Goal: Information Seeking & Learning: Learn about a topic

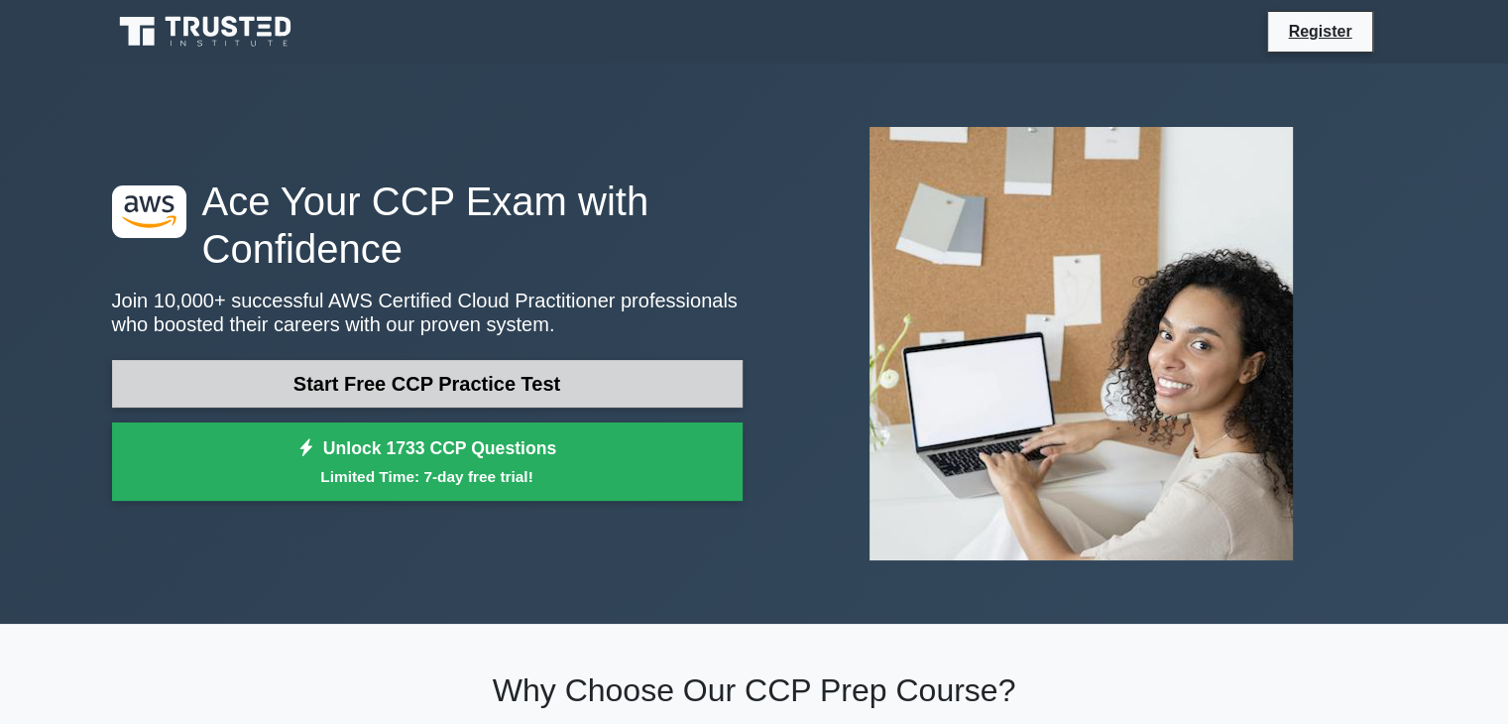
click at [513, 381] on link "Start Free CCP Practice Test" at bounding box center [427, 384] width 630 height 48
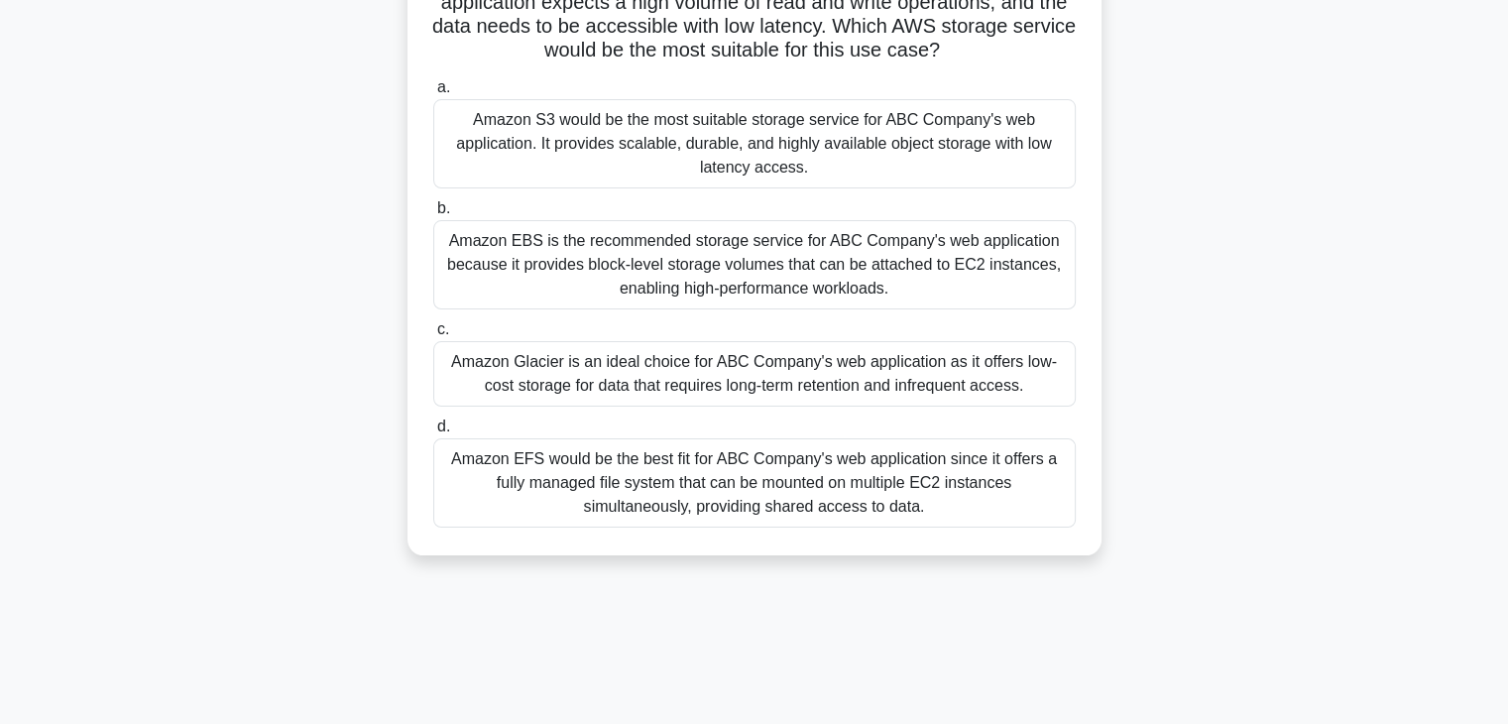
scroll to position [201, 0]
click at [736, 153] on div "Amazon S3 would be the most suitable storage service for ABC Company's web appl…" at bounding box center [754, 142] width 642 height 89
click at [433, 93] on input "a. Amazon S3 would be the most suitable storage service for ABC Company's web a…" at bounding box center [433, 86] width 0 height 13
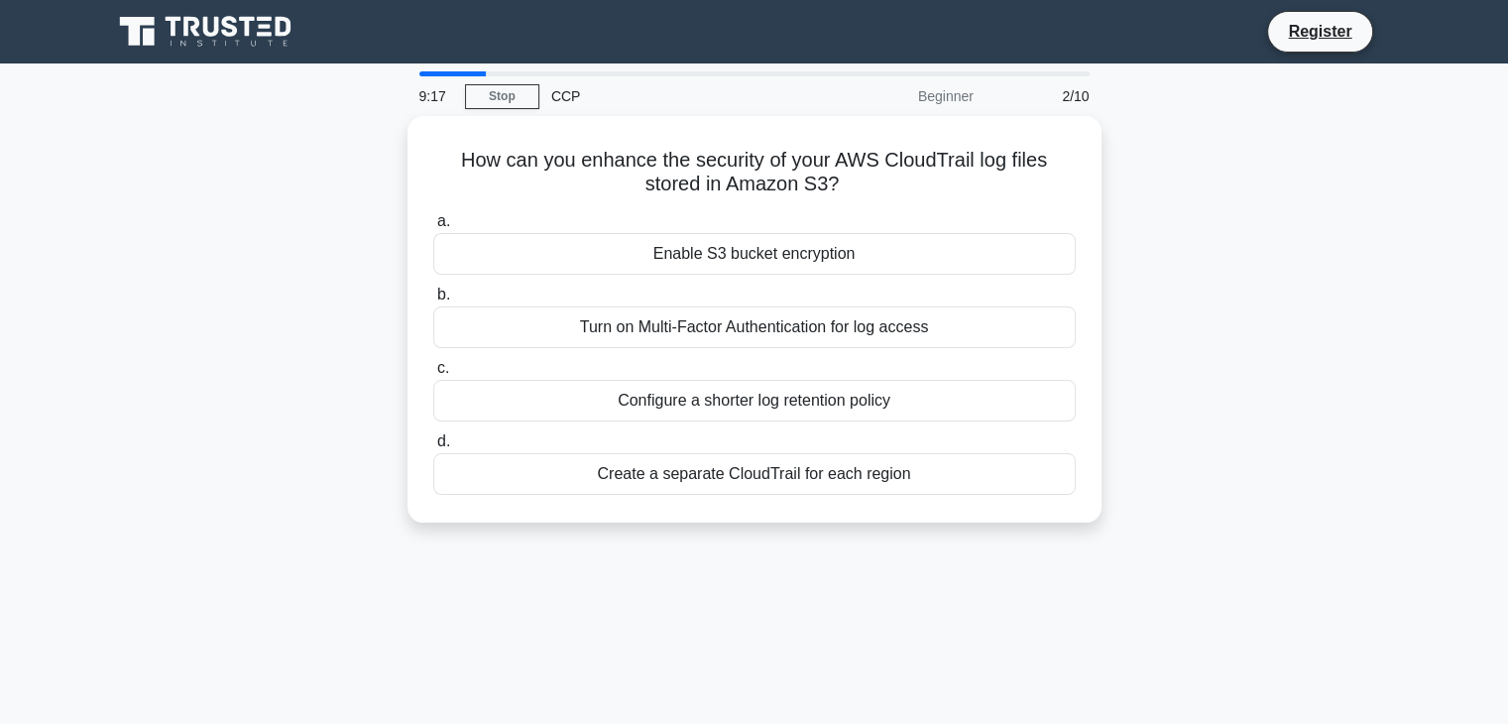
scroll to position [0, 0]
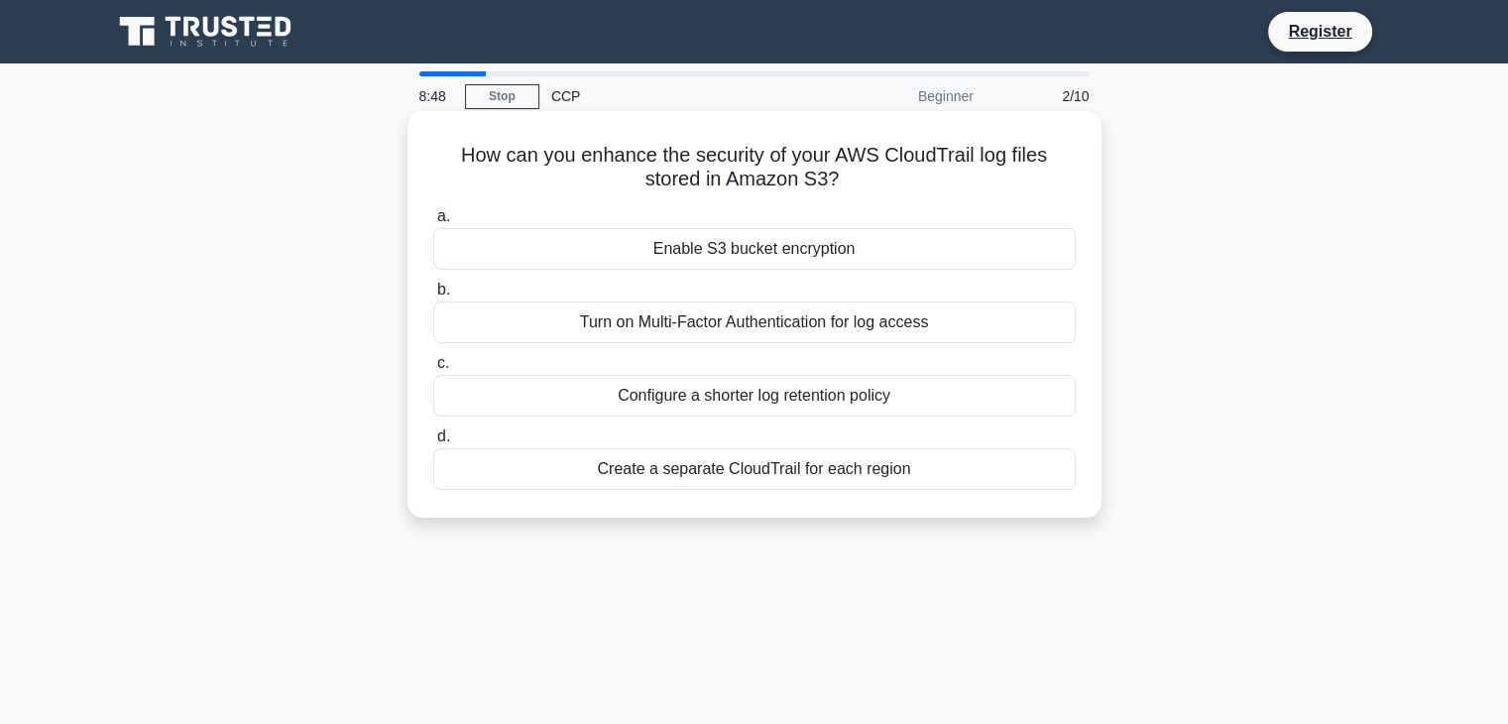
click at [757, 258] on div "Enable S3 bucket encryption" at bounding box center [754, 249] width 642 height 42
click at [433, 223] on input "a. Enable S3 bucket encryption" at bounding box center [433, 216] width 0 height 13
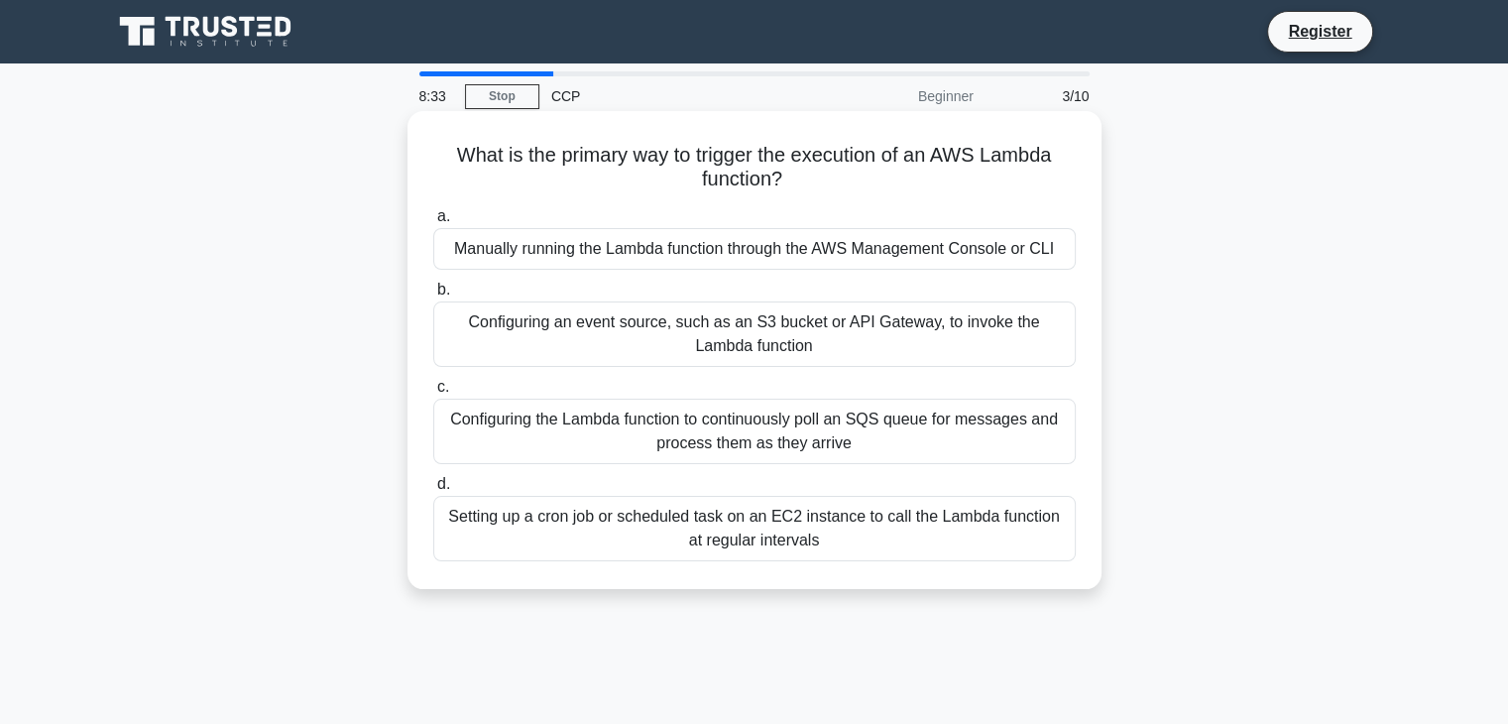
click at [759, 266] on div "Manually running the Lambda function through the AWS Management Console or CLI" at bounding box center [754, 249] width 642 height 42
click at [433, 223] on input "a. Manually running the Lambda function through the AWS Management Console or C…" at bounding box center [433, 216] width 0 height 13
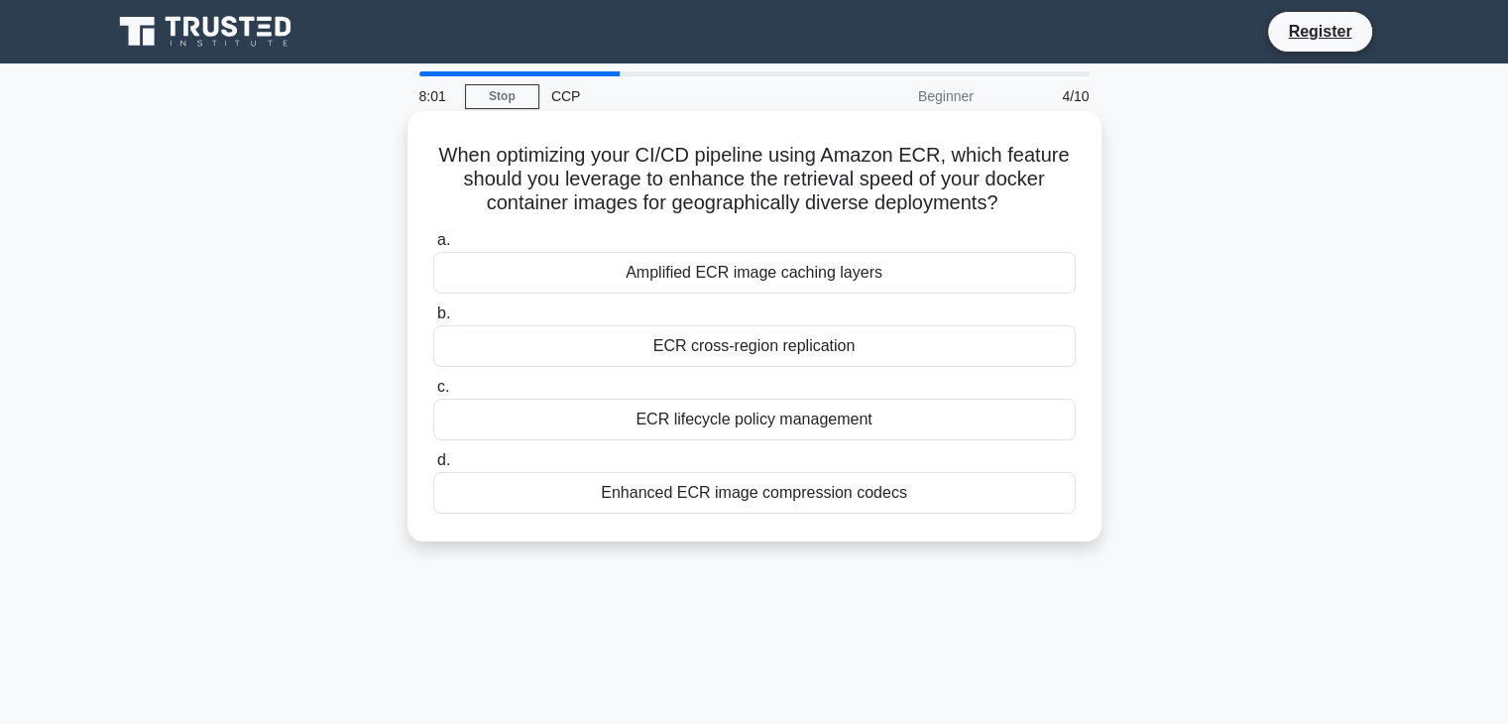
click at [740, 346] on div "ECR cross-region replication" at bounding box center [754, 346] width 642 height 42
click at [433, 320] on input "b. ECR cross-region replication" at bounding box center [433, 313] width 0 height 13
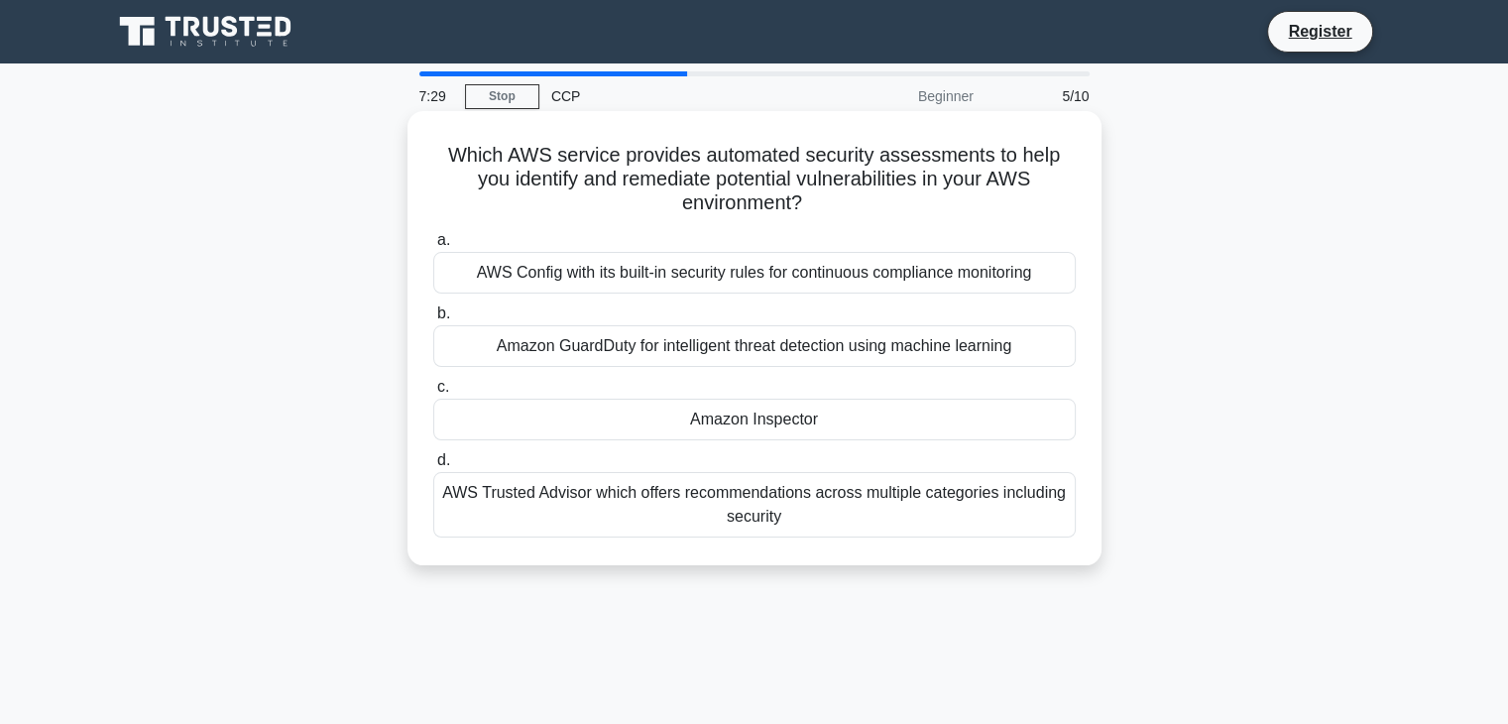
click at [781, 433] on div "Amazon Inspector" at bounding box center [754, 420] width 642 height 42
click at [433, 394] on input "c. Amazon Inspector" at bounding box center [433, 387] width 0 height 13
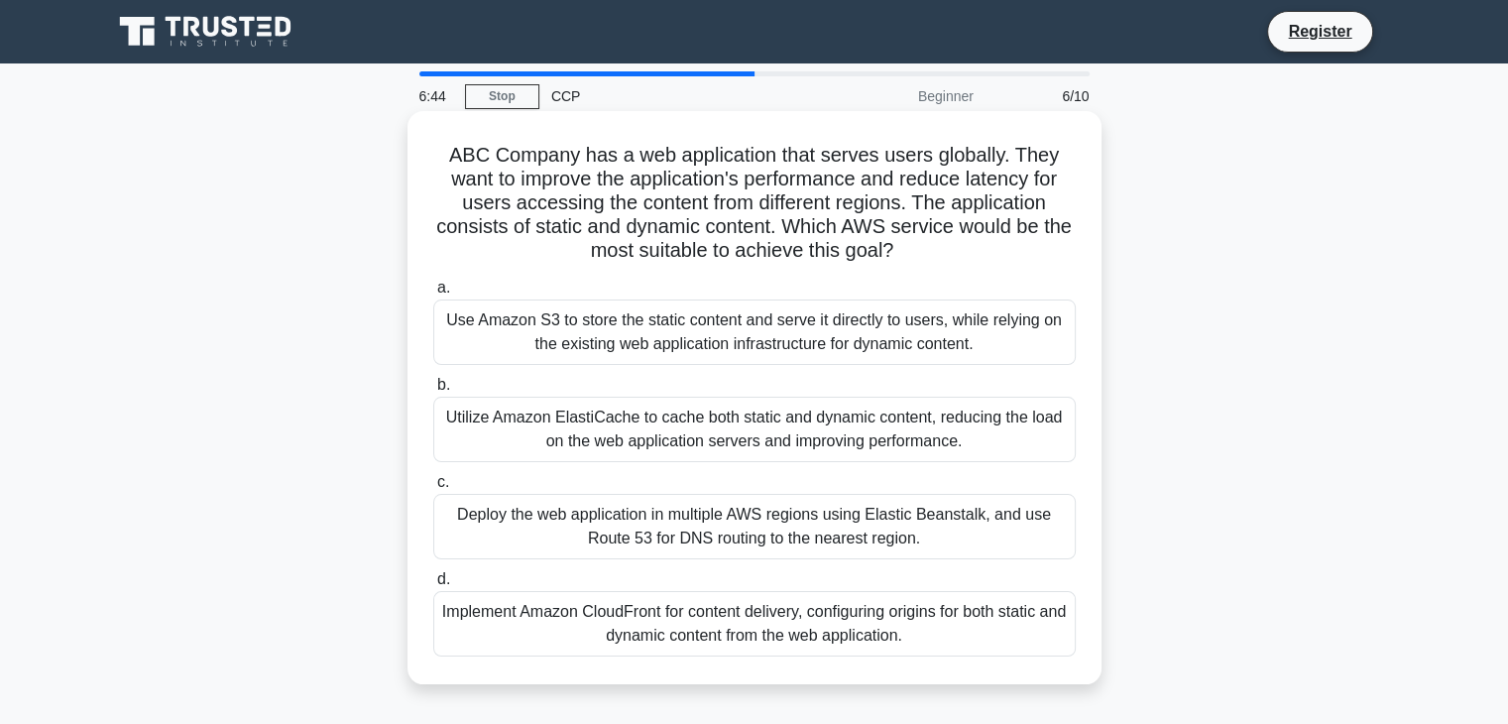
click at [665, 645] on div "Implement Amazon CloudFront for content delivery, configuring origins for both …" at bounding box center [754, 623] width 642 height 65
click at [433, 586] on input "d. Implement Amazon CloudFront for content delivery, configuring origins for bo…" at bounding box center [433, 579] width 0 height 13
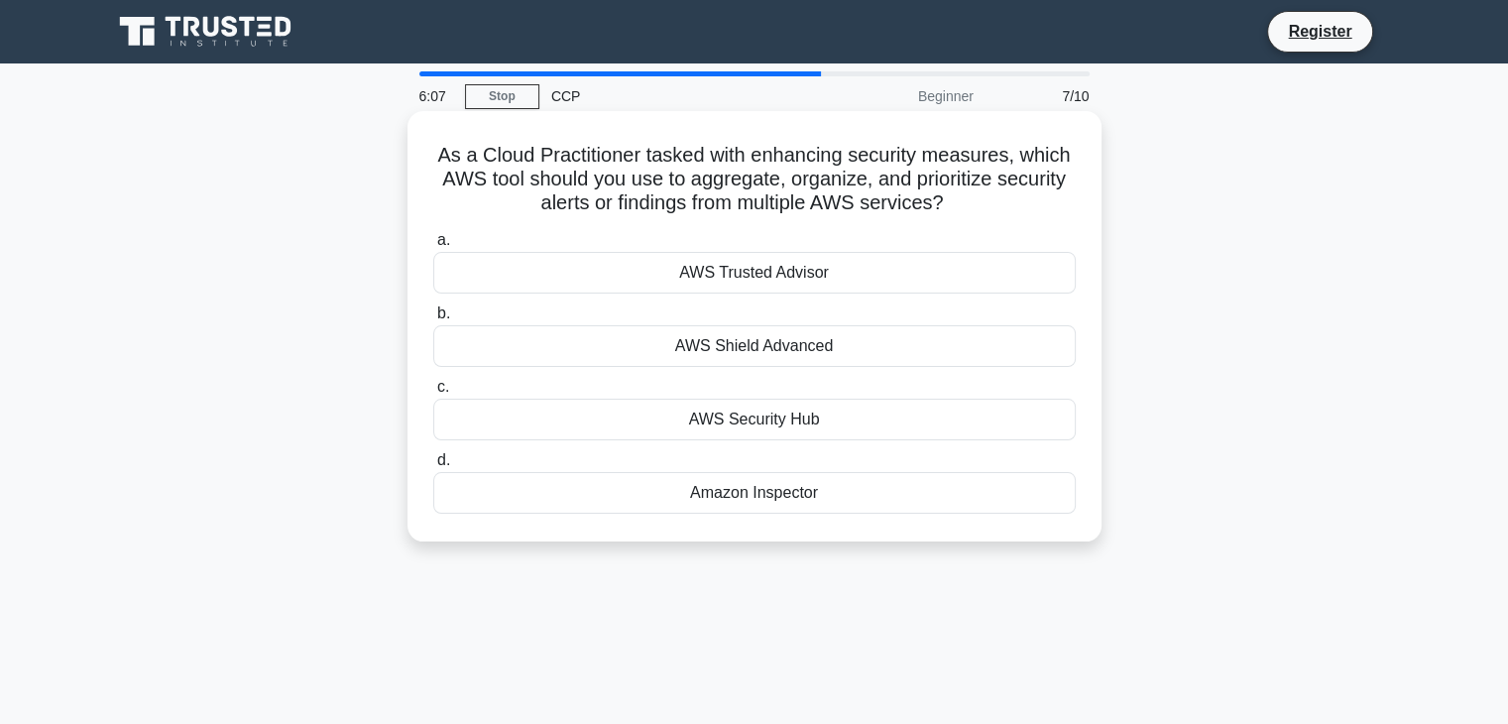
click at [751, 493] on div "Amazon Inspector" at bounding box center [754, 493] width 642 height 42
click at [433, 467] on input "d. Amazon Inspector" at bounding box center [433, 460] width 0 height 13
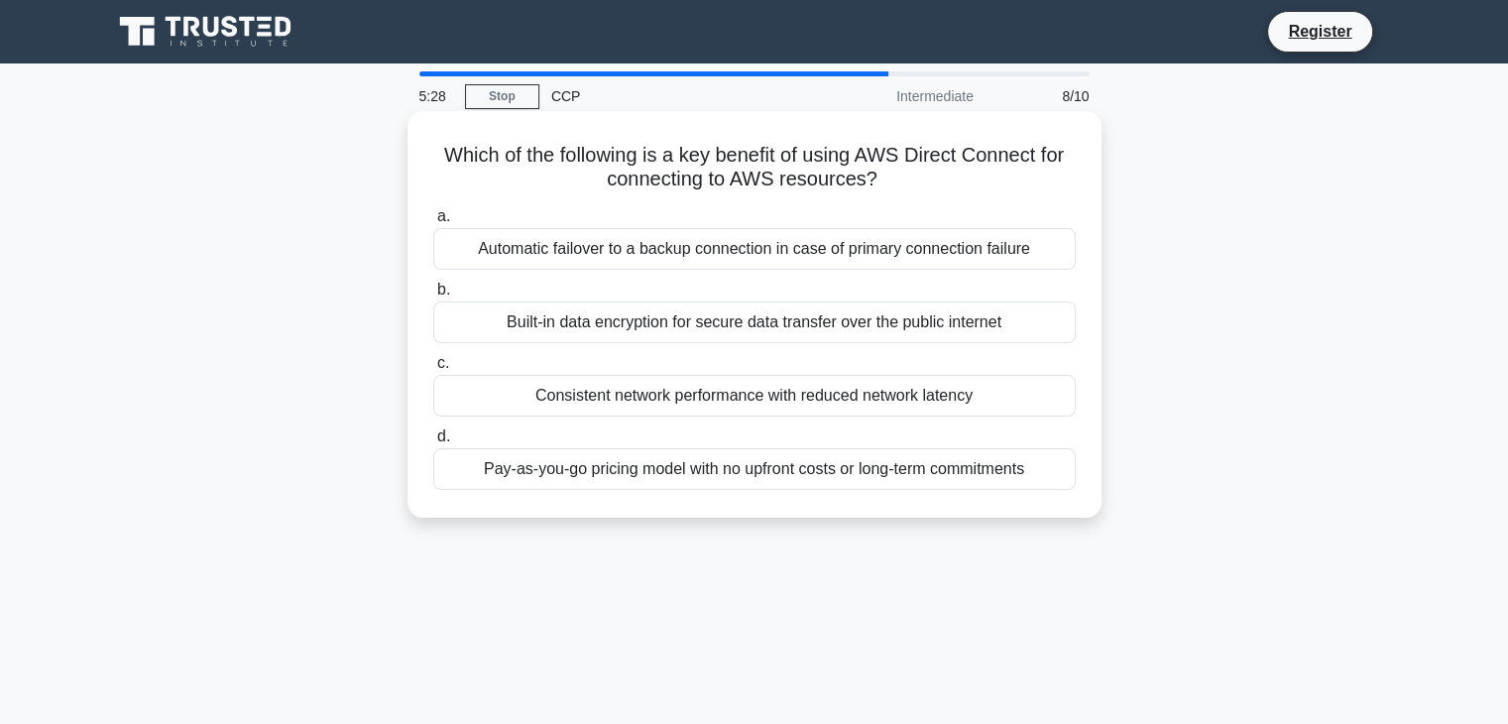
click at [888, 334] on div "Built-in data encryption for secure data transfer over the public internet" at bounding box center [754, 322] width 642 height 42
click at [433, 296] on input "b. Built-in data encryption for secure data transfer over the public internet" at bounding box center [433, 290] width 0 height 13
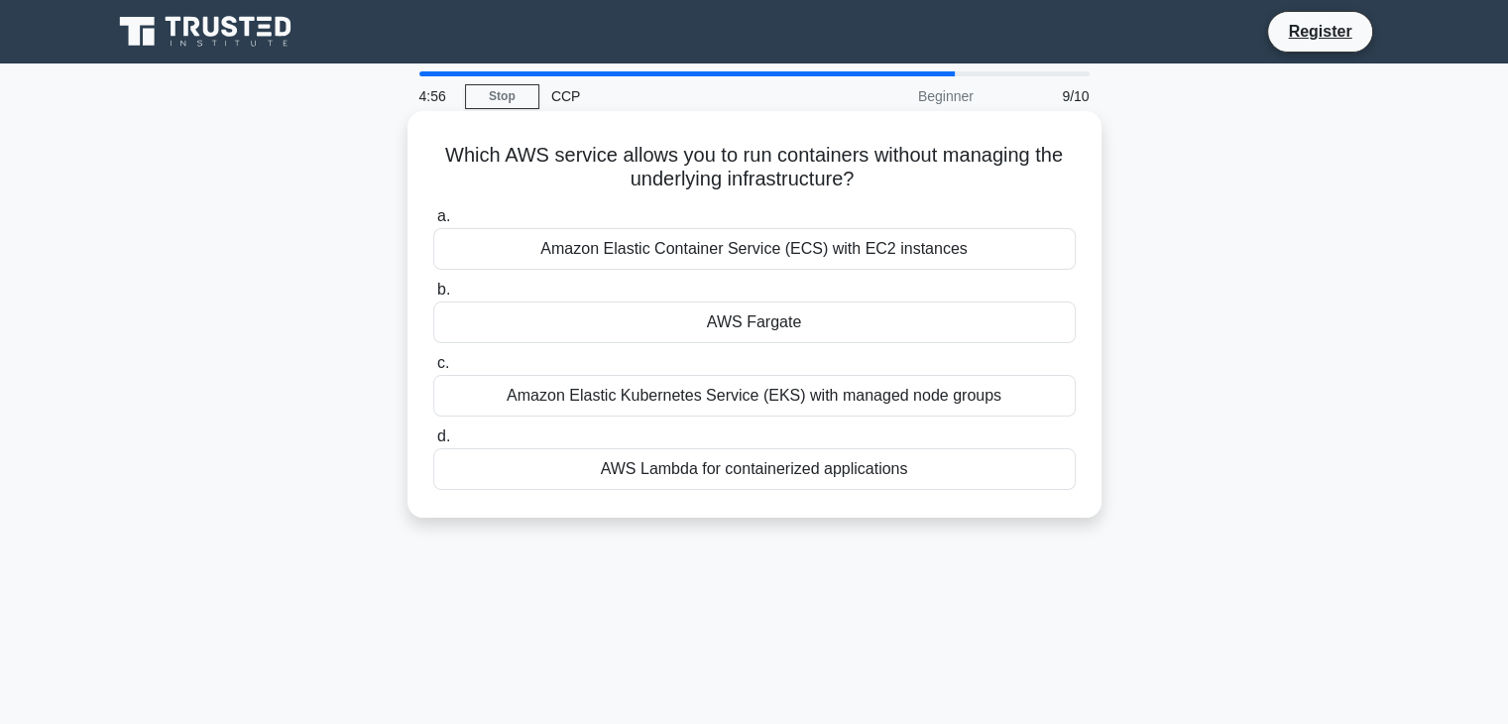
click at [880, 256] on div "Amazon Elastic Container Service (ECS) with EC2 instances" at bounding box center [754, 249] width 642 height 42
click at [433, 223] on input "a. Amazon Elastic Container Service (ECS) with EC2 instances" at bounding box center [433, 216] width 0 height 13
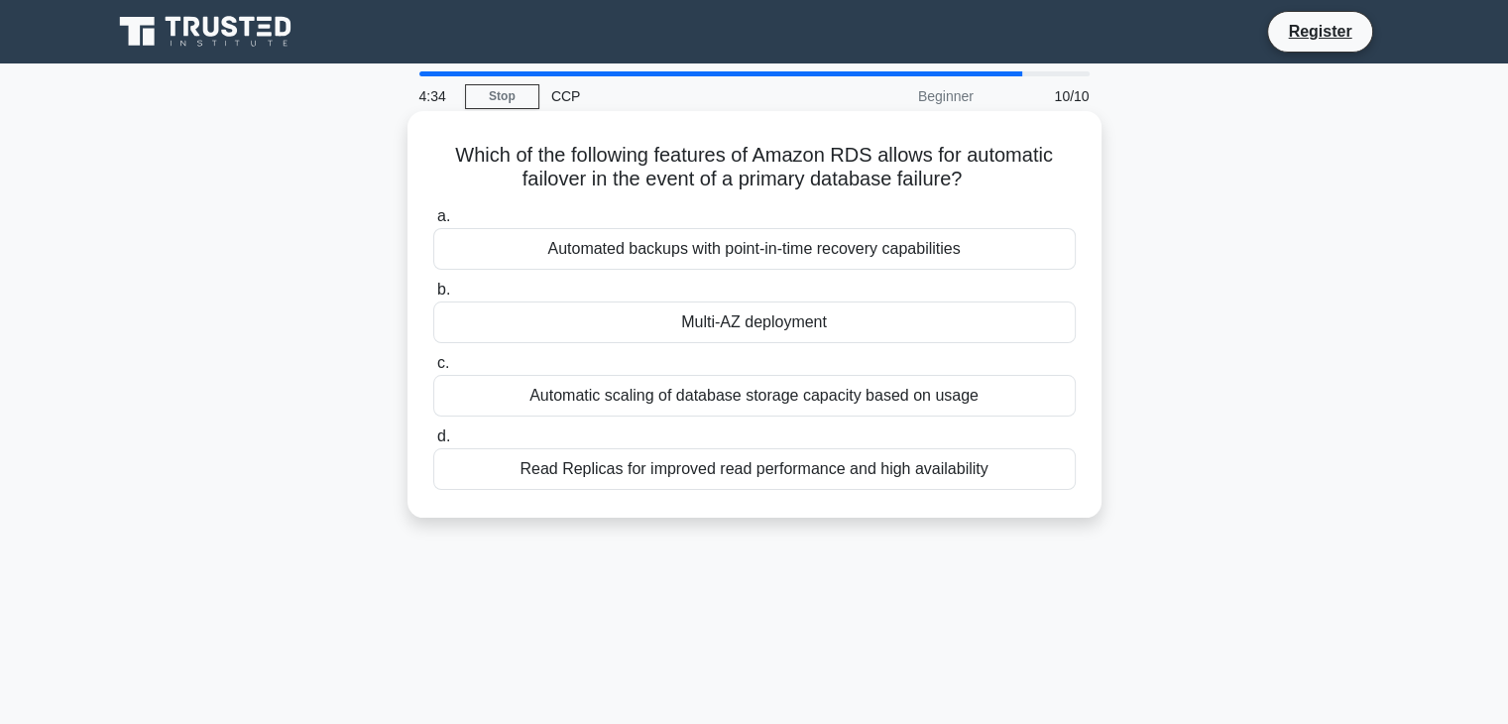
click at [829, 324] on div "Multi-AZ deployment" at bounding box center [754, 322] width 642 height 42
click at [433, 296] on input "b. Multi-AZ deployment" at bounding box center [433, 290] width 0 height 13
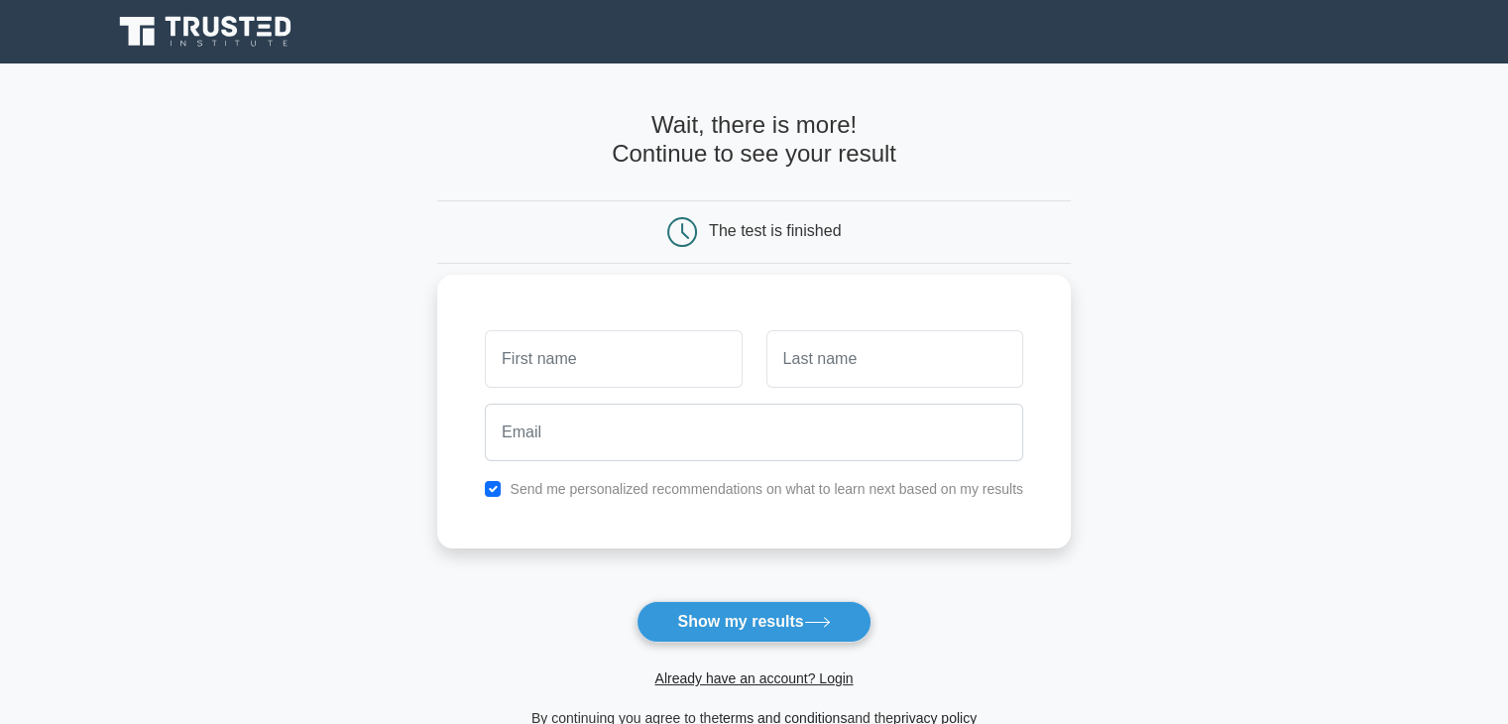
click at [688, 358] on input "text" at bounding box center [613, 358] width 257 height 57
type input "[PERSON_NAME]"
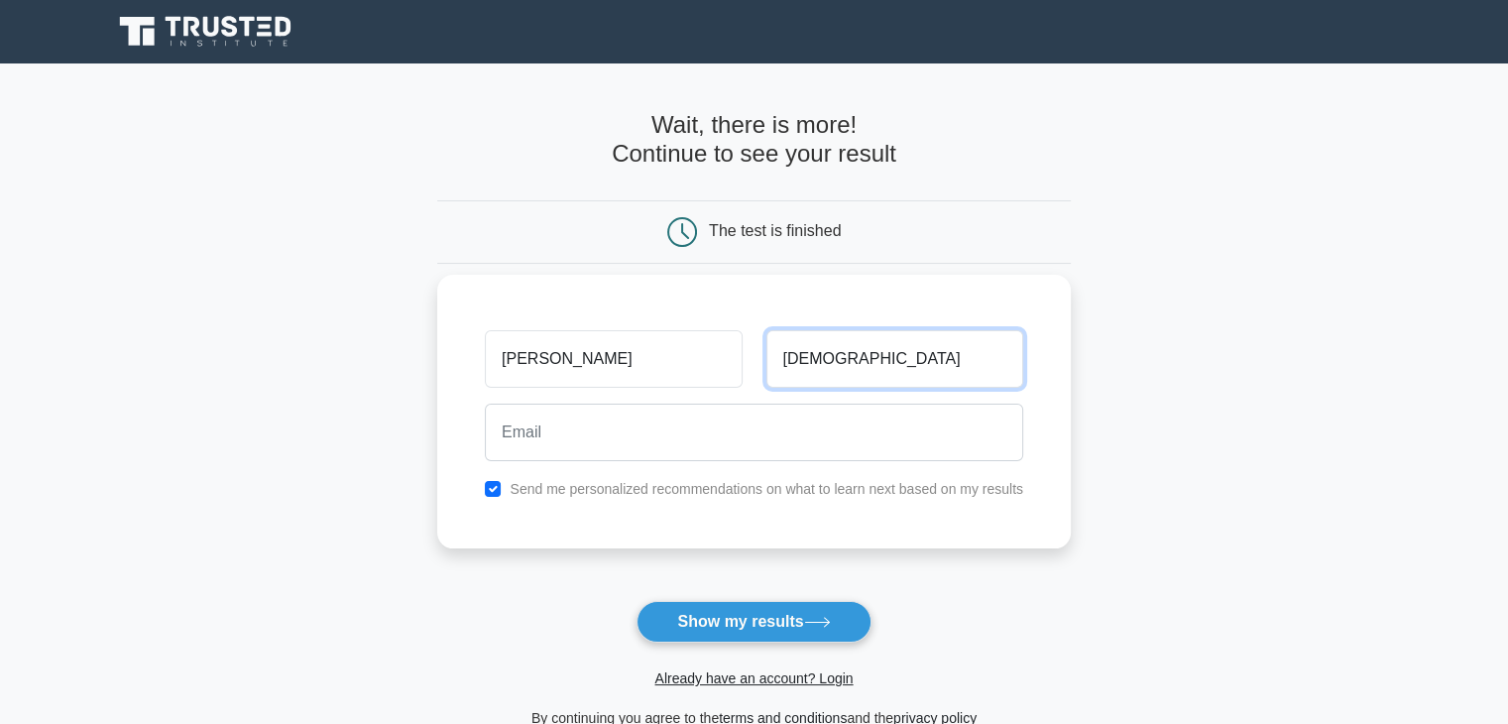
type input "[DEMOGRAPHIC_DATA]"
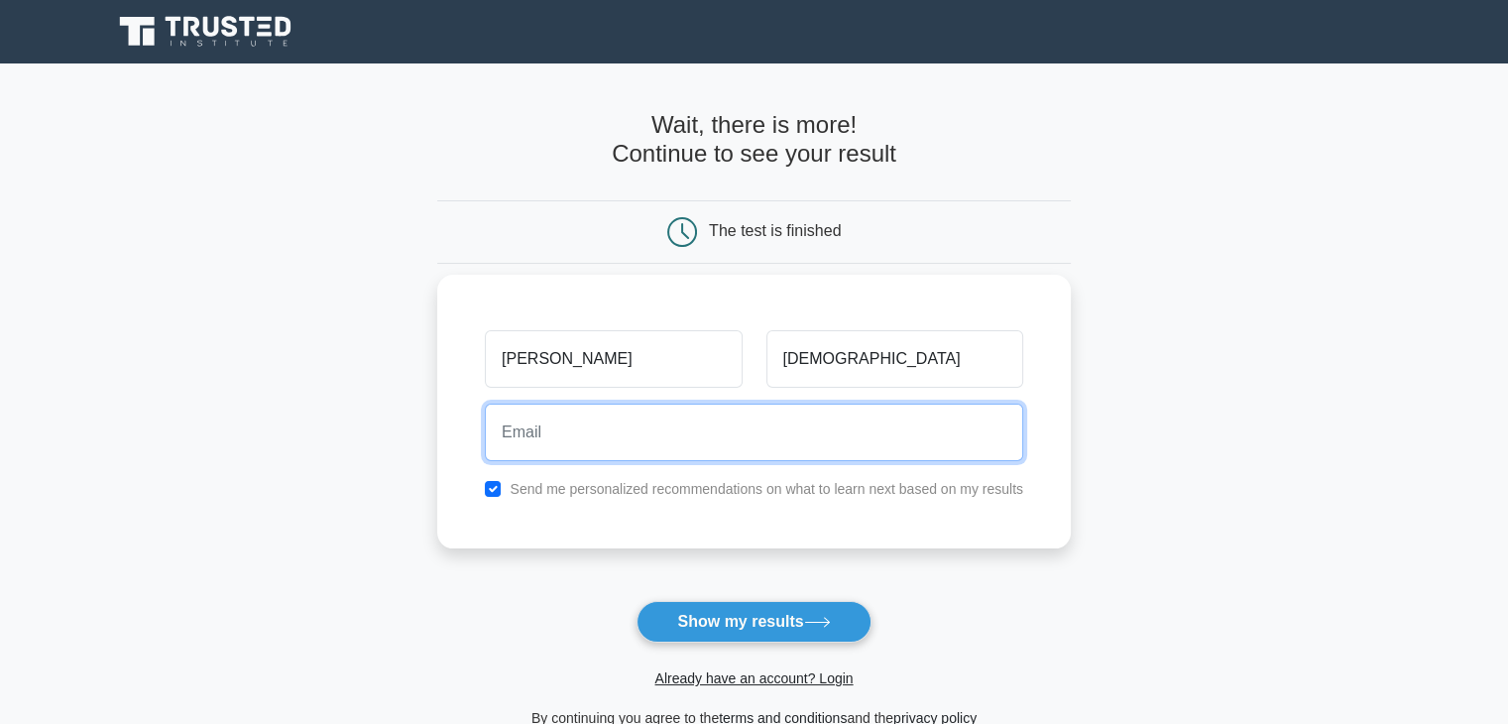
paste input "[EMAIL_ADDRESS][DOMAIN_NAME]"
click at [759, 423] on input "email" at bounding box center [754, 431] width 538 height 57
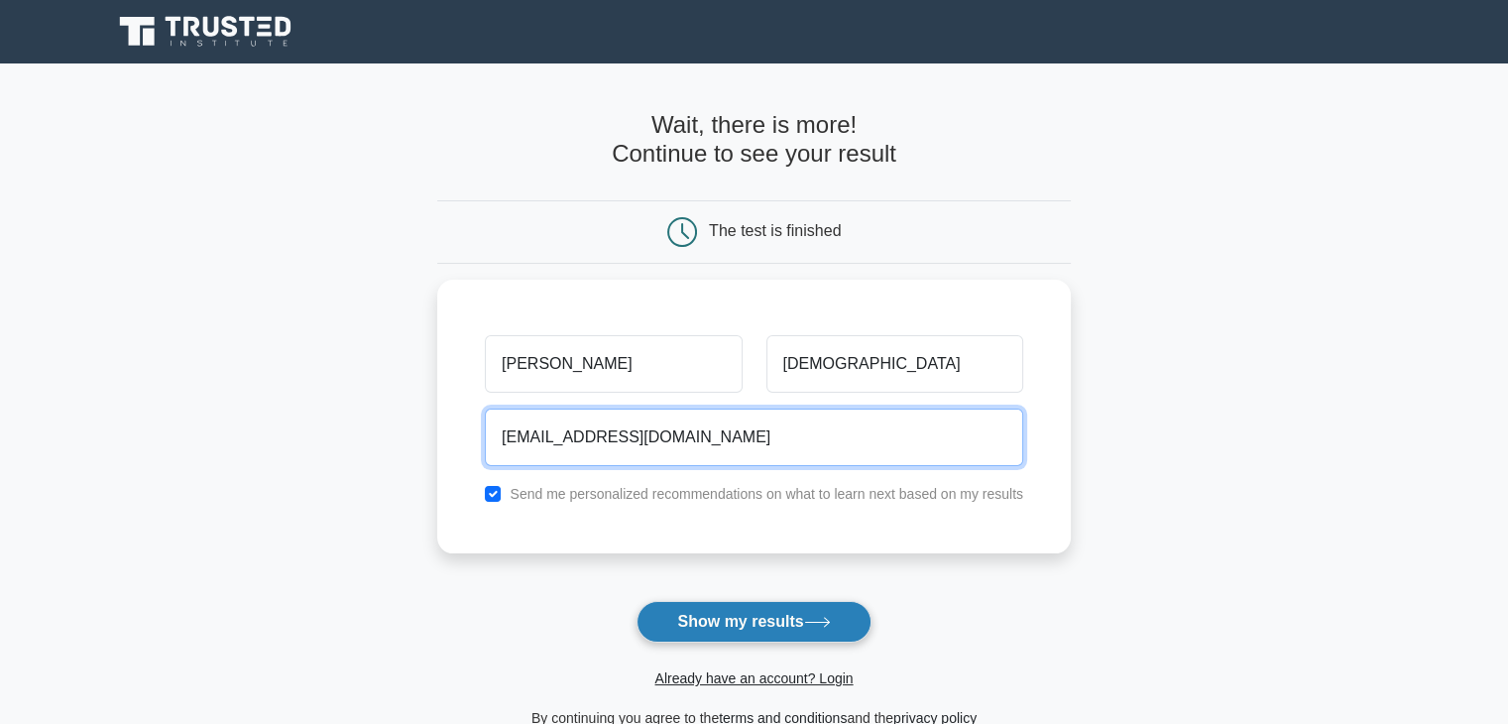
type input "[EMAIL_ADDRESS][DOMAIN_NAME]"
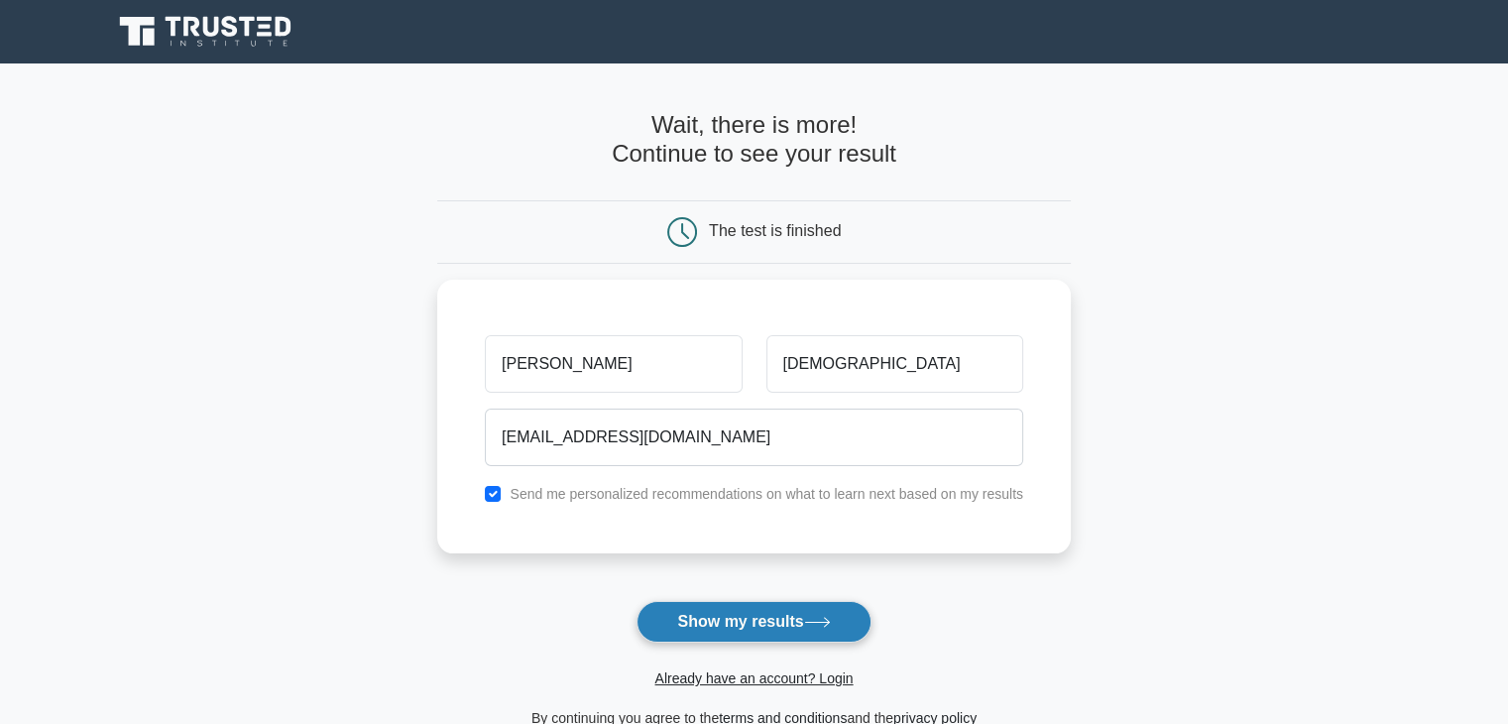
click at [735, 631] on button "Show my results" at bounding box center [753, 622] width 234 height 42
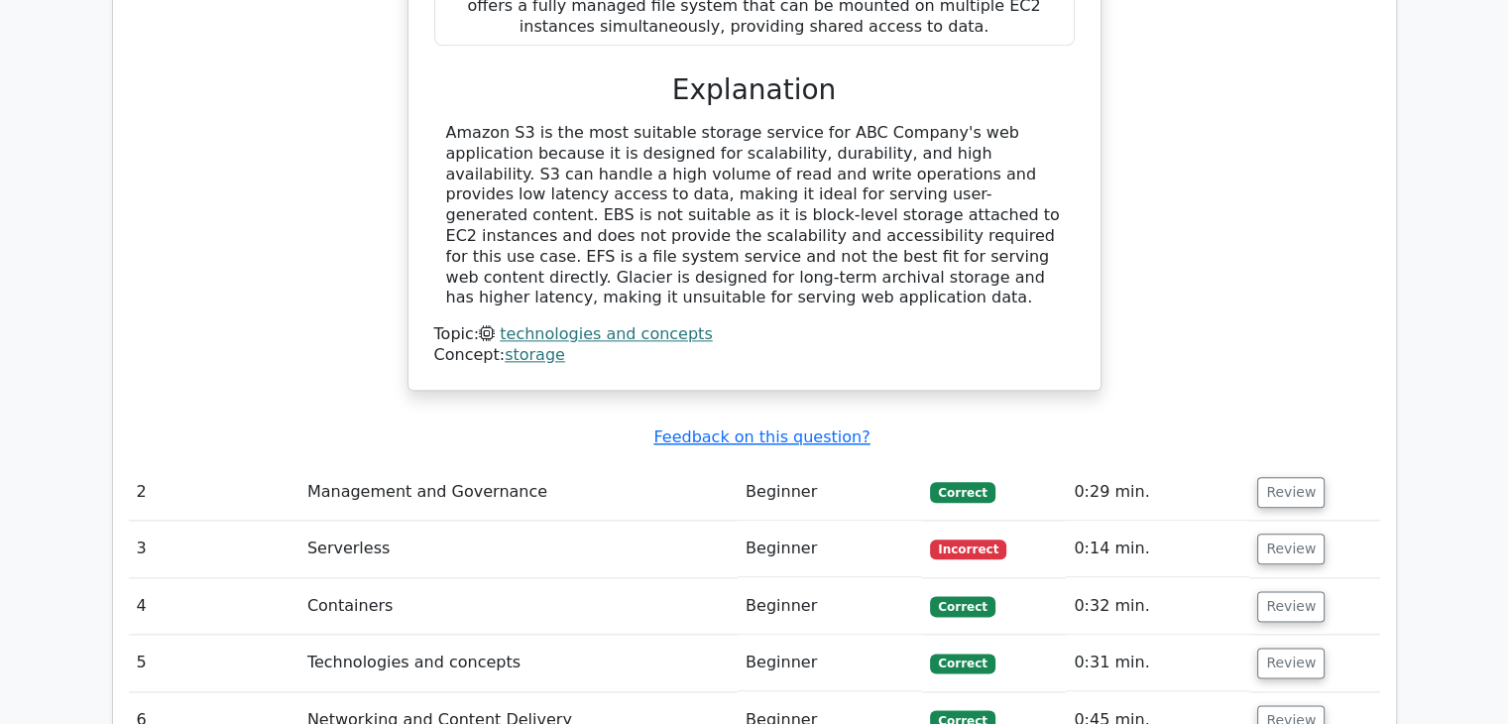
scroll to position [2271, 0]
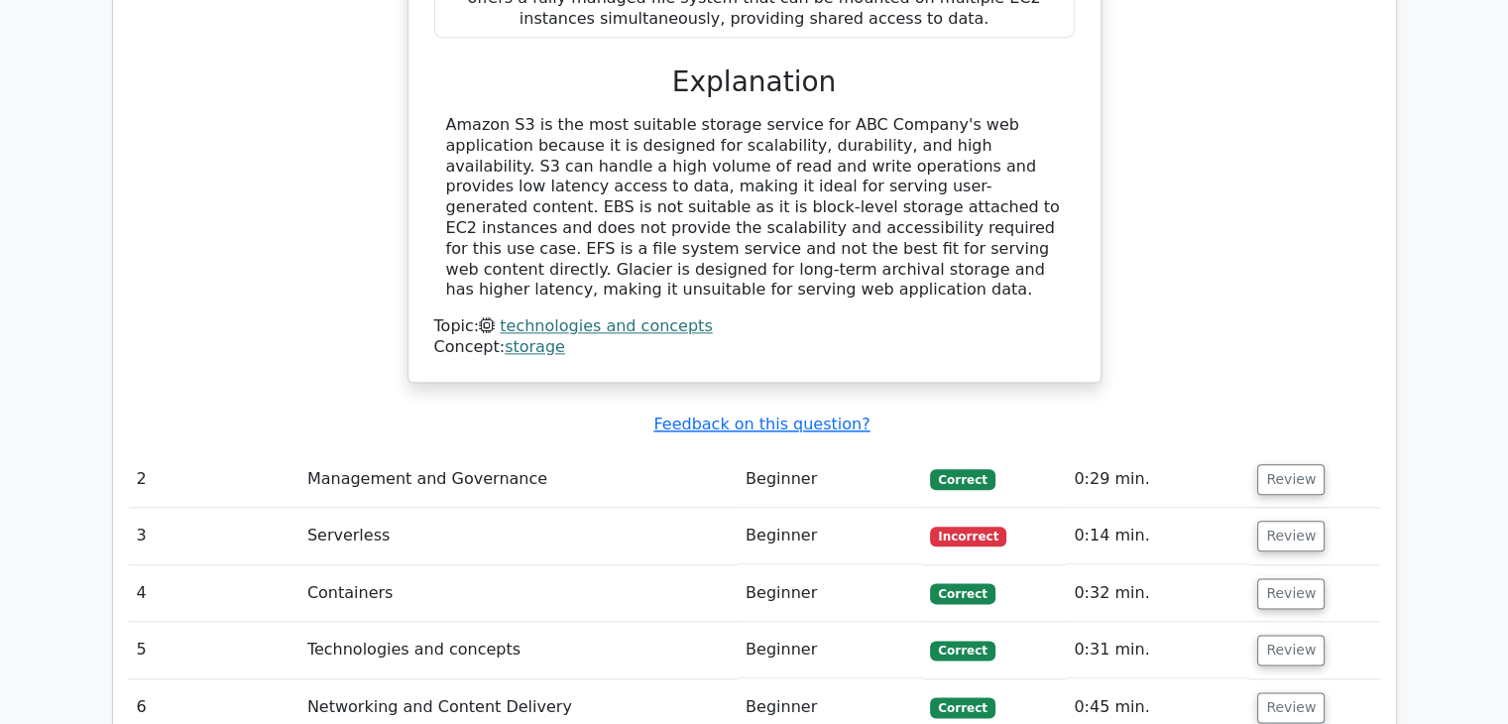
click at [354, 508] on td "Serverless" at bounding box center [518, 536] width 438 height 57
click at [956, 526] on span "Incorrect" at bounding box center [968, 536] width 76 height 20
click at [781, 508] on td "Beginner" at bounding box center [830, 536] width 184 height 57
click at [1276, 520] on button "Review" at bounding box center [1290, 535] width 67 height 31
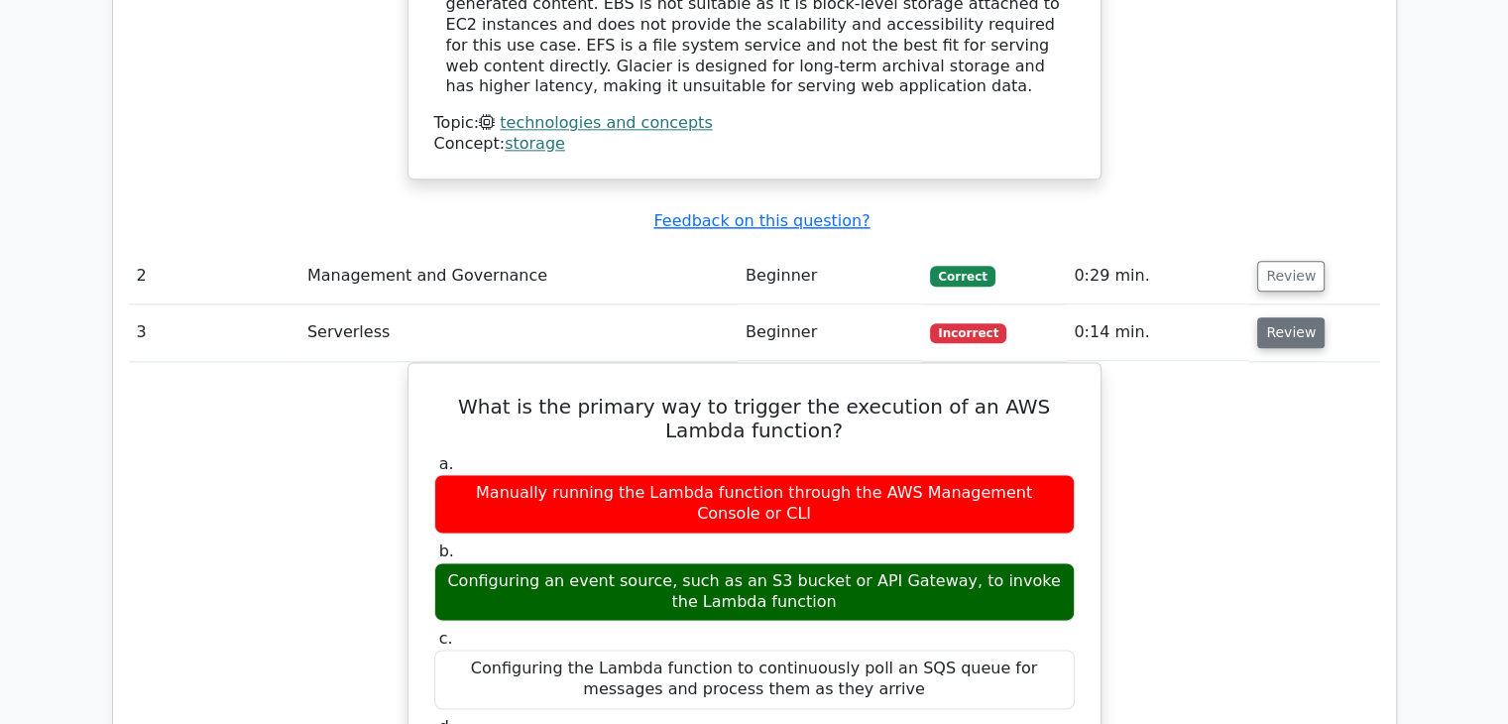
scroll to position [2519, 0]
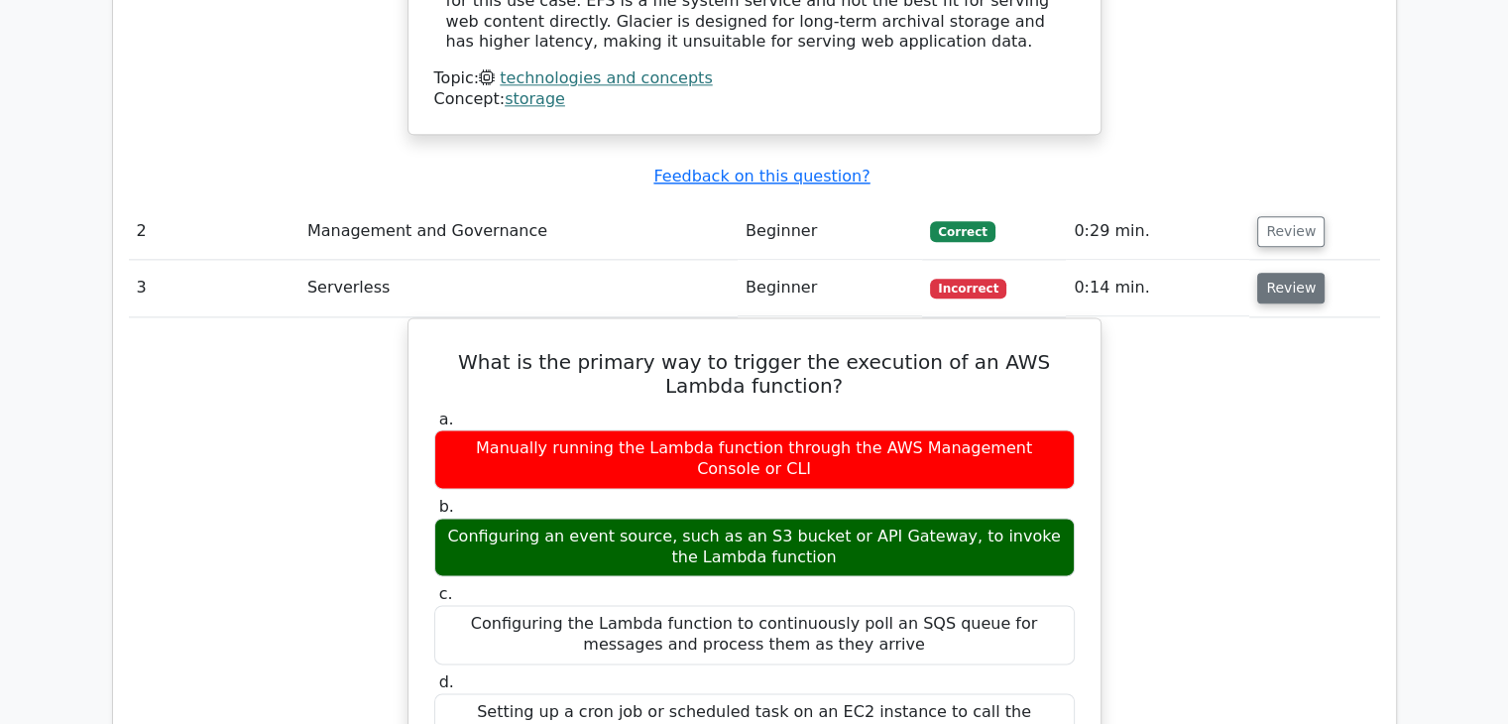
click at [1305, 273] on button "Review" at bounding box center [1290, 288] width 67 height 31
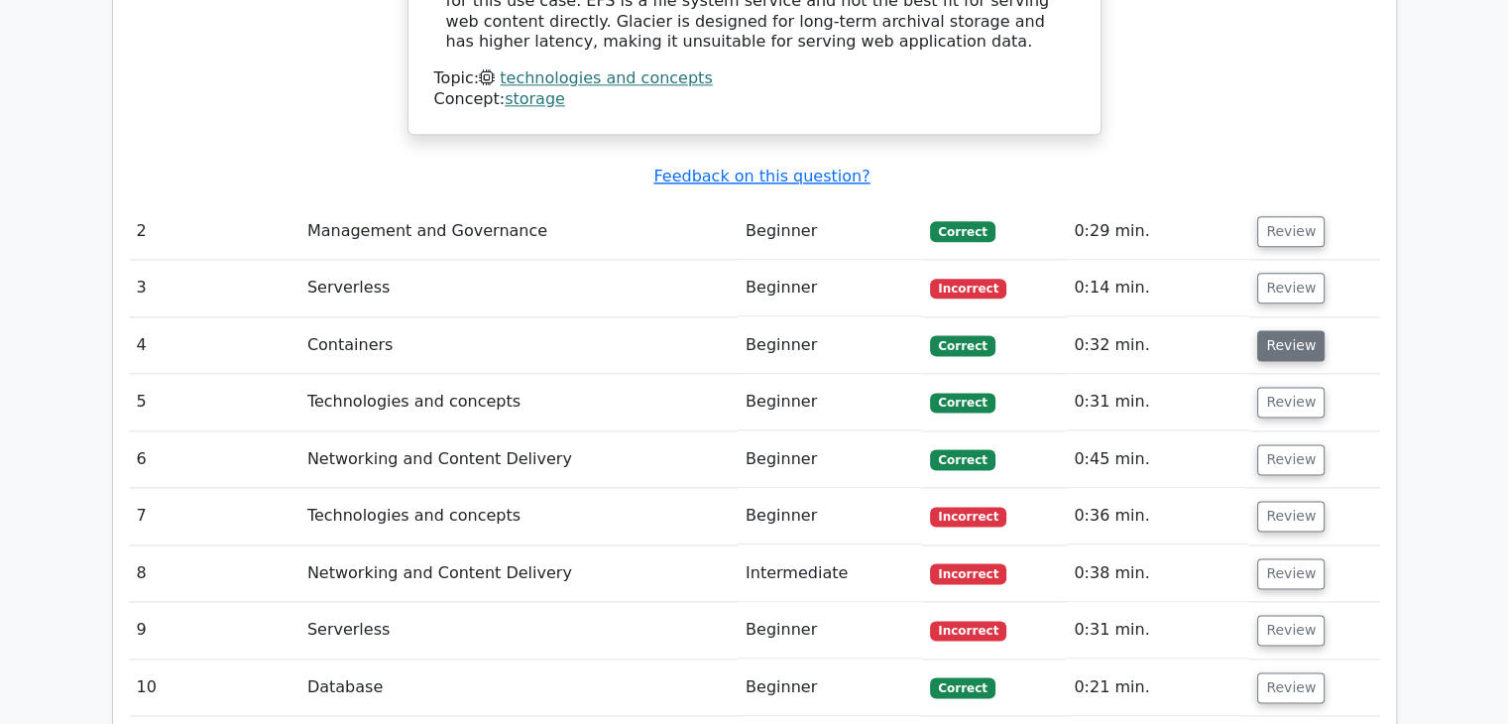
click at [1291, 330] on button "Review" at bounding box center [1290, 345] width 67 height 31
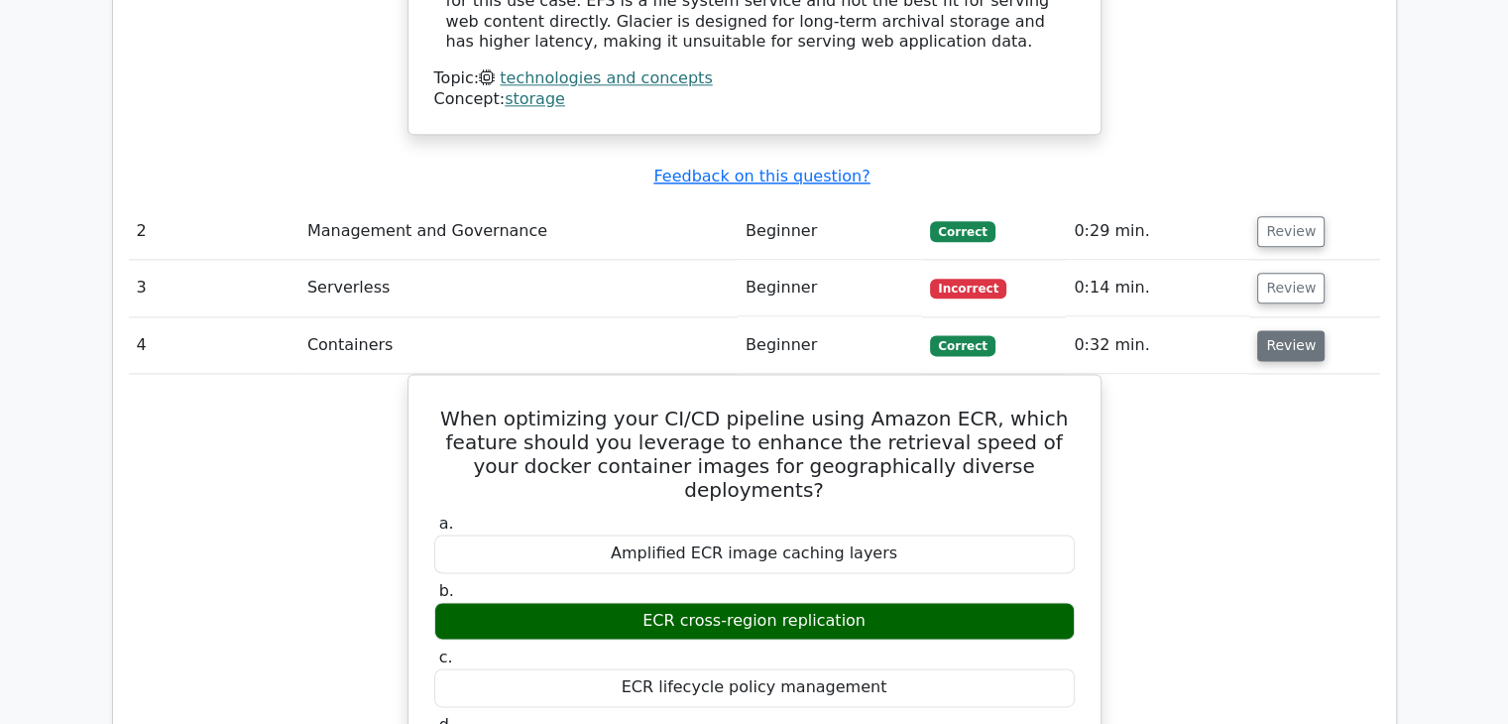
click at [1291, 330] on button "Review" at bounding box center [1290, 345] width 67 height 31
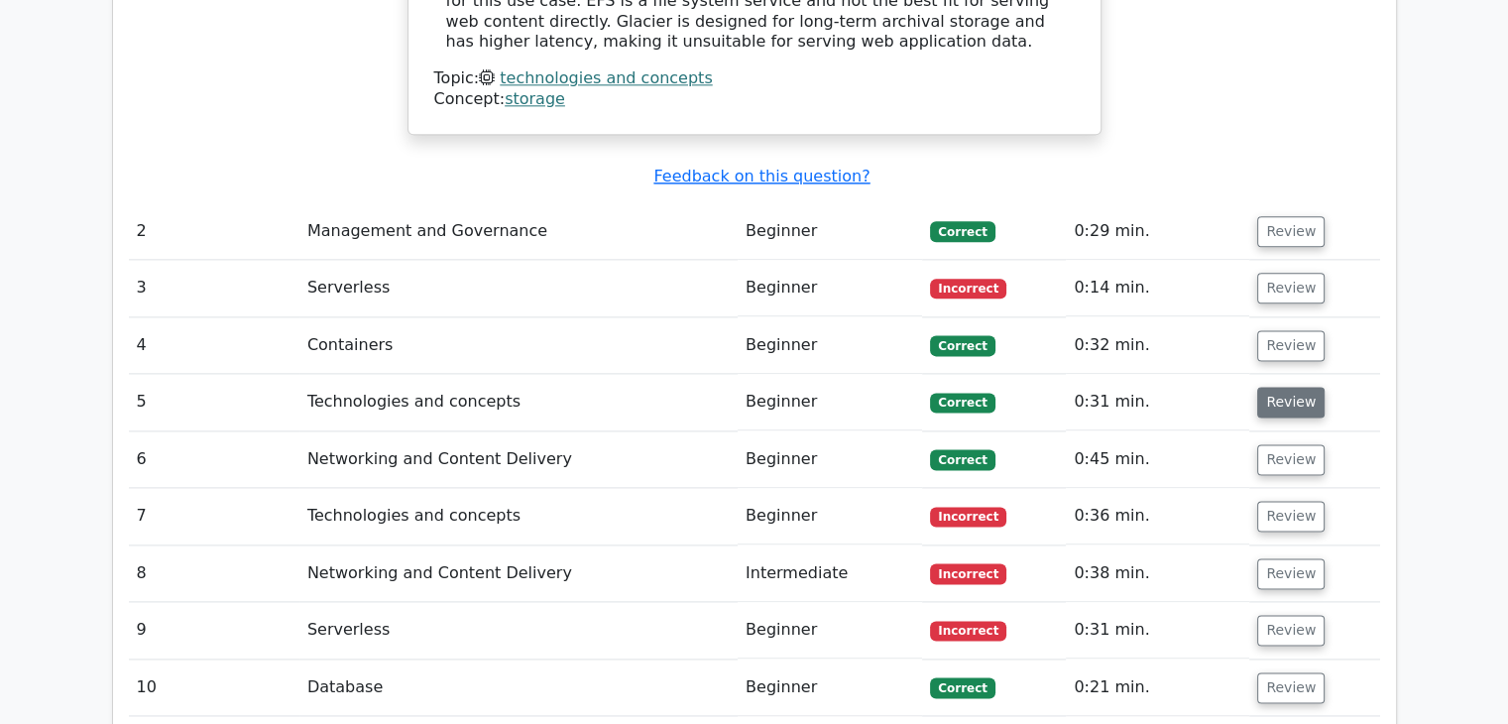
click at [1289, 387] on button "Review" at bounding box center [1290, 402] width 67 height 31
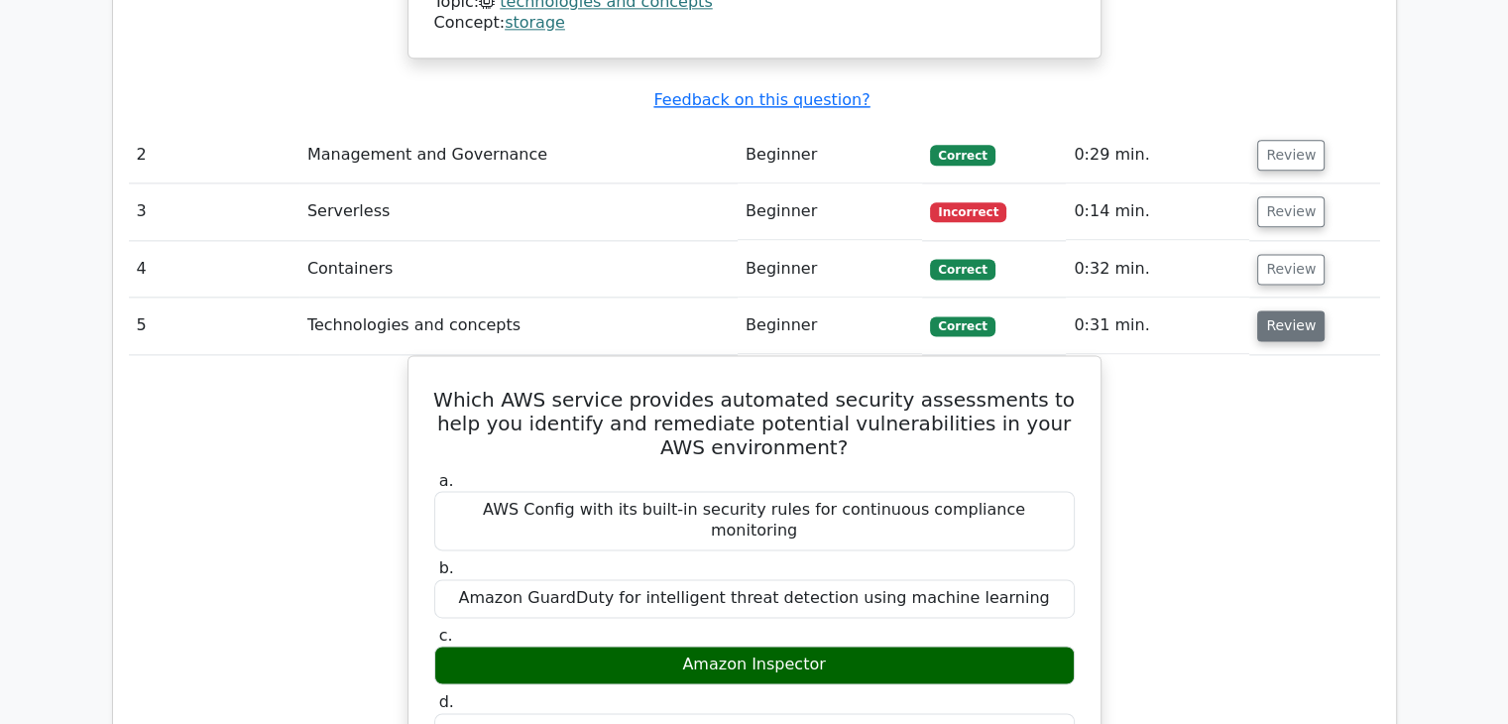
scroll to position [2608, 0]
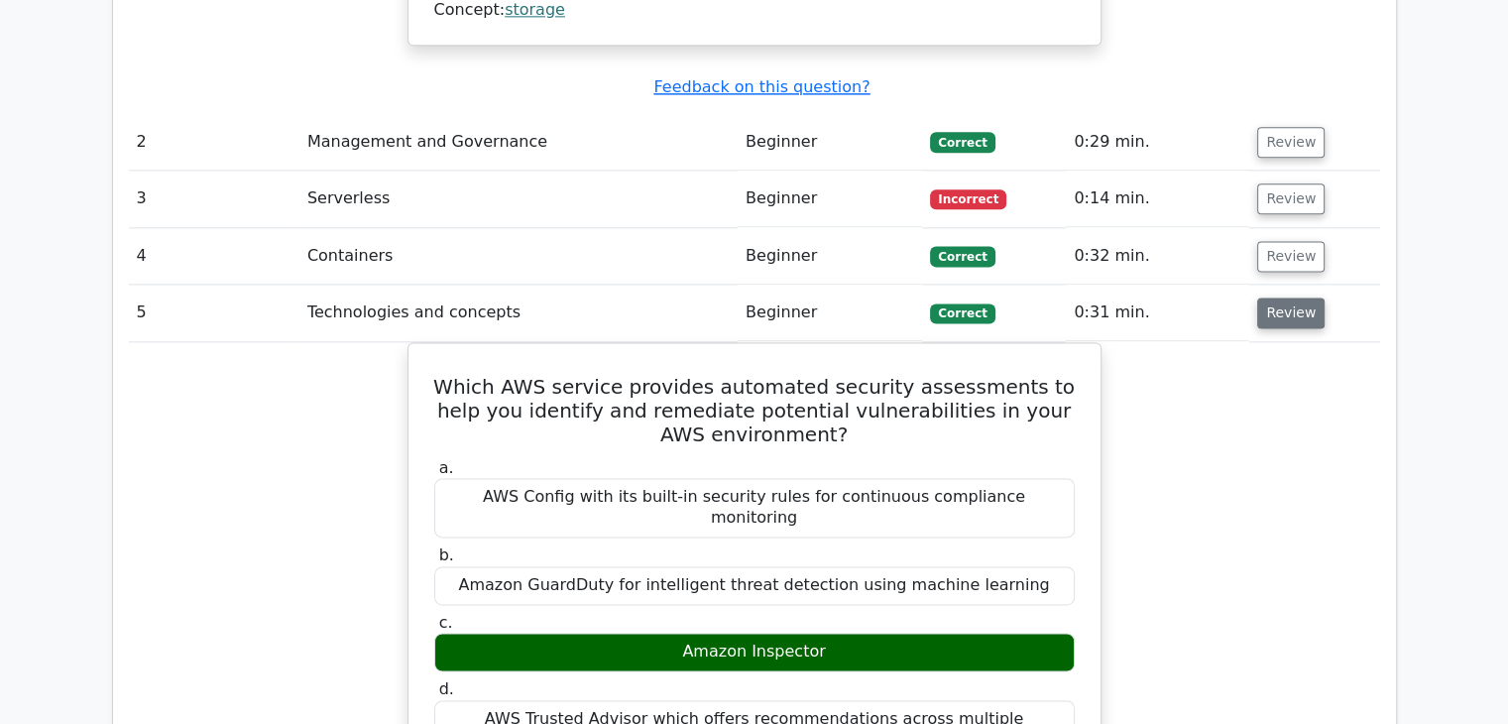
click at [1293, 297] on button "Review" at bounding box center [1290, 312] width 67 height 31
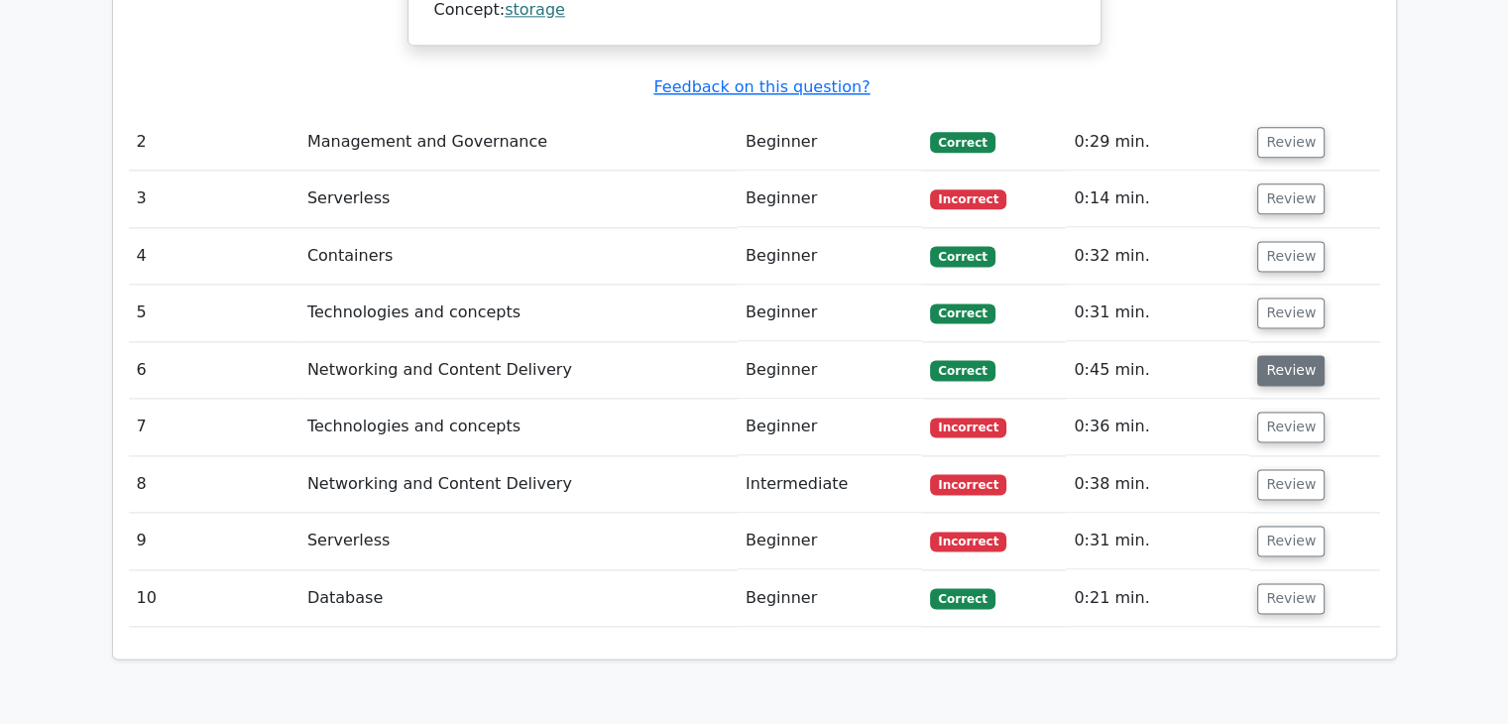
click at [1276, 355] on button "Review" at bounding box center [1290, 370] width 67 height 31
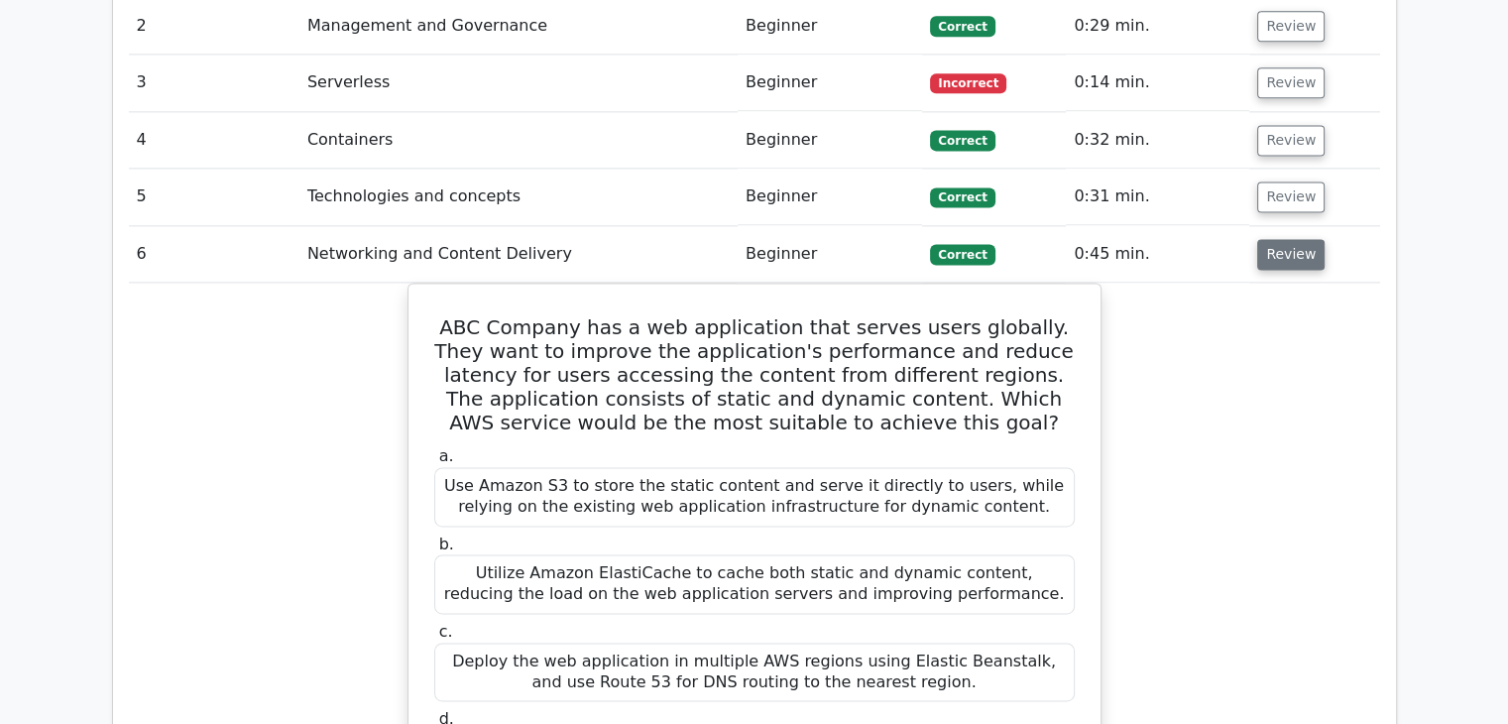
scroll to position [2729, 0]
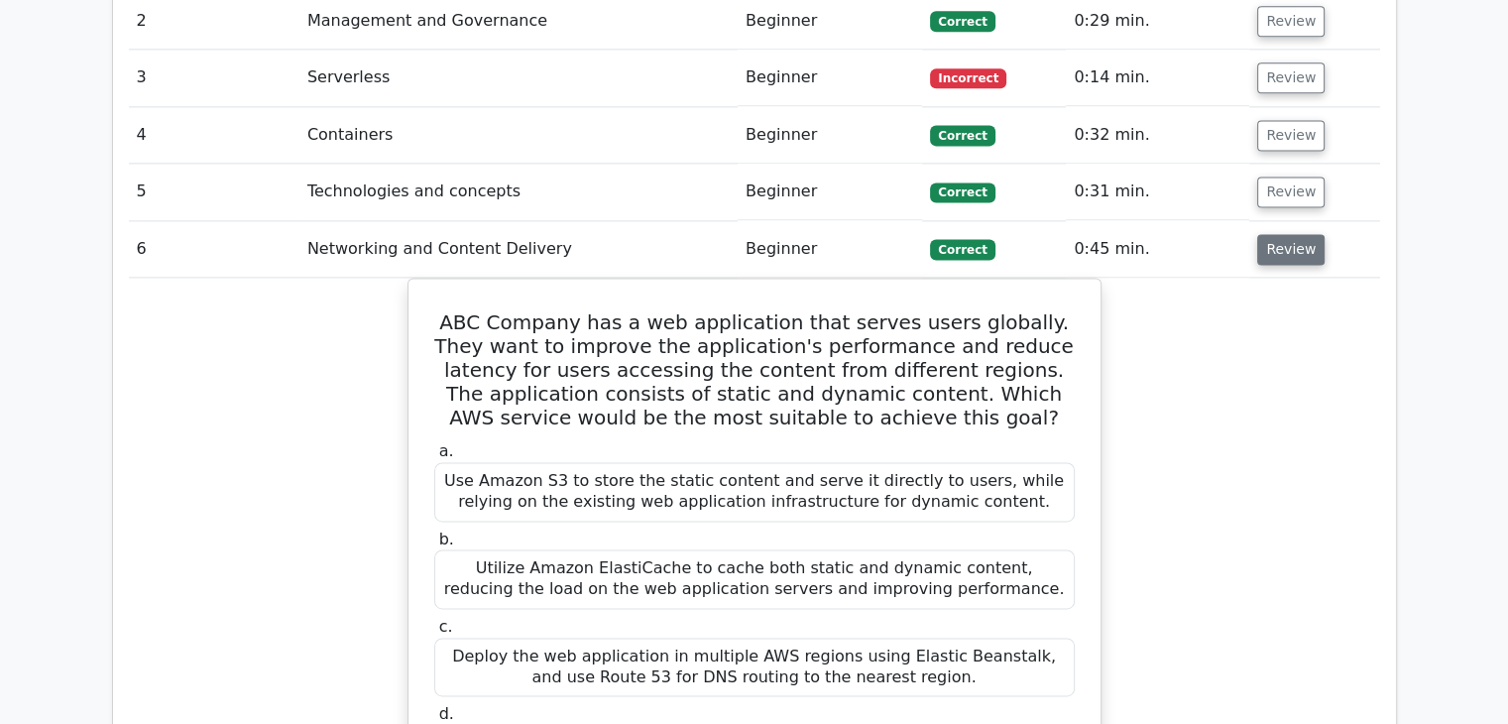
click at [1290, 234] on button "Review" at bounding box center [1290, 249] width 67 height 31
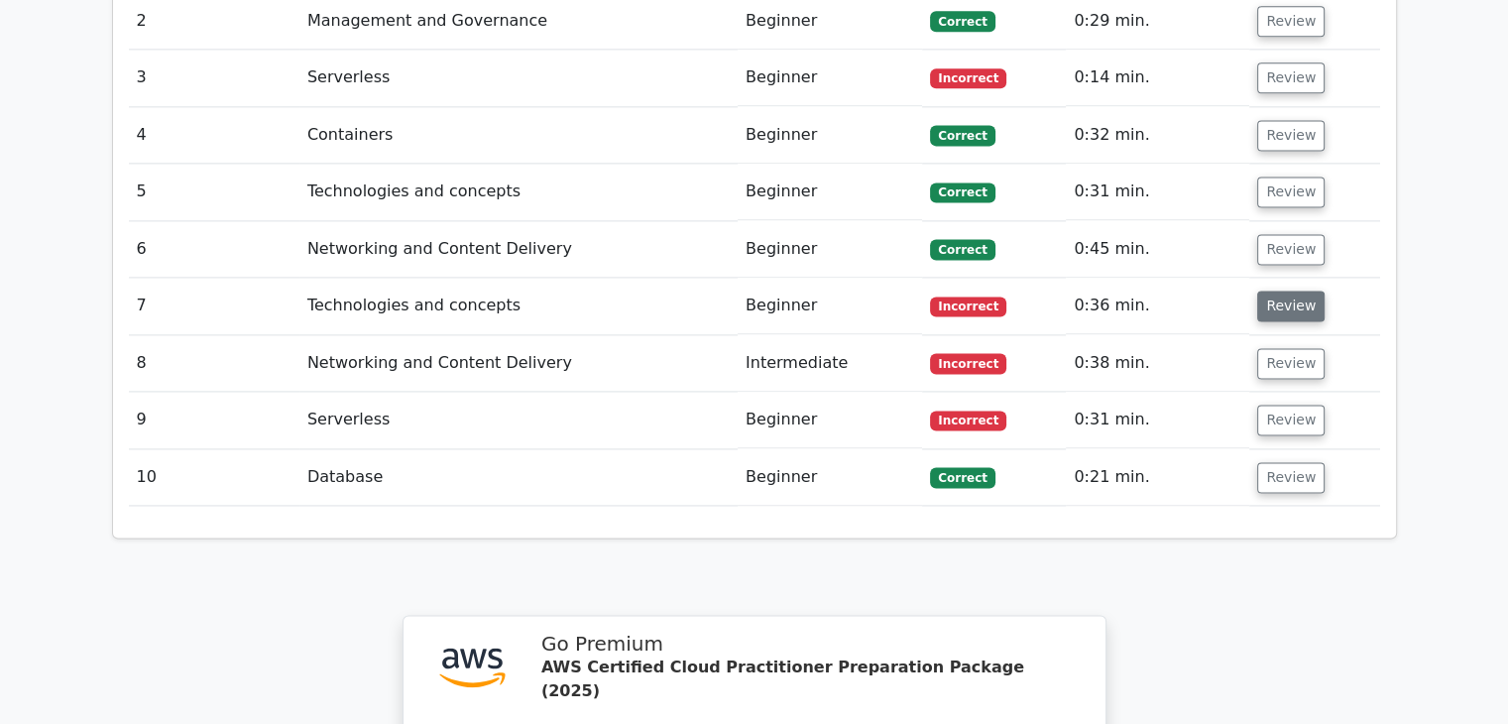
click at [1268, 290] on button "Review" at bounding box center [1290, 305] width 67 height 31
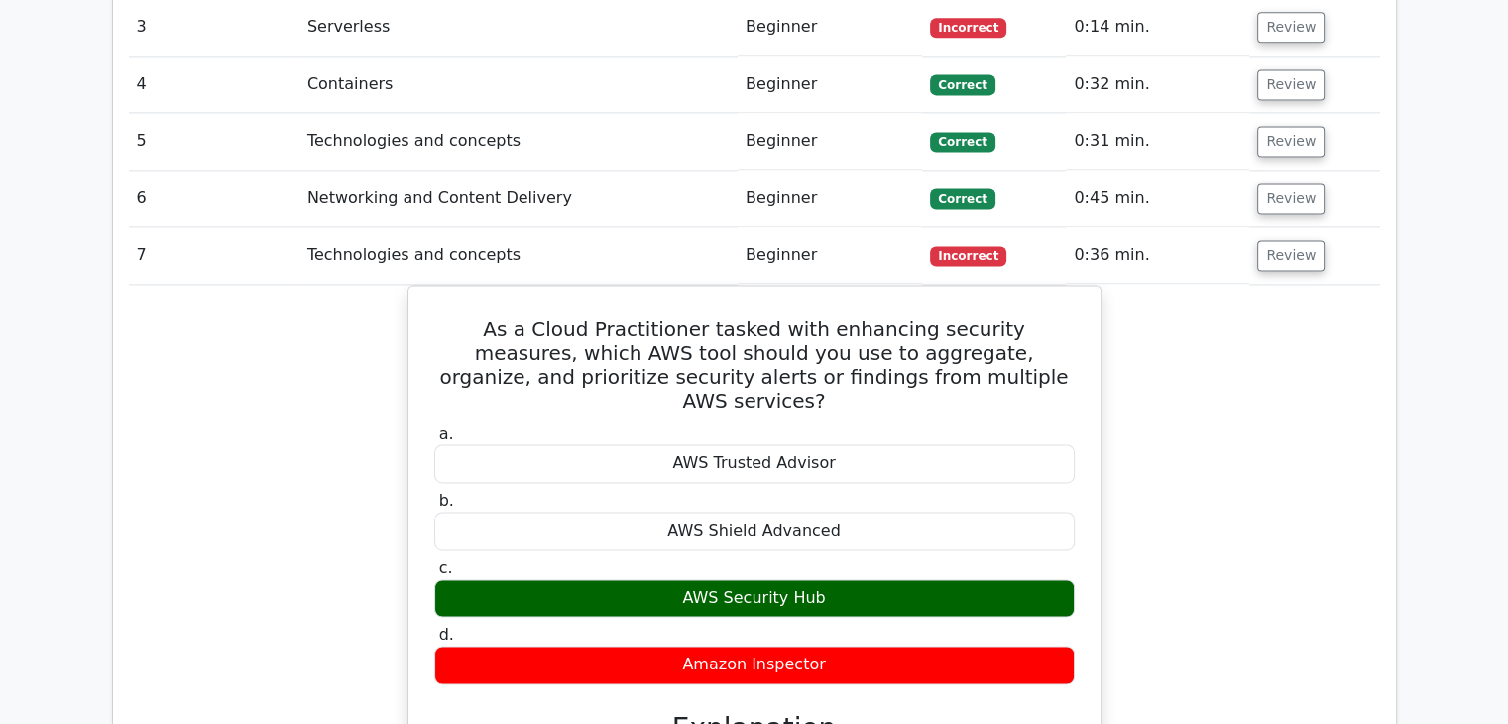
scroll to position [2781, 0]
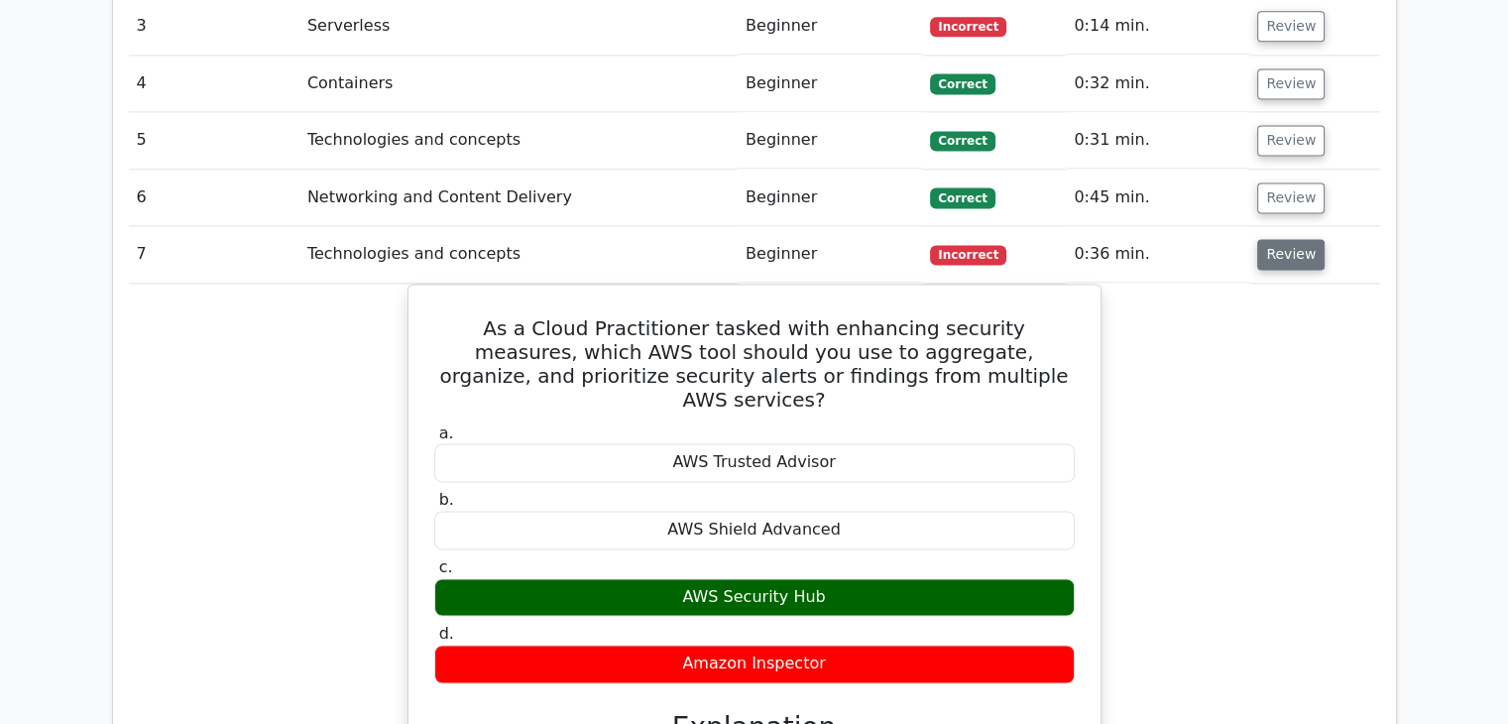
click at [1301, 239] on button "Review" at bounding box center [1290, 254] width 67 height 31
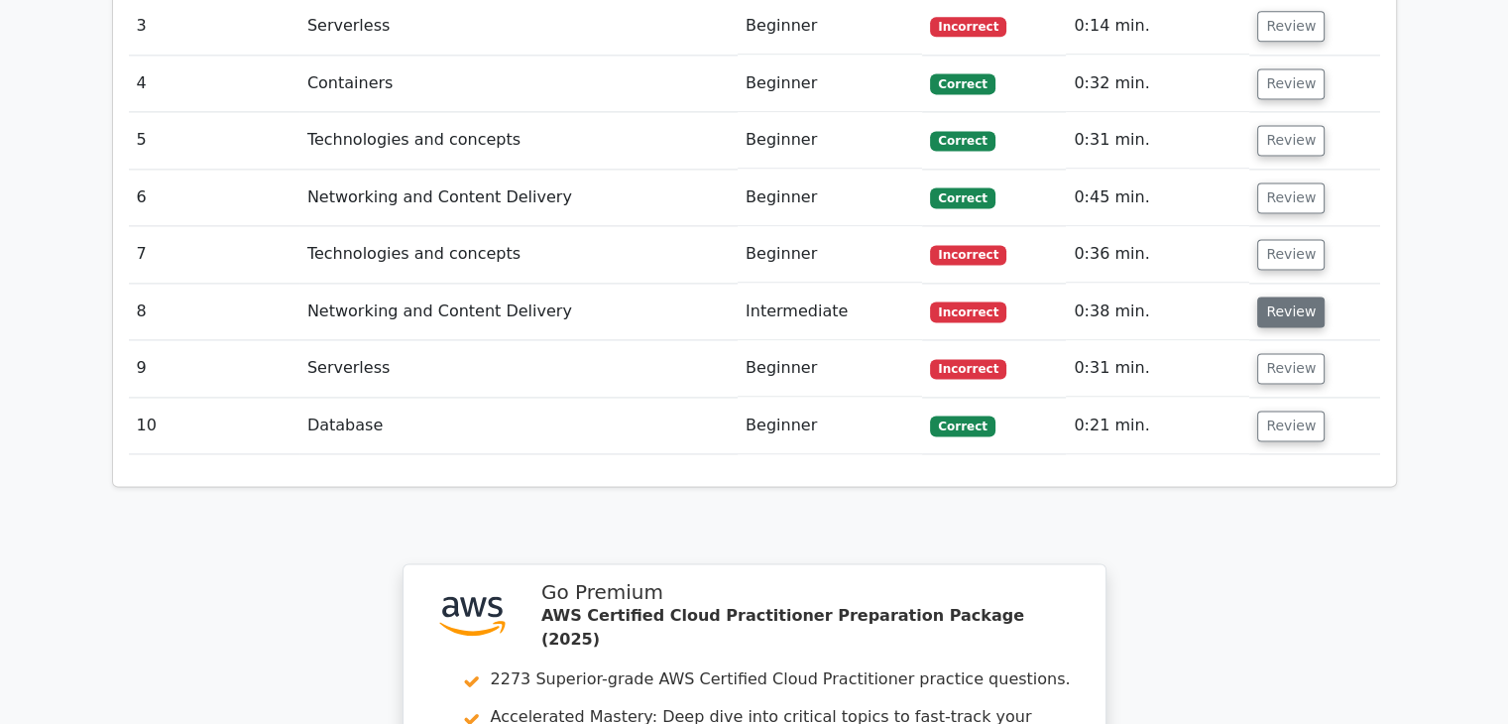
click at [1282, 296] on button "Review" at bounding box center [1290, 311] width 67 height 31
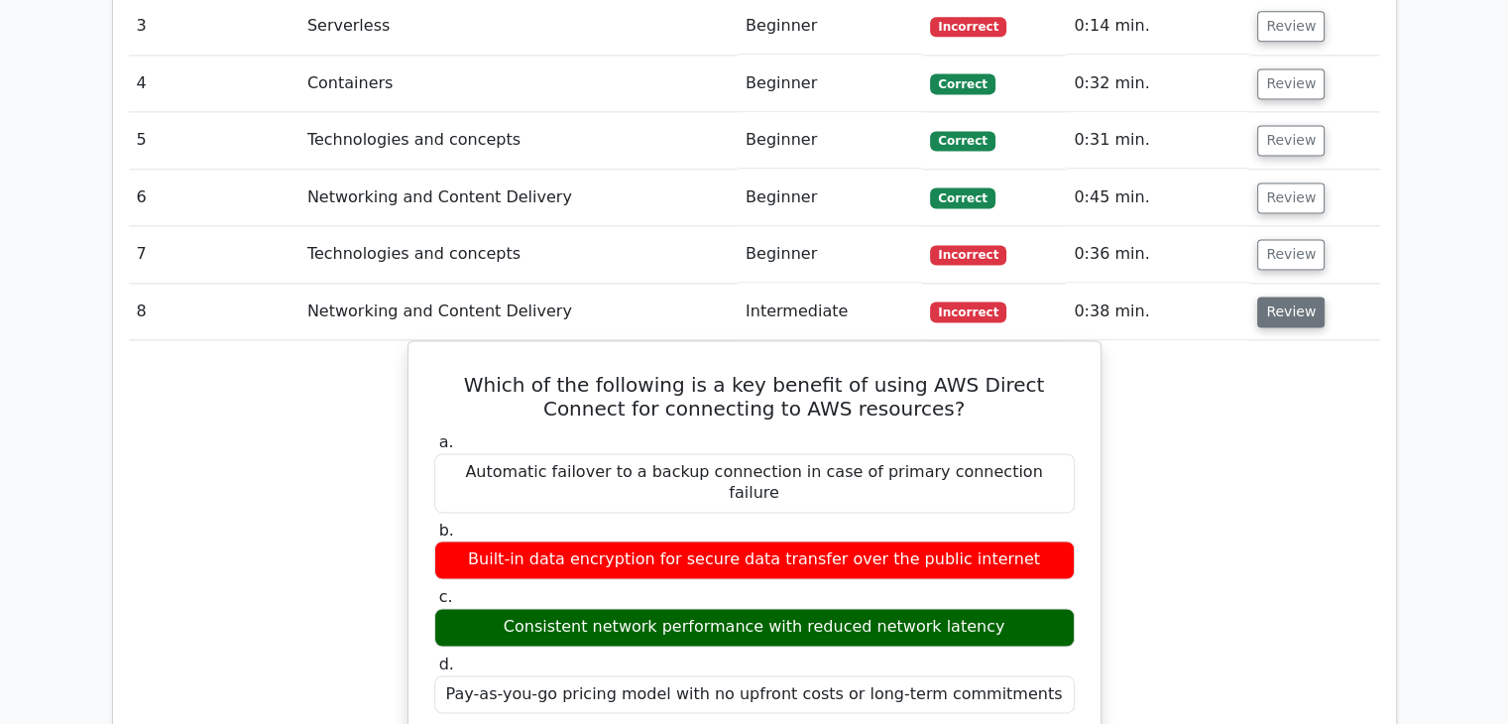
click at [1262, 296] on button "Review" at bounding box center [1290, 311] width 67 height 31
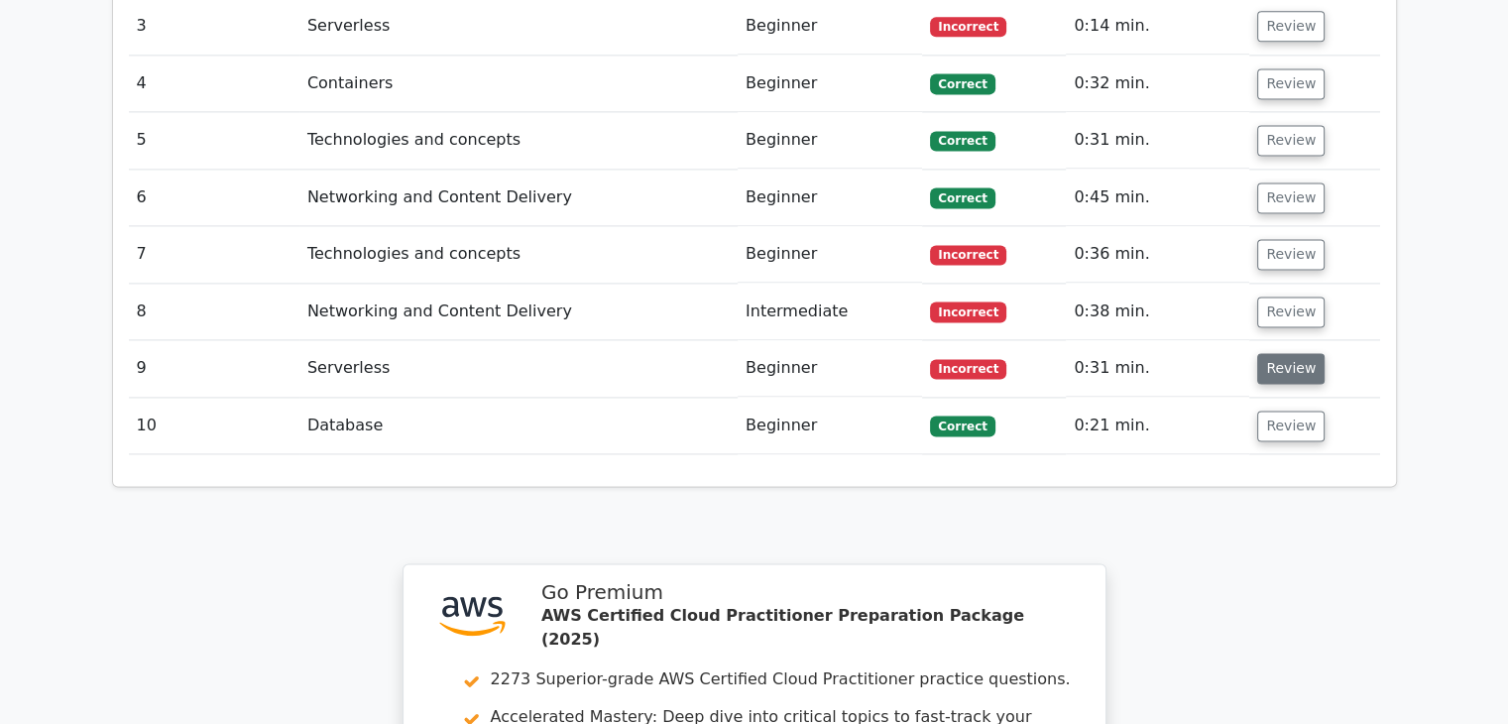
click at [1269, 353] on button "Review" at bounding box center [1290, 368] width 67 height 31
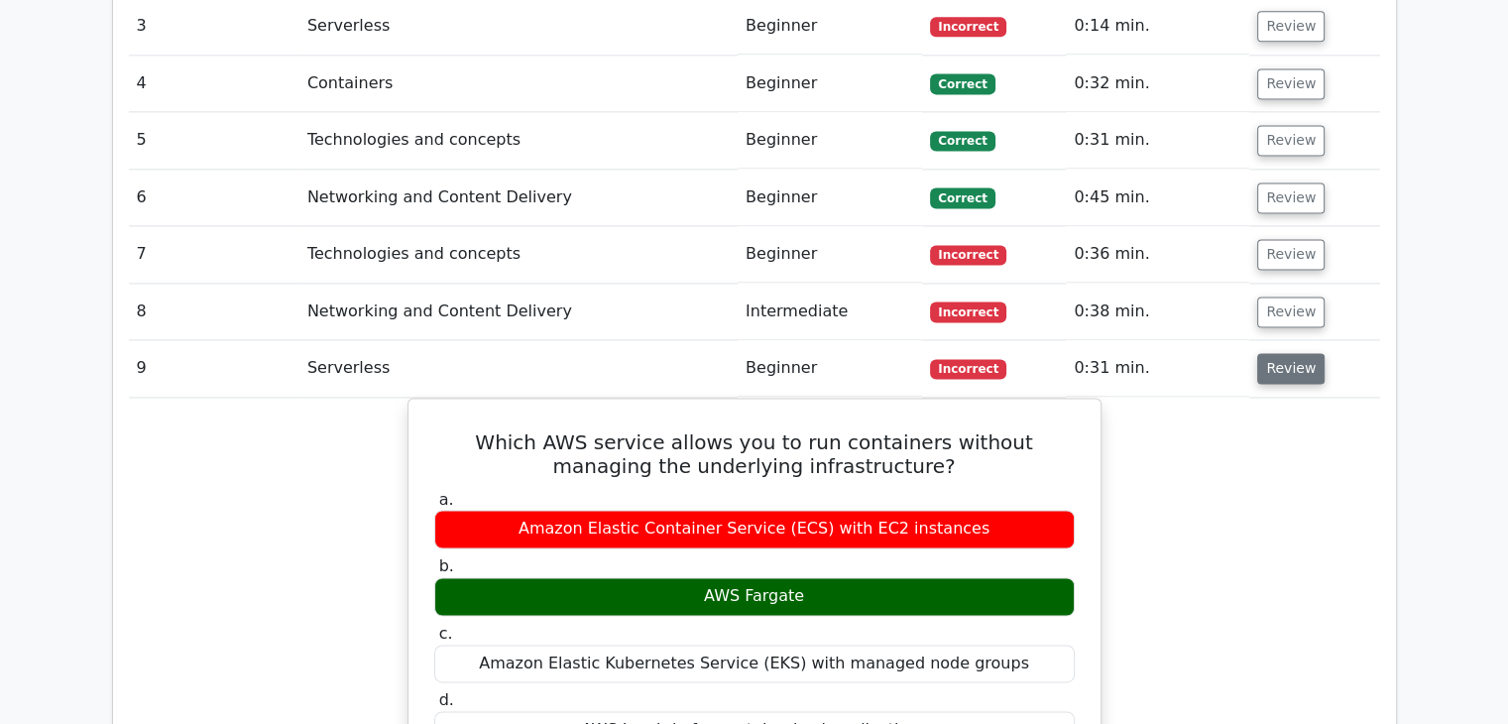
click at [1285, 353] on button "Review" at bounding box center [1290, 368] width 67 height 31
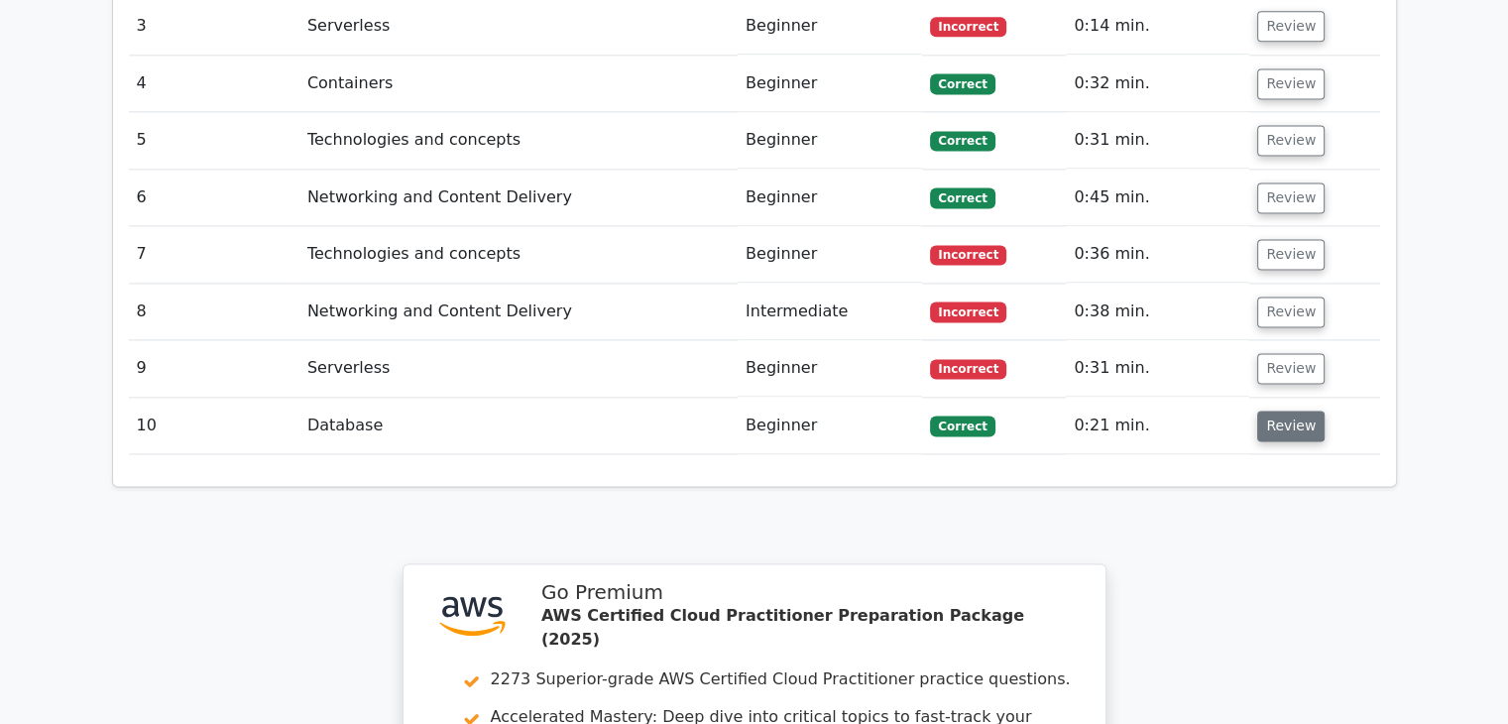
click at [1283, 410] on button "Review" at bounding box center [1290, 425] width 67 height 31
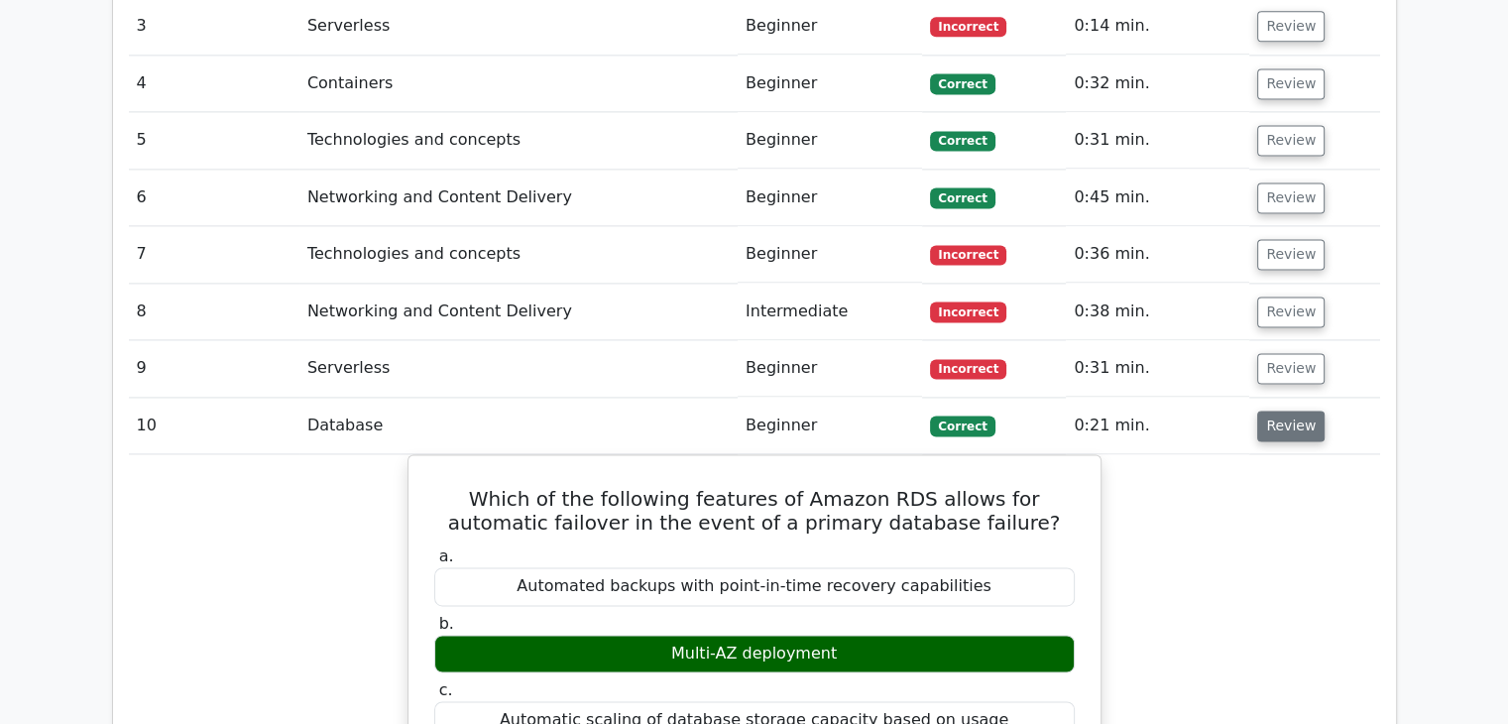
click at [1283, 410] on button "Review" at bounding box center [1290, 425] width 67 height 31
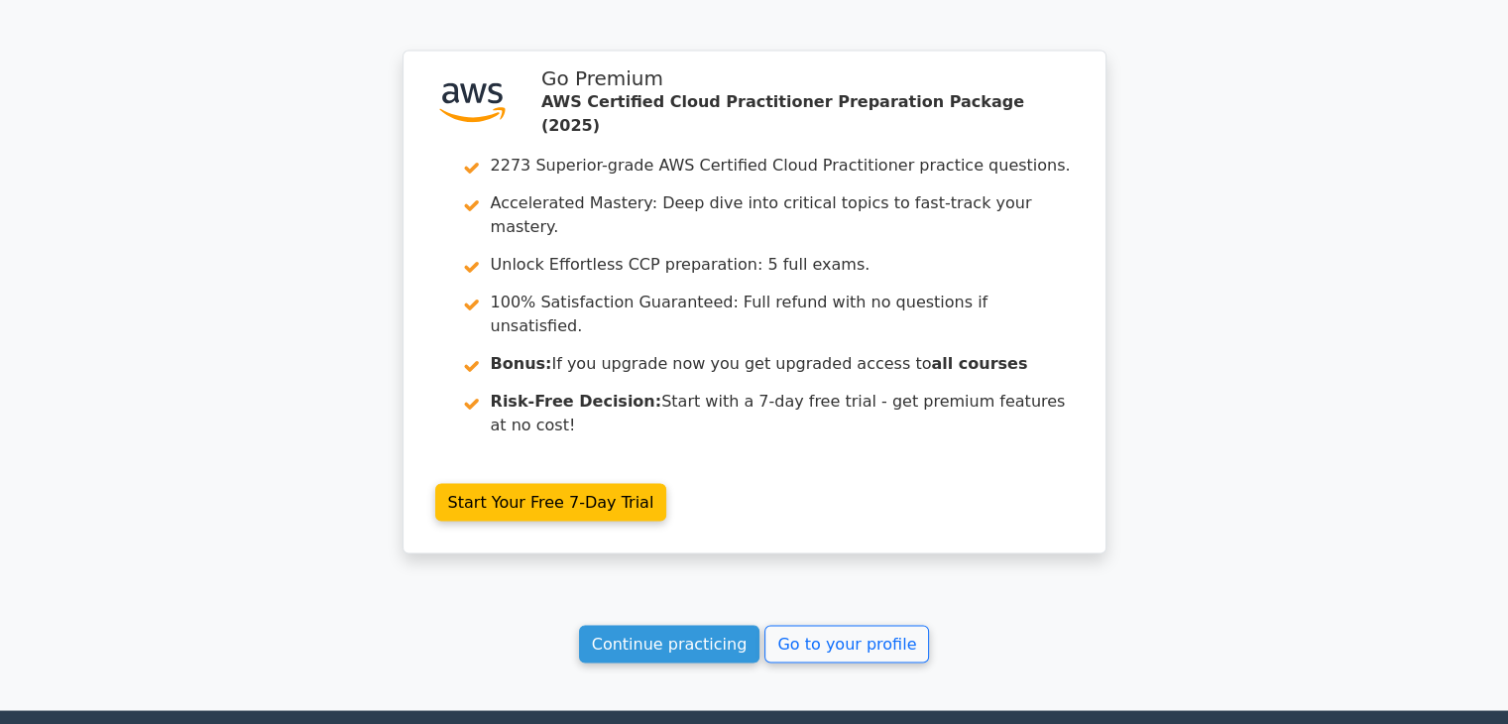
scroll to position [3289, 0]
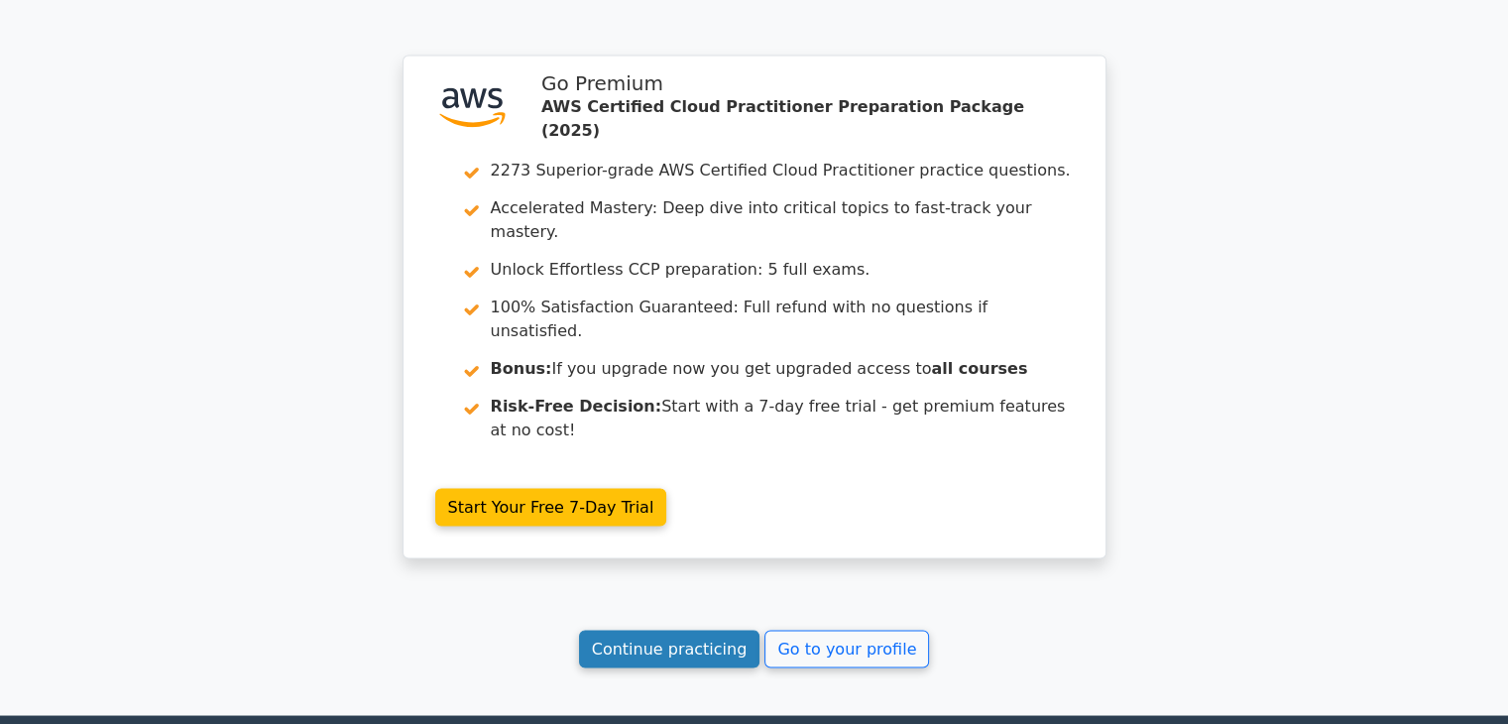
click at [639, 629] on link "Continue practicing" at bounding box center [669, 648] width 181 height 38
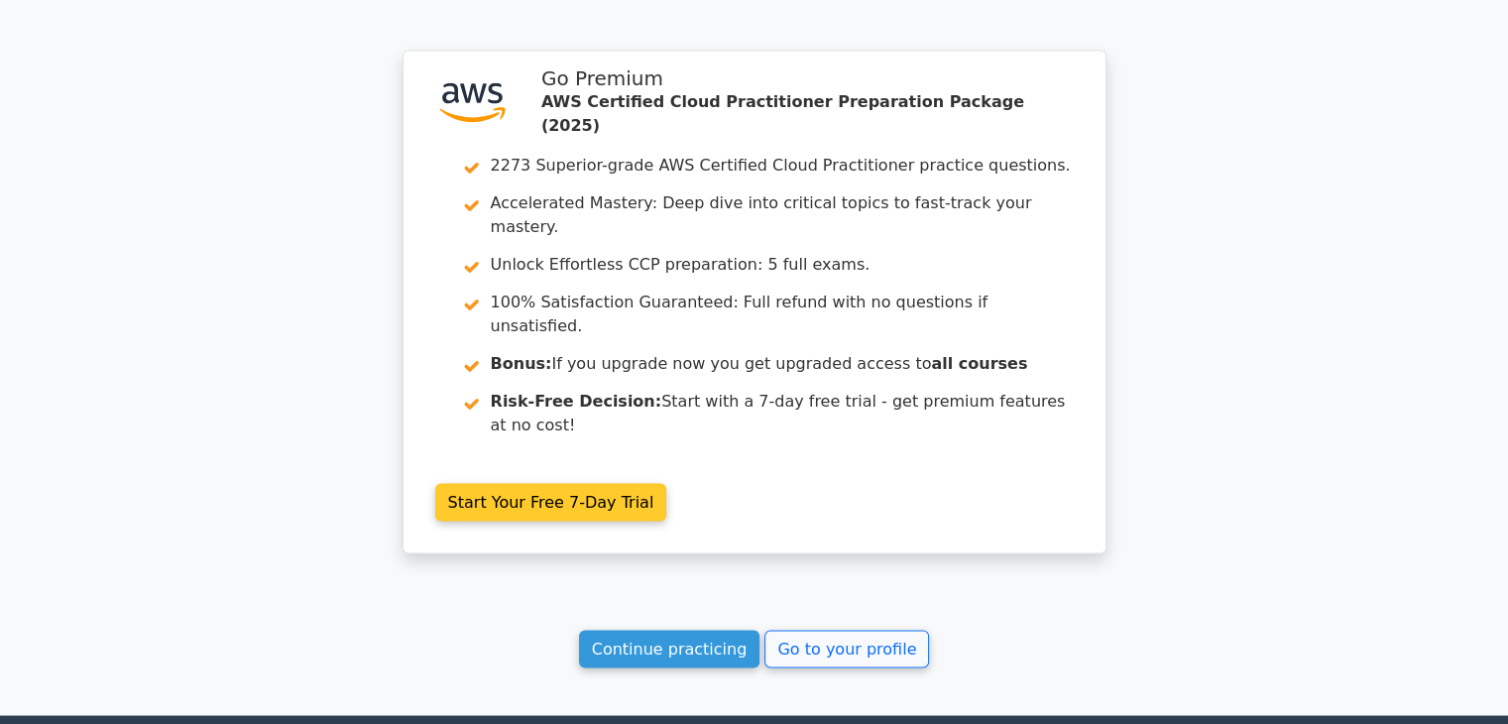
scroll to position [3126, 0]
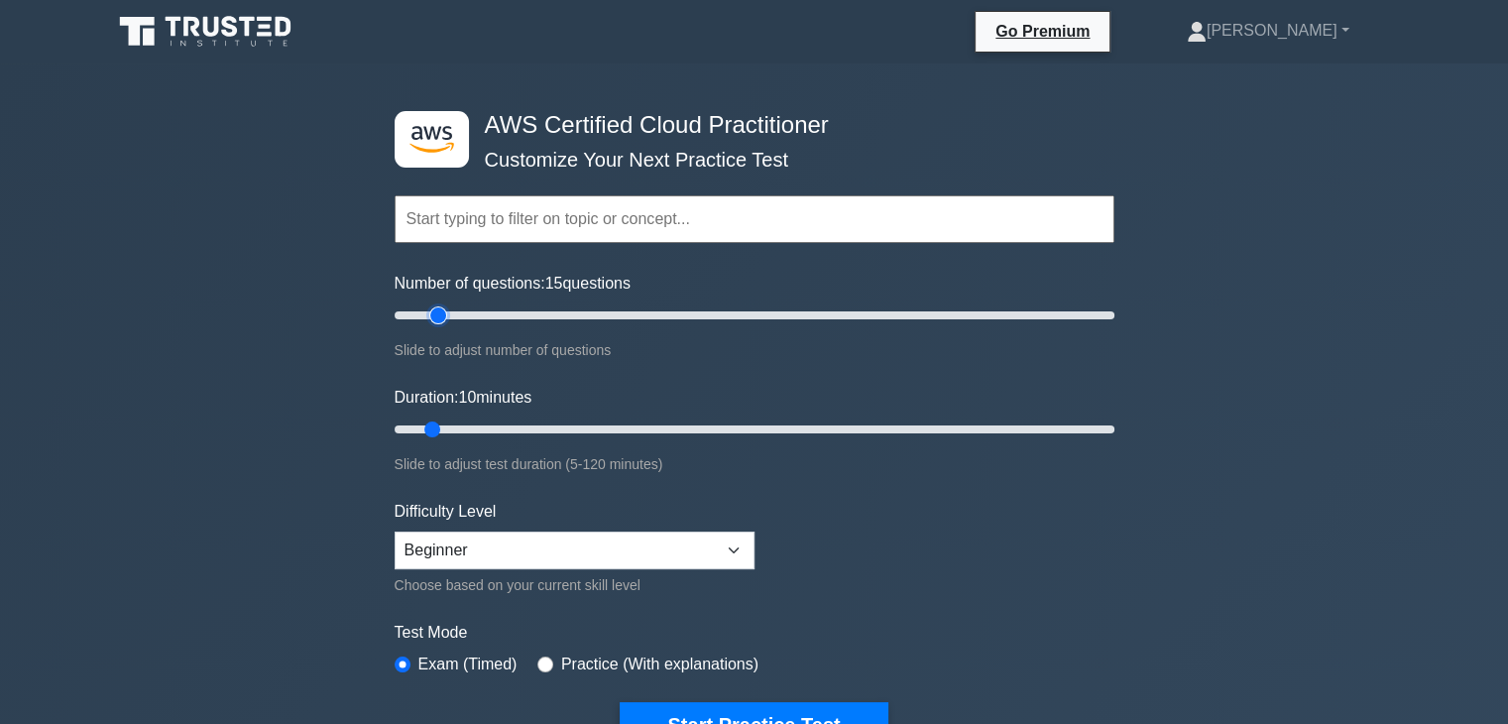
drag, startPoint x: 419, startPoint y: 314, endPoint x: 436, endPoint y: 311, distance: 17.1
type input "15"
click at [436, 311] on input "Number of questions: 15 questions" at bounding box center [755, 315] width 720 height 24
click at [519, 542] on select "Beginner Intermediate Expert" at bounding box center [575, 550] width 360 height 38
select select "intermediate"
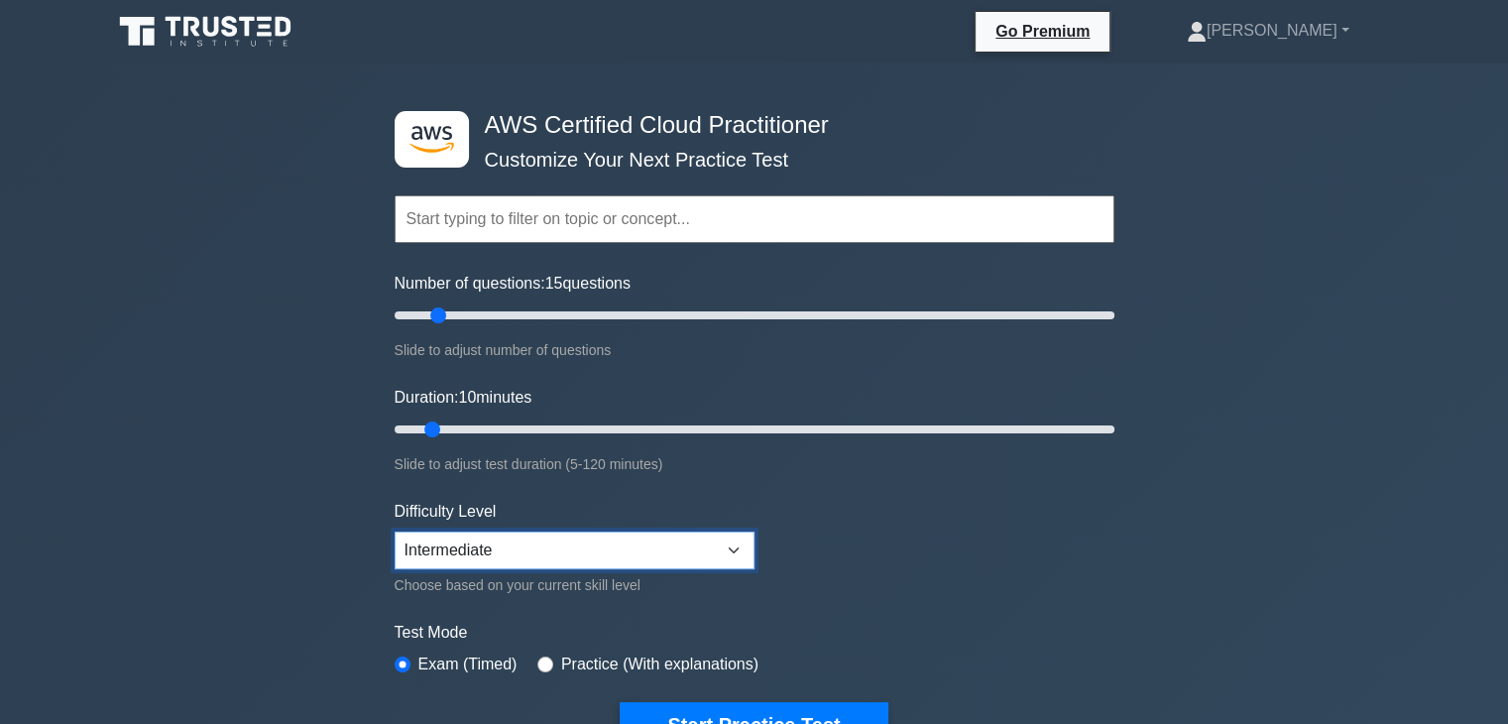
click at [395, 531] on select "Beginner Intermediate Expert" at bounding box center [575, 550] width 360 height 38
drag, startPoint x: 429, startPoint y: 426, endPoint x: 453, endPoint y: 425, distance: 23.8
type input "15"
click at [453, 425] on input "Duration: 15 minutes" at bounding box center [755, 429] width 720 height 24
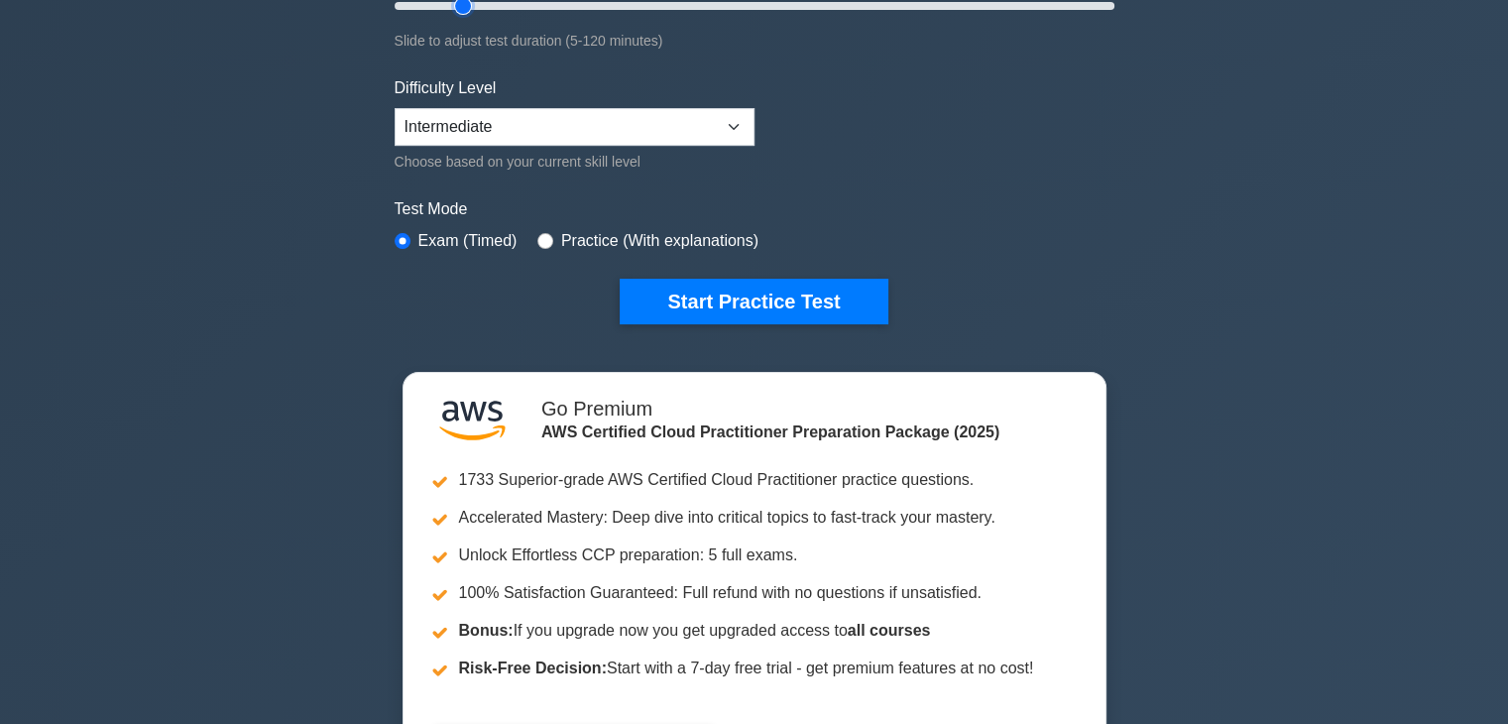
scroll to position [424, 0]
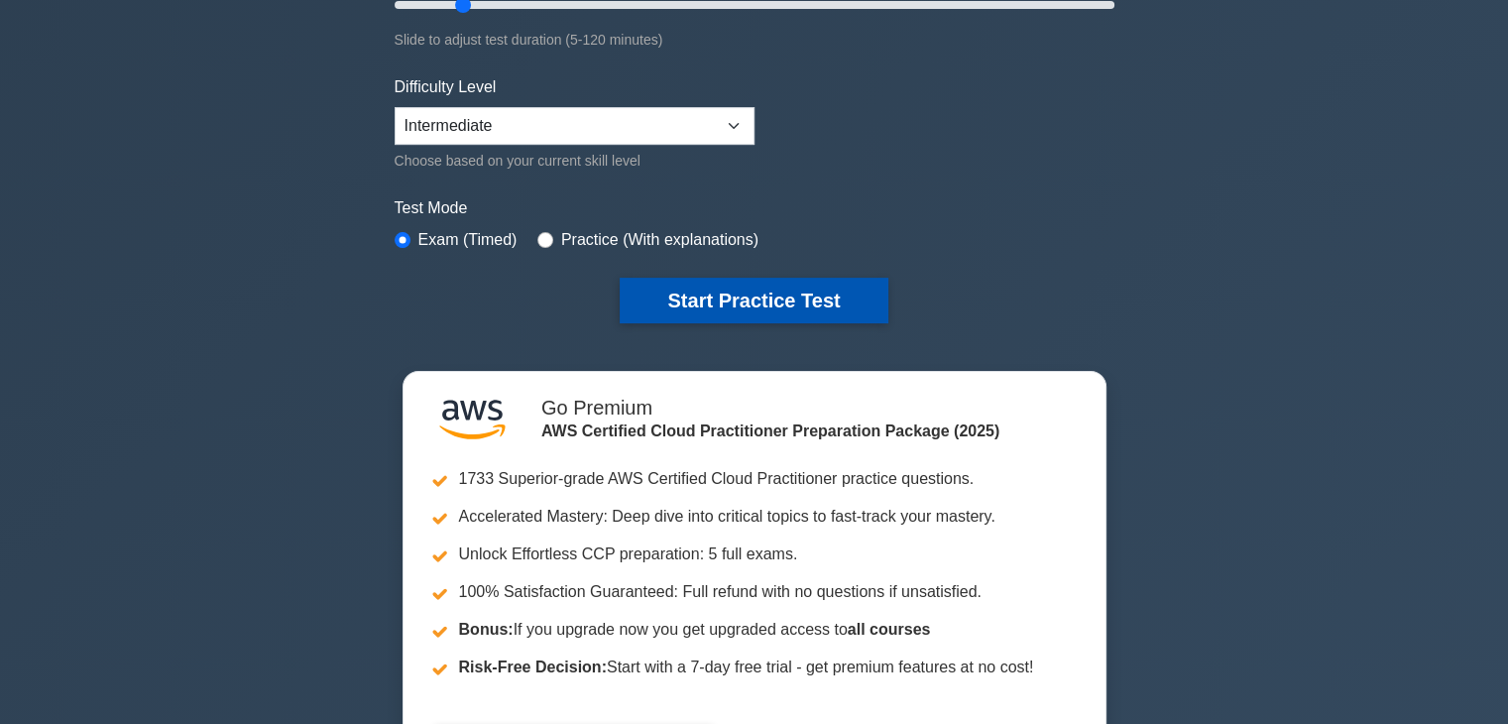
click at [741, 303] on button "Start Practice Test" at bounding box center [754, 301] width 268 height 46
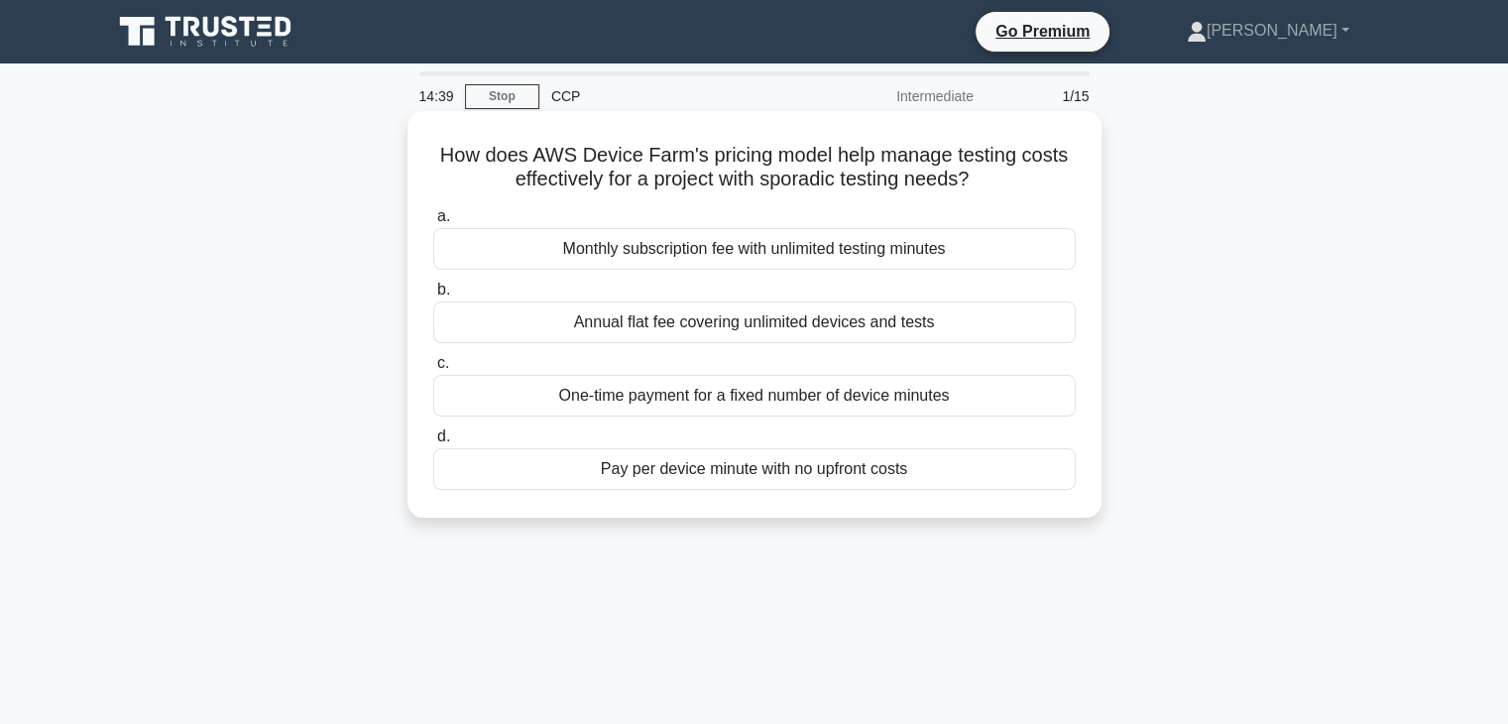
click at [787, 472] on div "Pay per device minute with no upfront costs" at bounding box center [754, 469] width 642 height 42
click at [433, 443] on input "d. Pay per device minute with no upfront costs" at bounding box center [433, 436] width 0 height 13
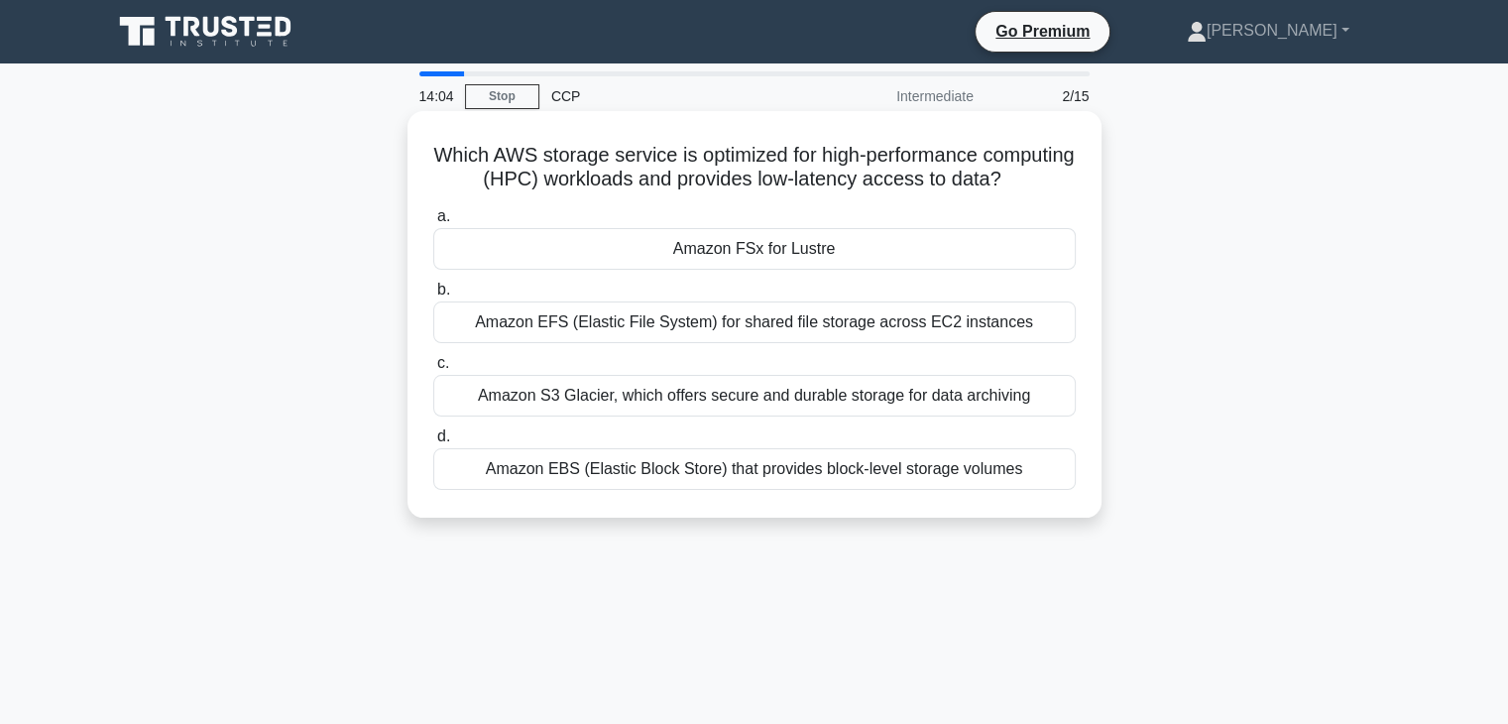
click at [817, 416] on div "Amazon S3 Glacier, which offers secure and durable storage for data archiving" at bounding box center [754, 396] width 642 height 42
click at [433, 370] on input "c. Amazon S3 Glacier, which offers secure and durable storage for data archiving" at bounding box center [433, 363] width 0 height 13
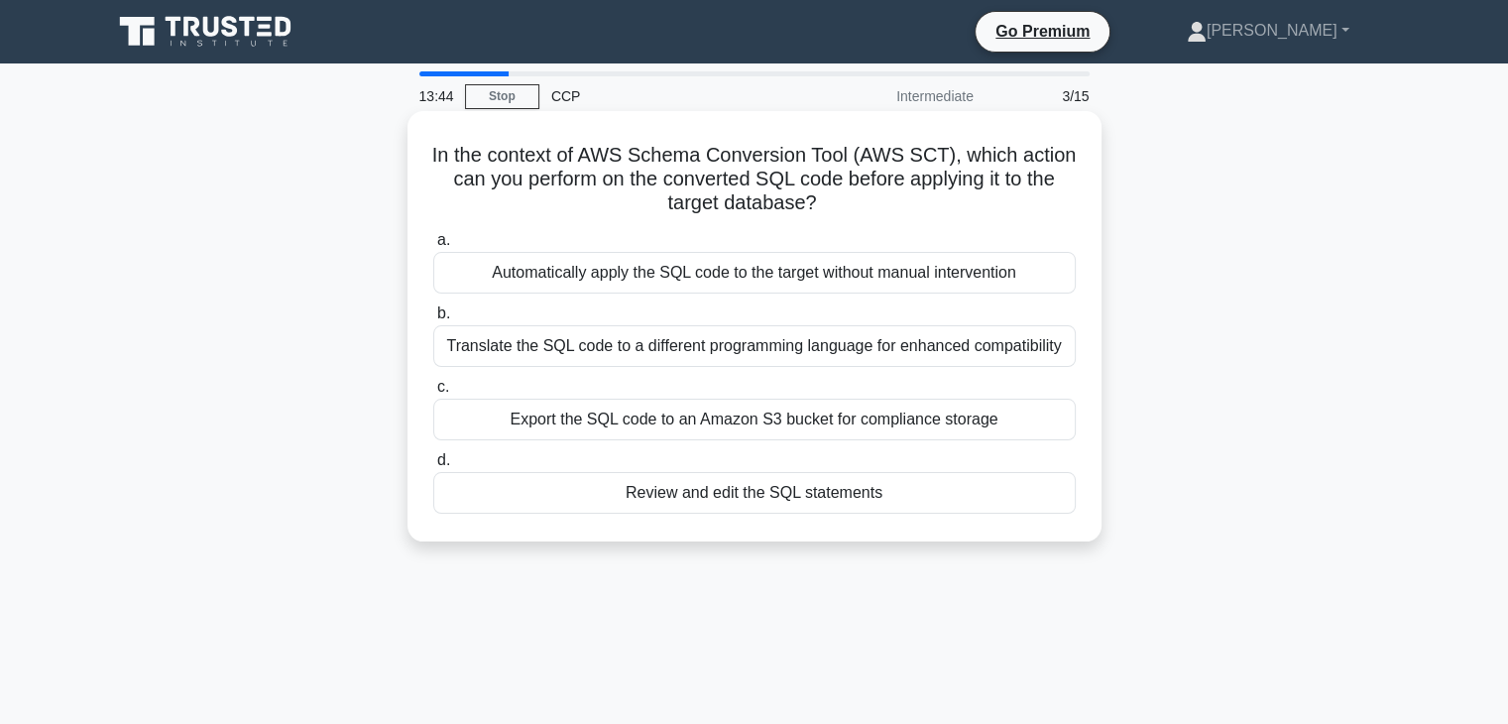
click at [701, 416] on div "Export the SQL code to an Amazon S3 bucket for compliance storage" at bounding box center [754, 420] width 642 height 42
click at [433, 394] on input "c. Export the SQL code to an Amazon S3 bucket for compliance storage" at bounding box center [433, 387] width 0 height 13
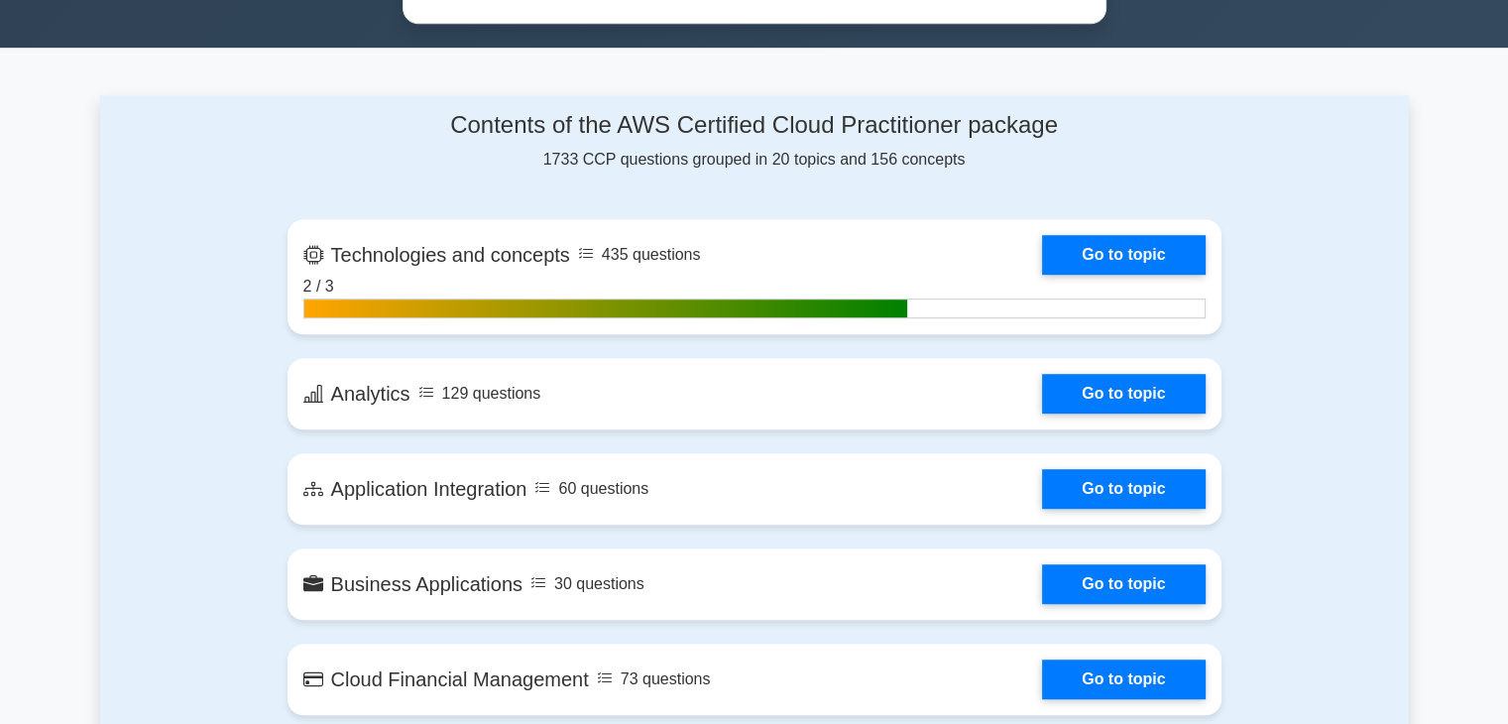
scroll to position [1200, 0]
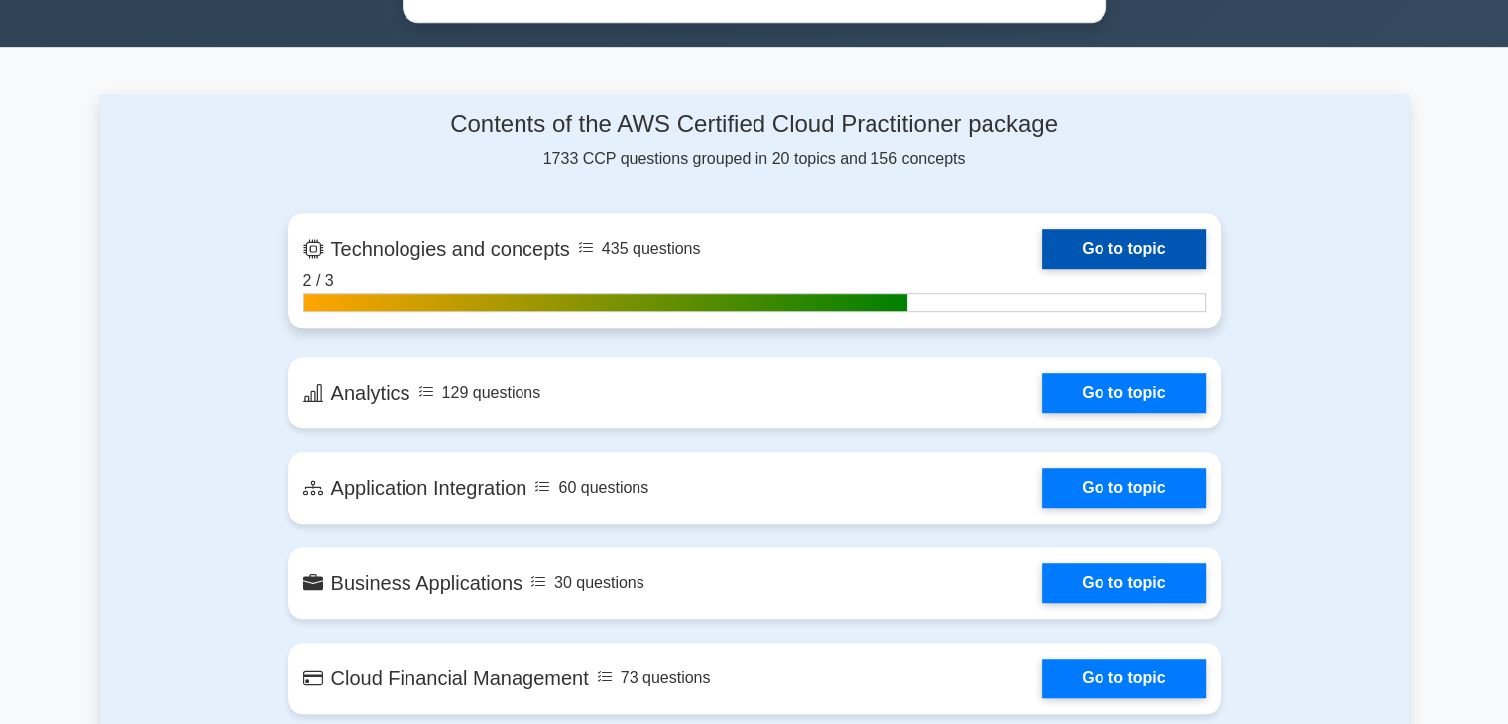
click at [1060, 240] on link "Go to topic" at bounding box center [1123, 249] width 163 height 40
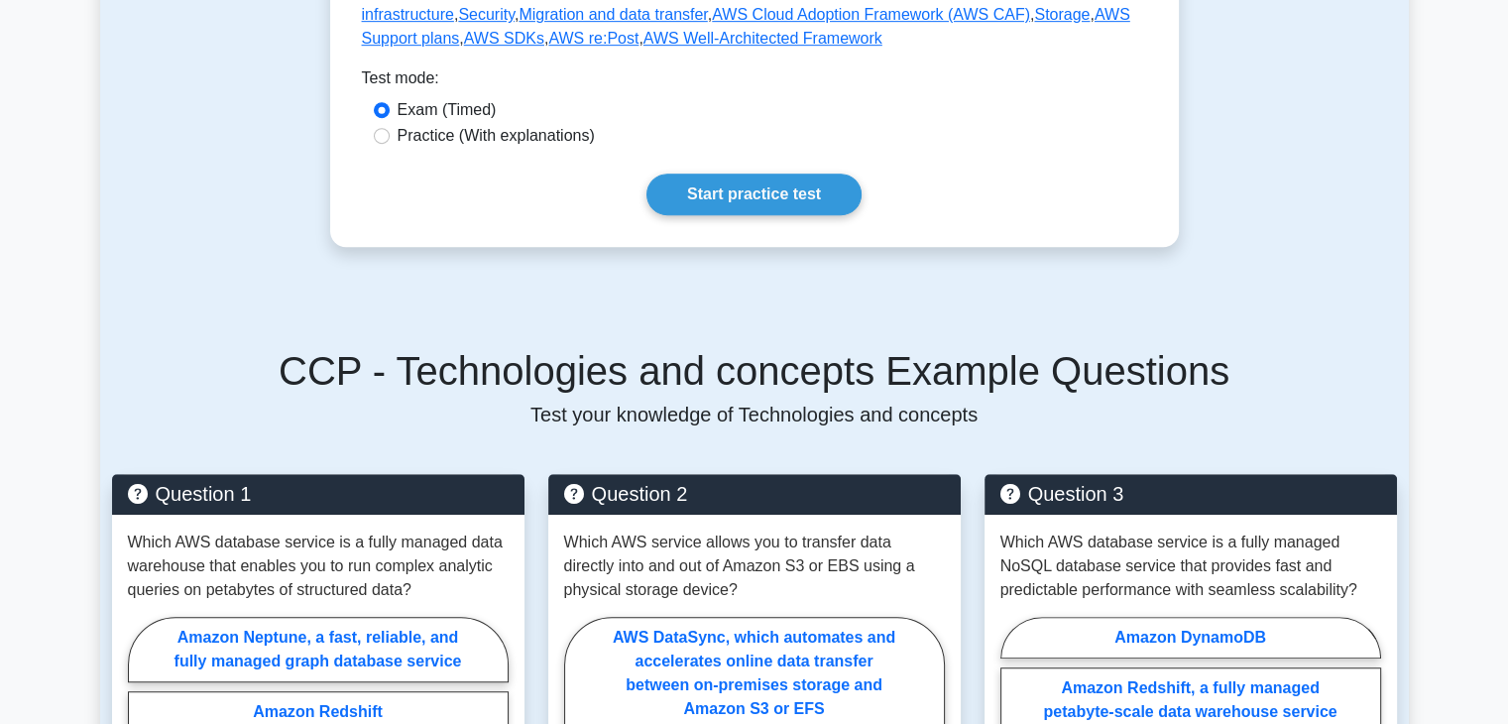
scroll to position [1120, 0]
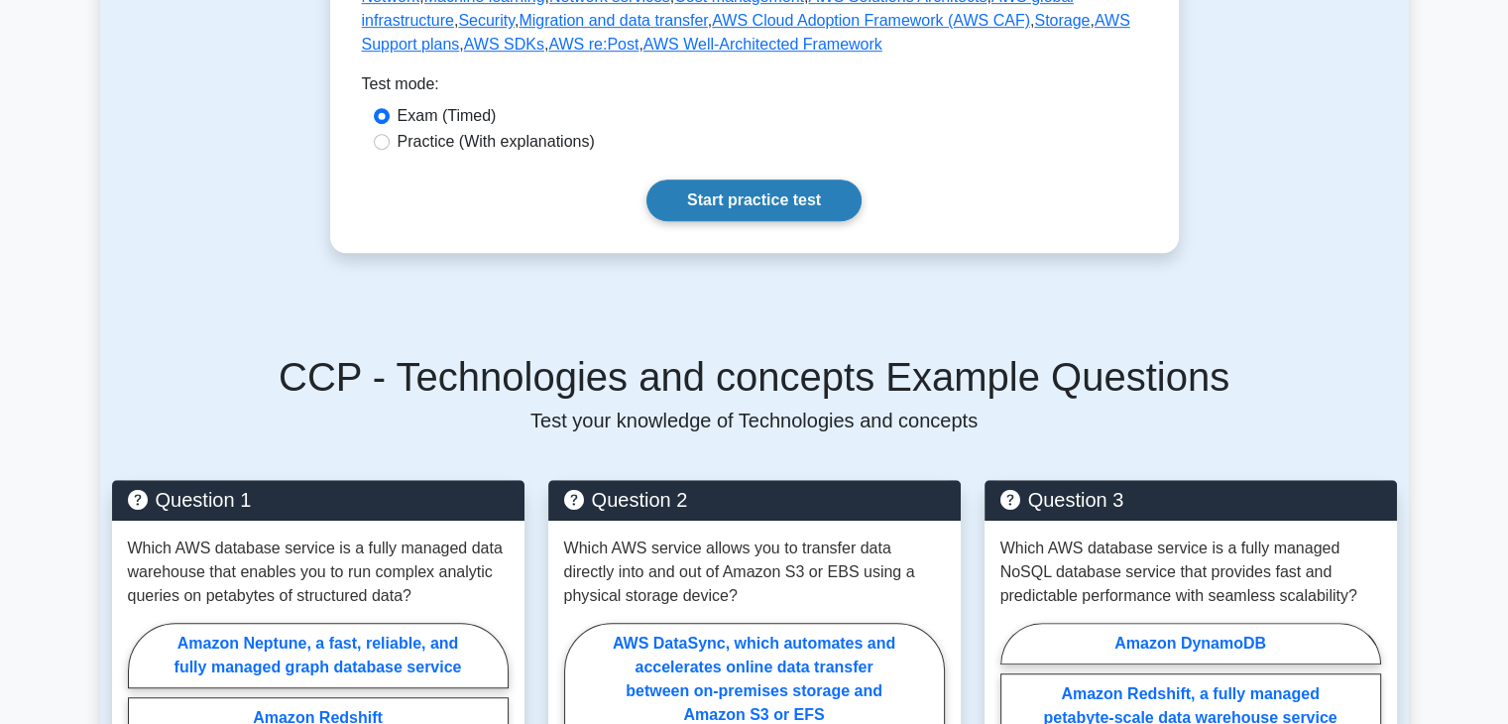
click at [791, 179] on link "Start practice test" at bounding box center [753, 200] width 215 height 42
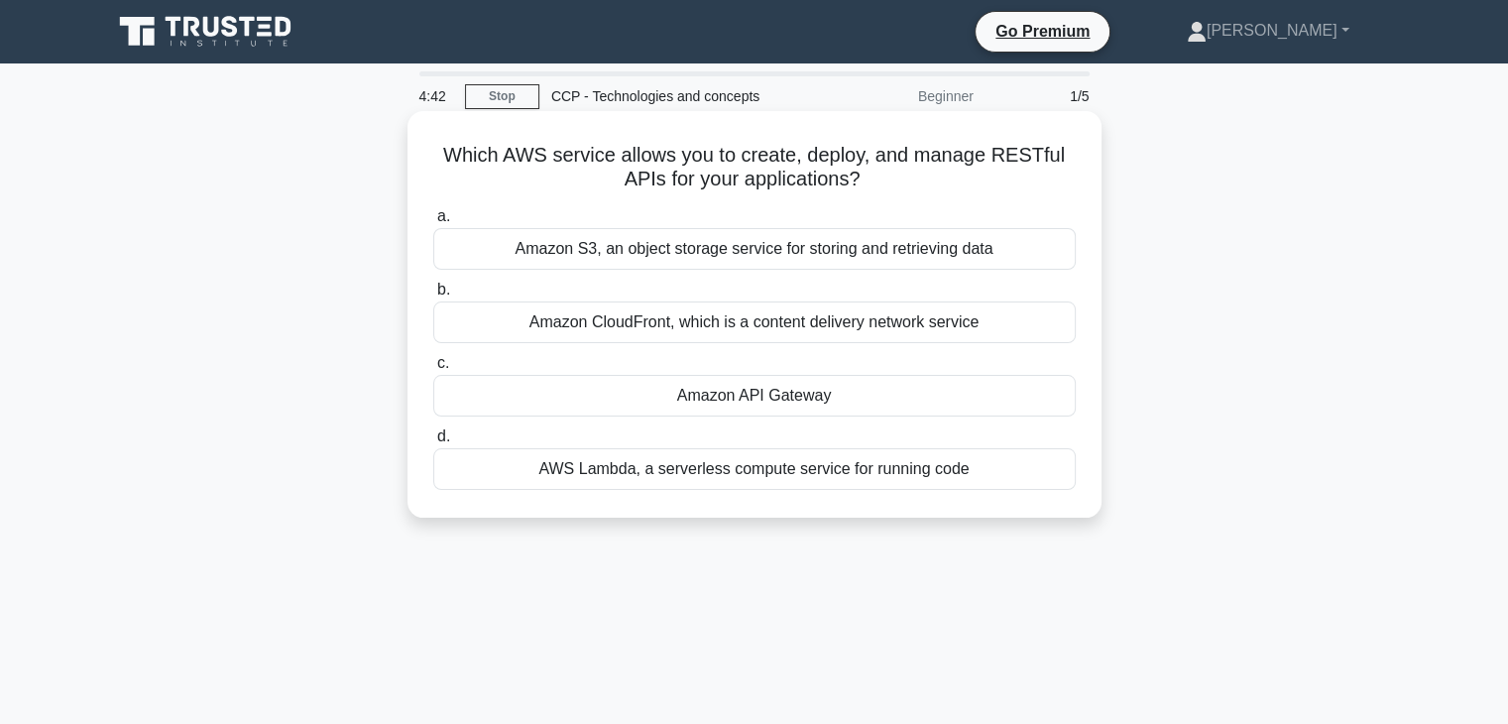
click at [745, 395] on div "Amazon API Gateway" at bounding box center [754, 396] width 642 height 42
click at [433, 370] on input "c. Amazon API Gateway" at bounding box center [433, 363] width 0 height 13
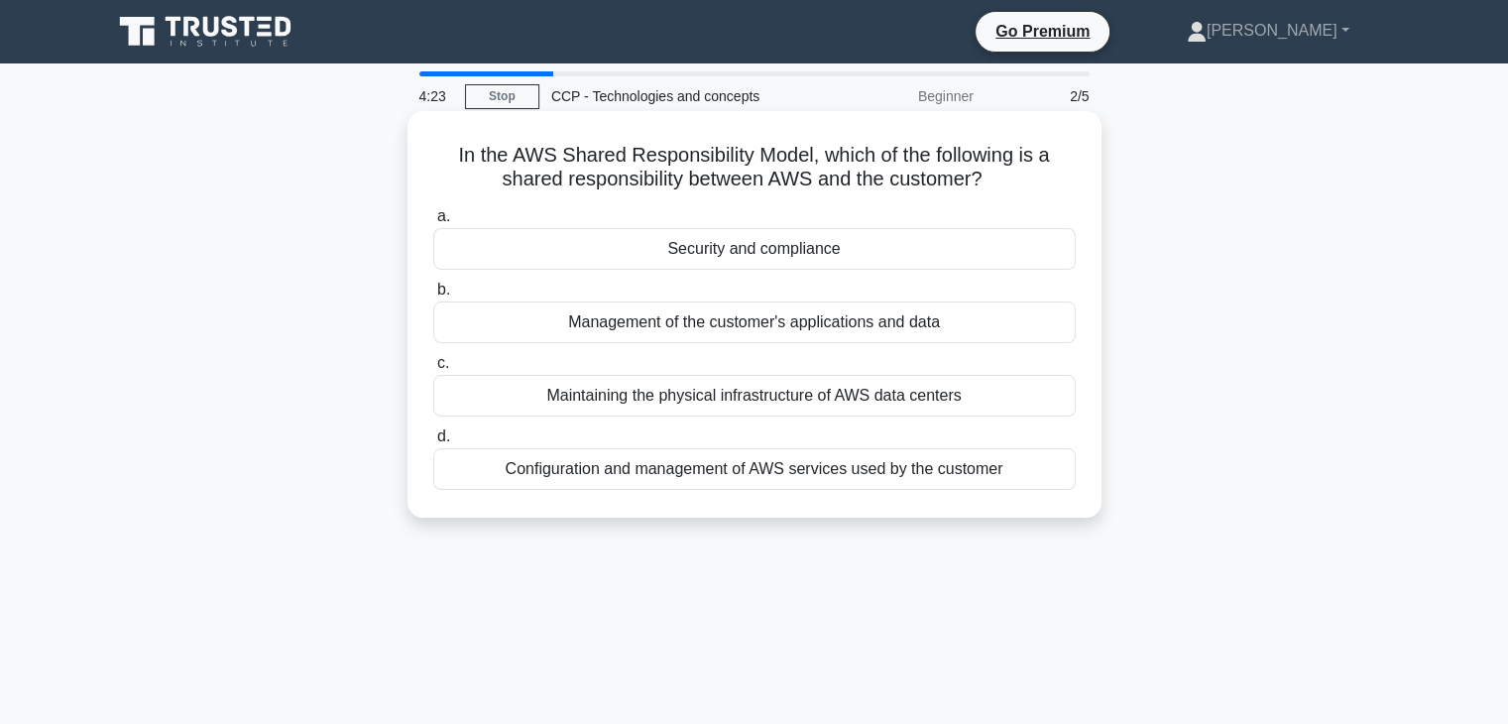
click at [841, 259] on div "Security and compliance" at bounding box center [754, 249] width 642 height 42
click at [433, 223] on input "a. Security and compliance" at bounding box center [433, 216] width 0 height 13
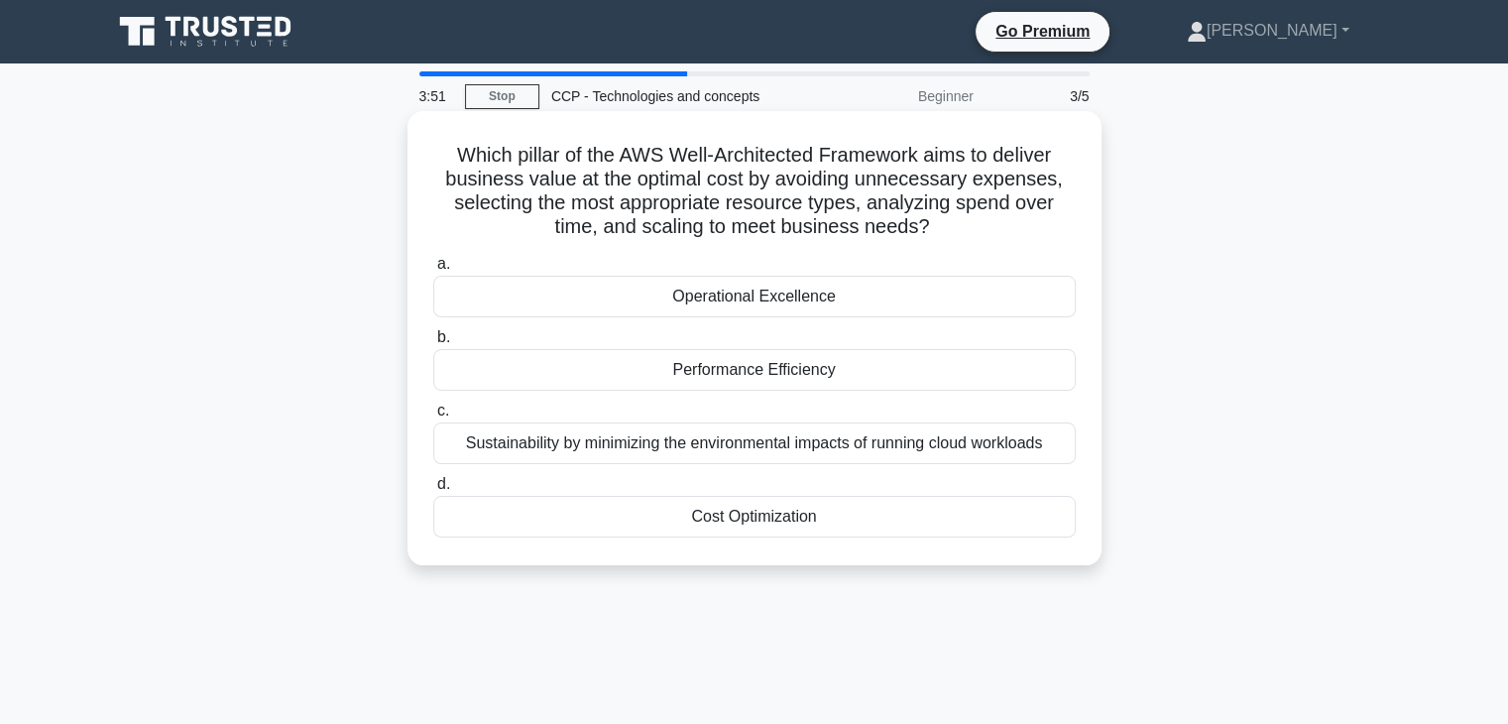
click at [781, 295] on div "Operational Excellence" at bounding box center [754, 297] width 642 height 42
click at [433, 271] on input "a. Operational Excellence" at bounding box center [433, 264] width 0 height 13
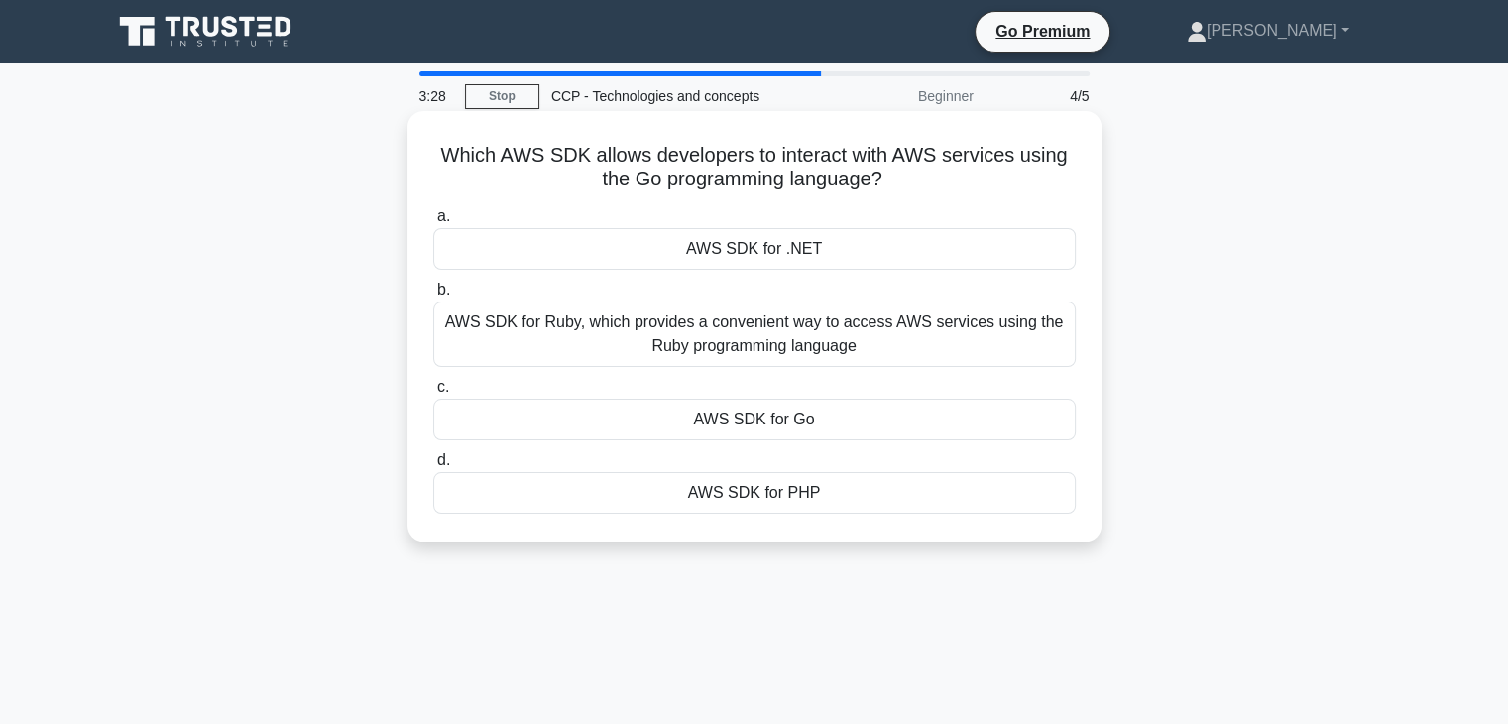
click at [791, 434] on div "AWS SDK for Go" at bounding box center [754, 420] width 642 height 42
click at [433, 394] on input "c. AWS SDK for Go" at bounding box center [433, 387] width 0 height 13
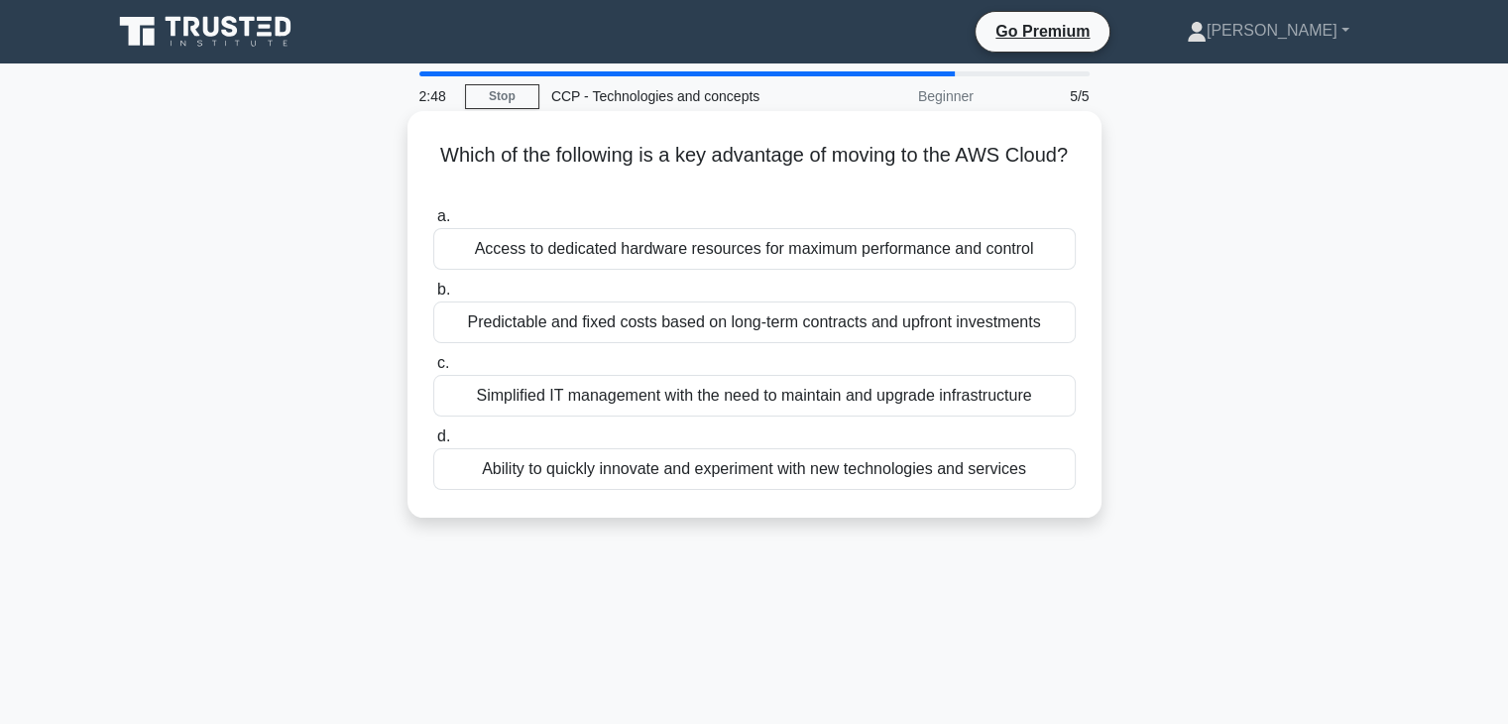
click at [813, 468] on div "Ability to quickly innovate and experiment with new technologies and services" at bounding box center [754, 469] width 642 height 42
click at [433, 443] on input "d. Ability to quickly innovate and experiment with new technologies and services" at bounding box center [433, 436] width 0 height 13
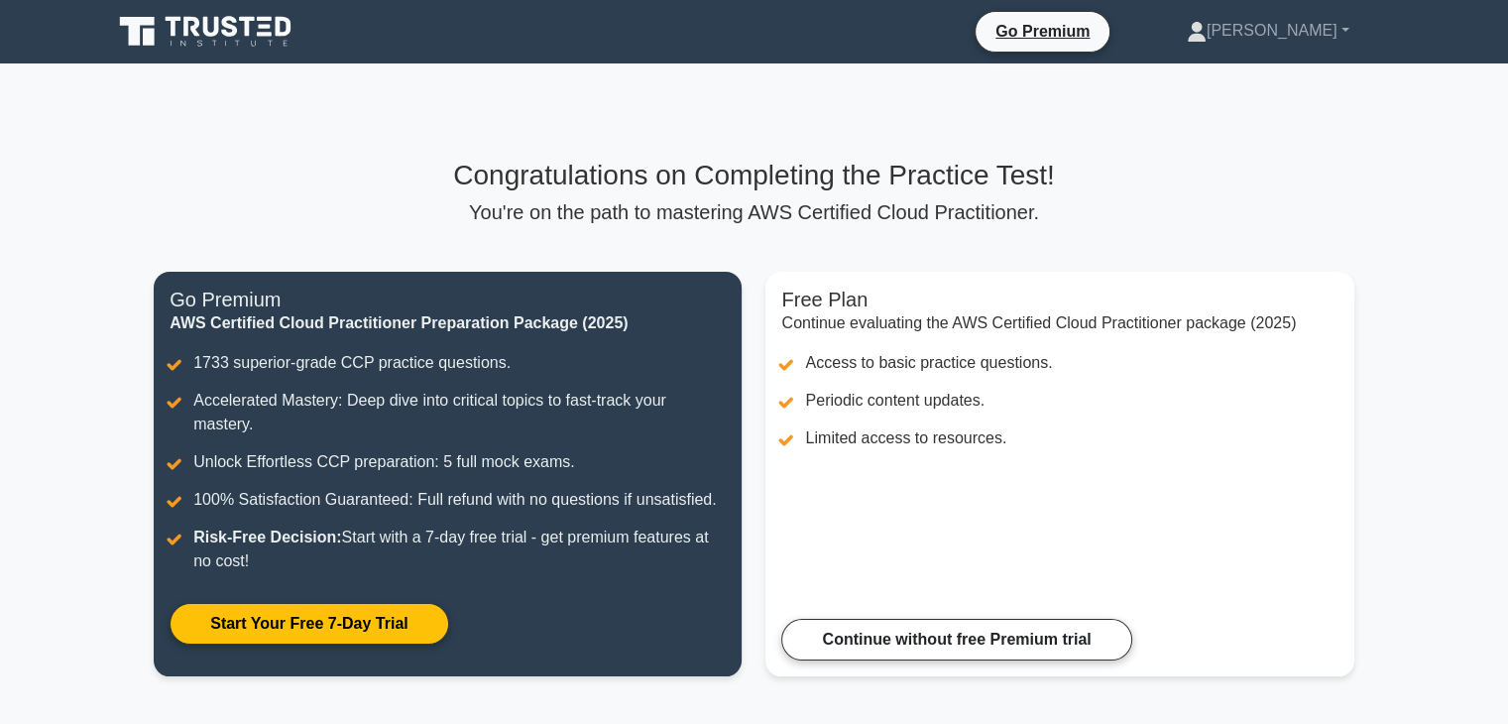
click at [805, 167] on h3 "Congratulations on Completing the Practice Test!" at bounding box center [754, 176] width 1200 height 34
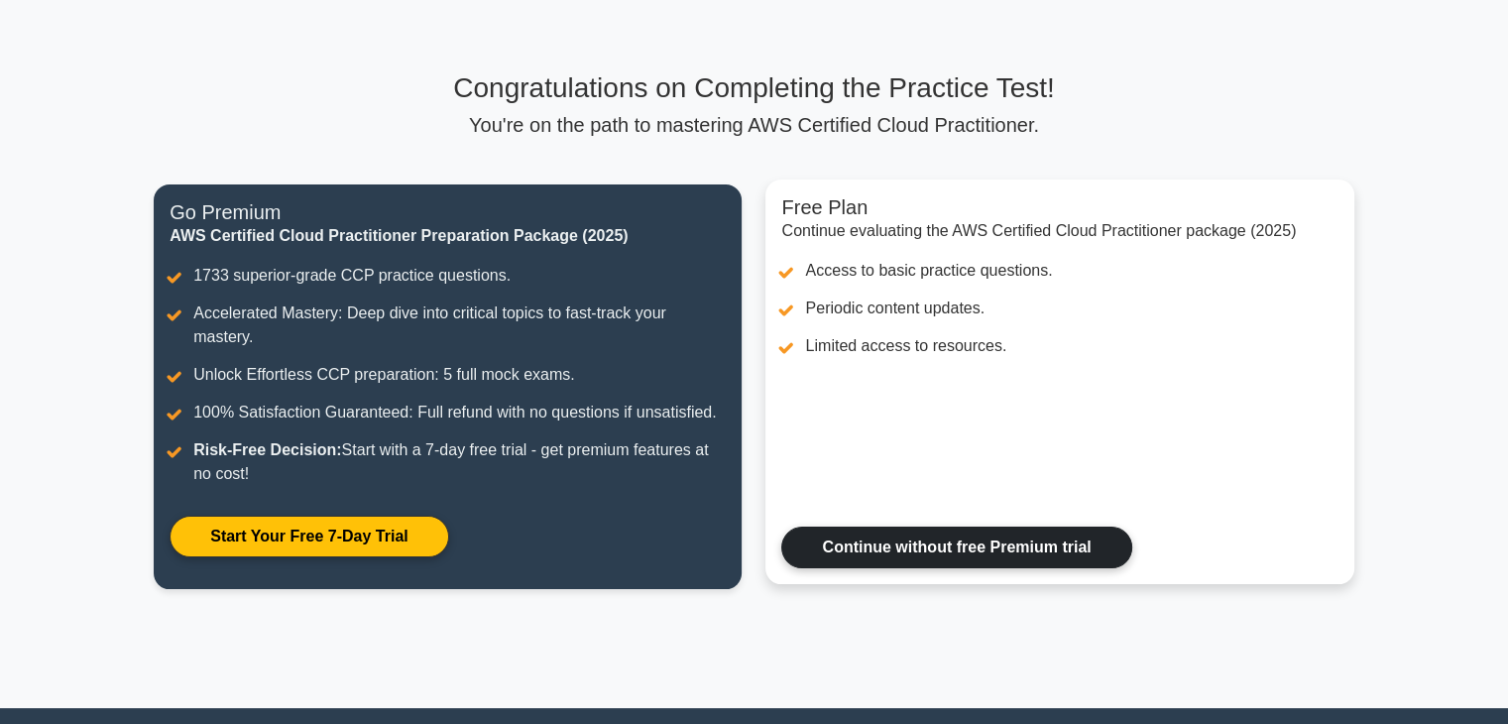
scroll to position [87, 0]
click at [948, 551] on link "Continue without free Premium trial" at bounding box center [956, 547] width 350 height 42
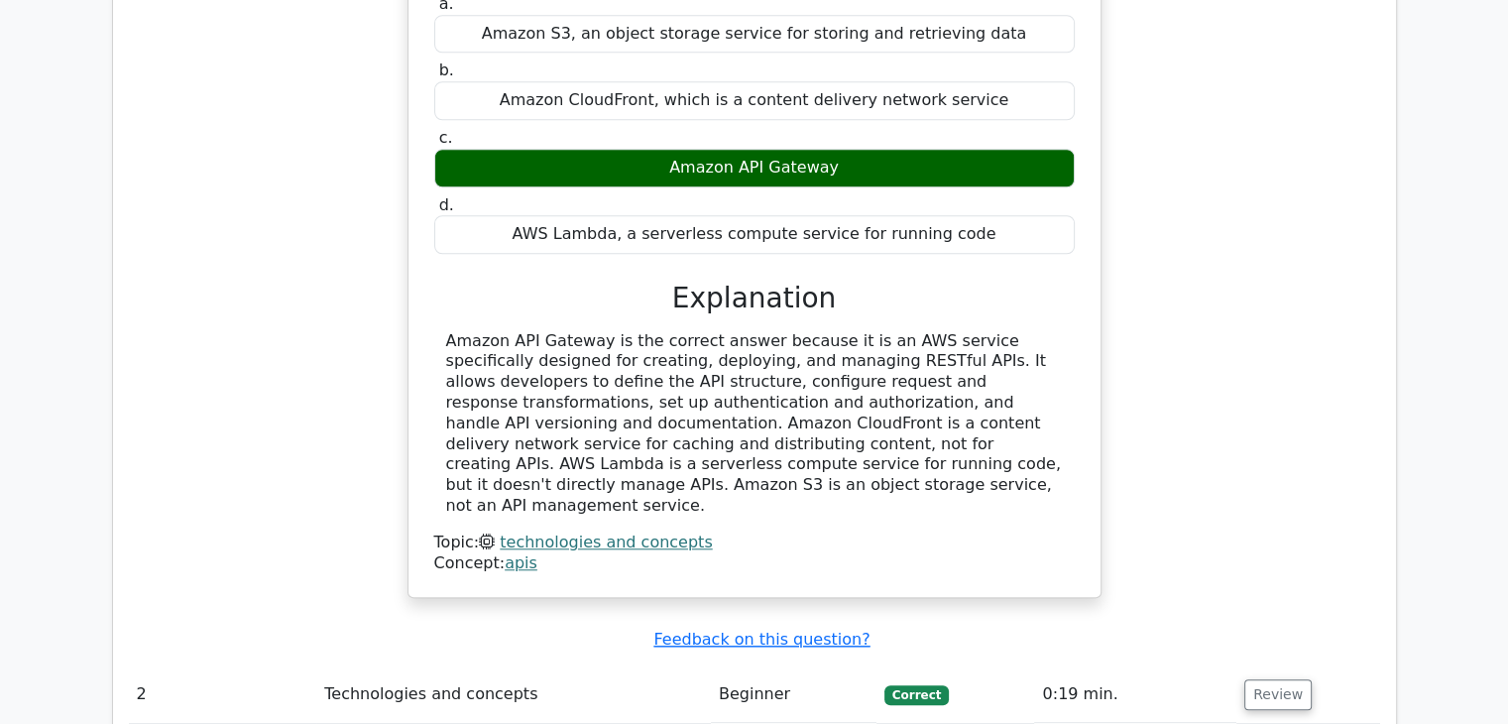
scroll to position [1994, 0]
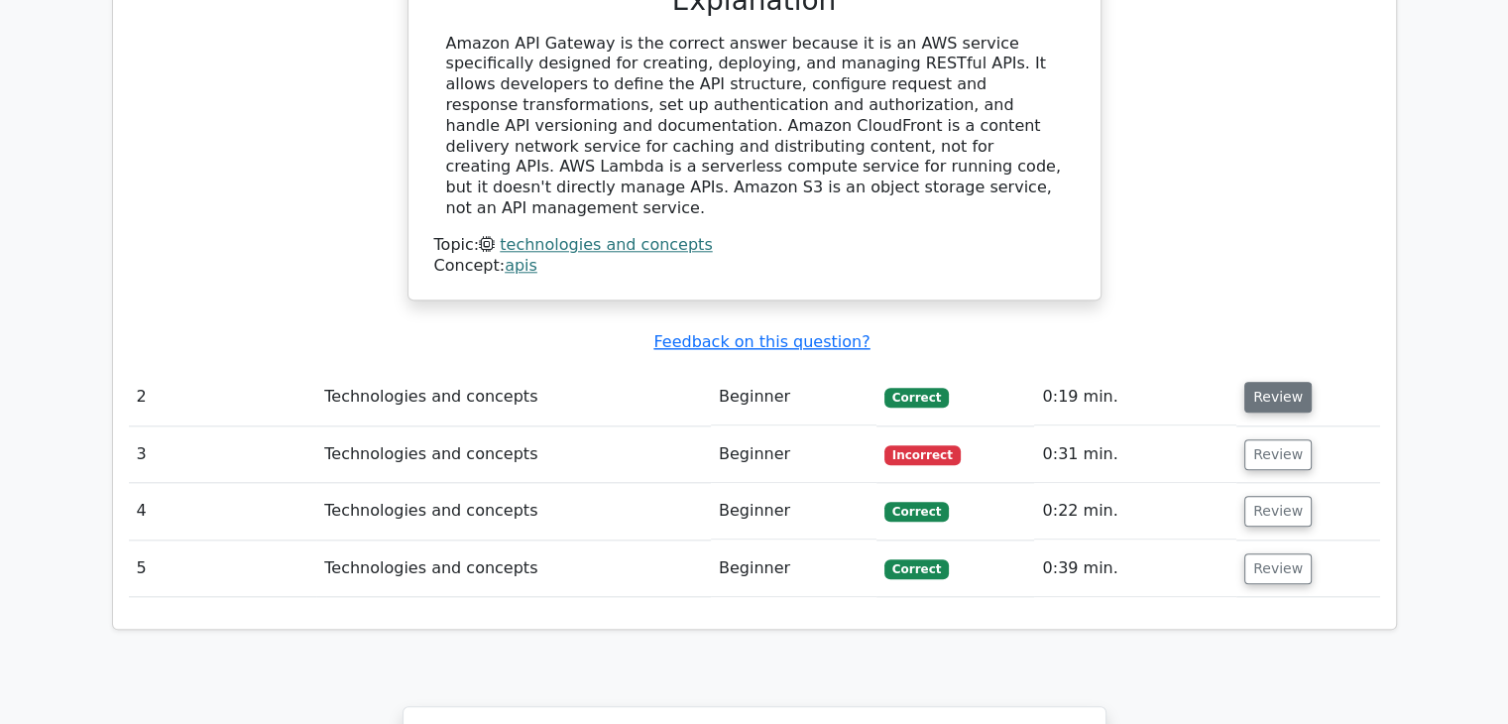
click at [1265, 382] on button "Review" at bounding box center [1277, 397] width 67 height 31
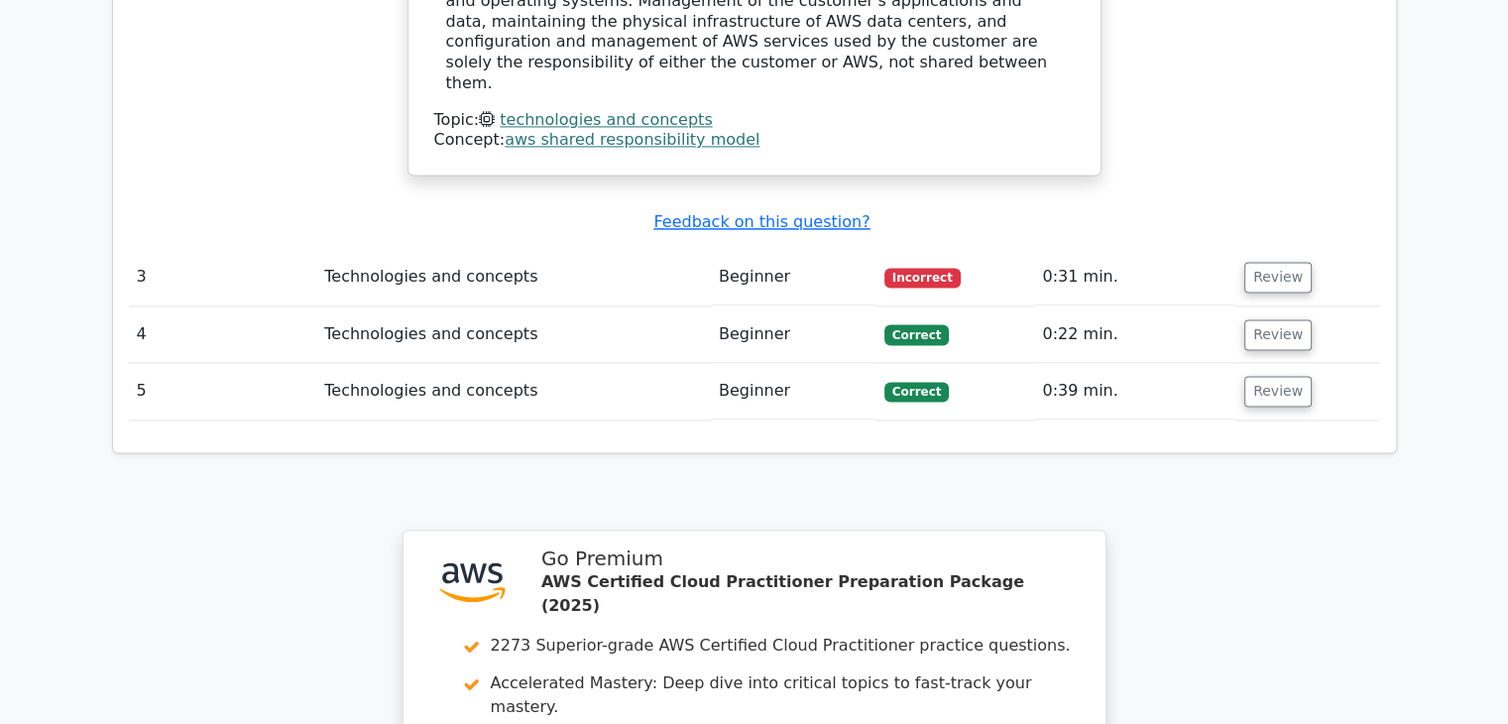
scroll to position [2954, 0]
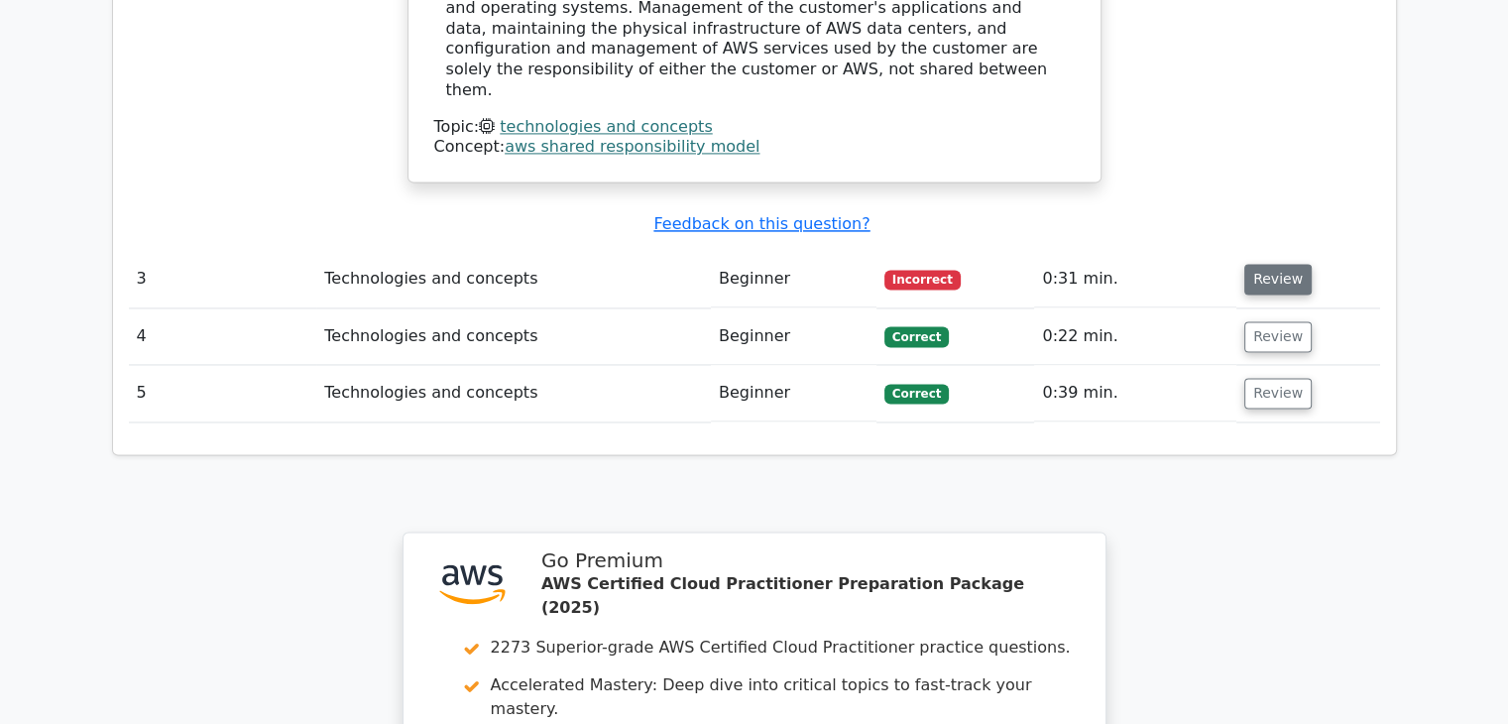
click at [1269, 264] on button "Review" at bounding box center [1277, 279] width 67 height 31
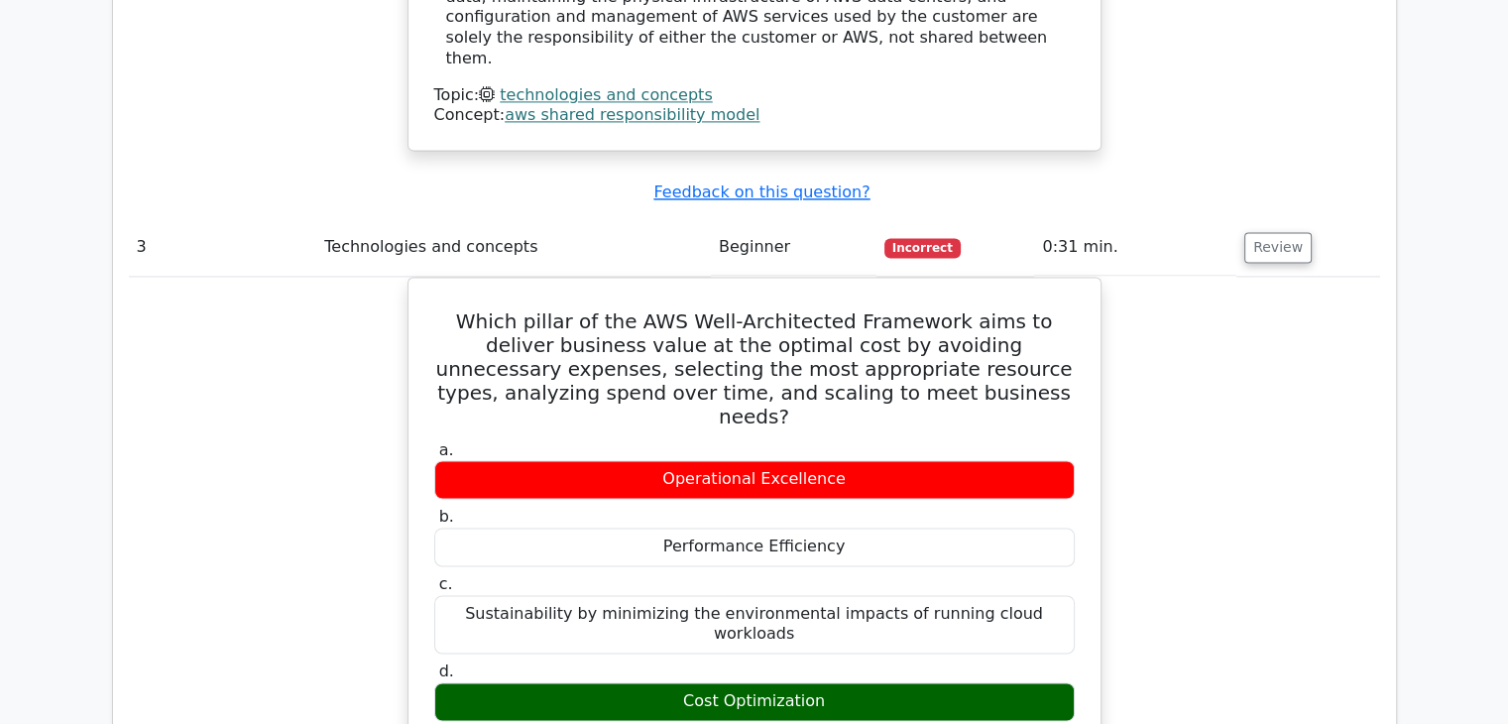
scroll to position [3604, 0]
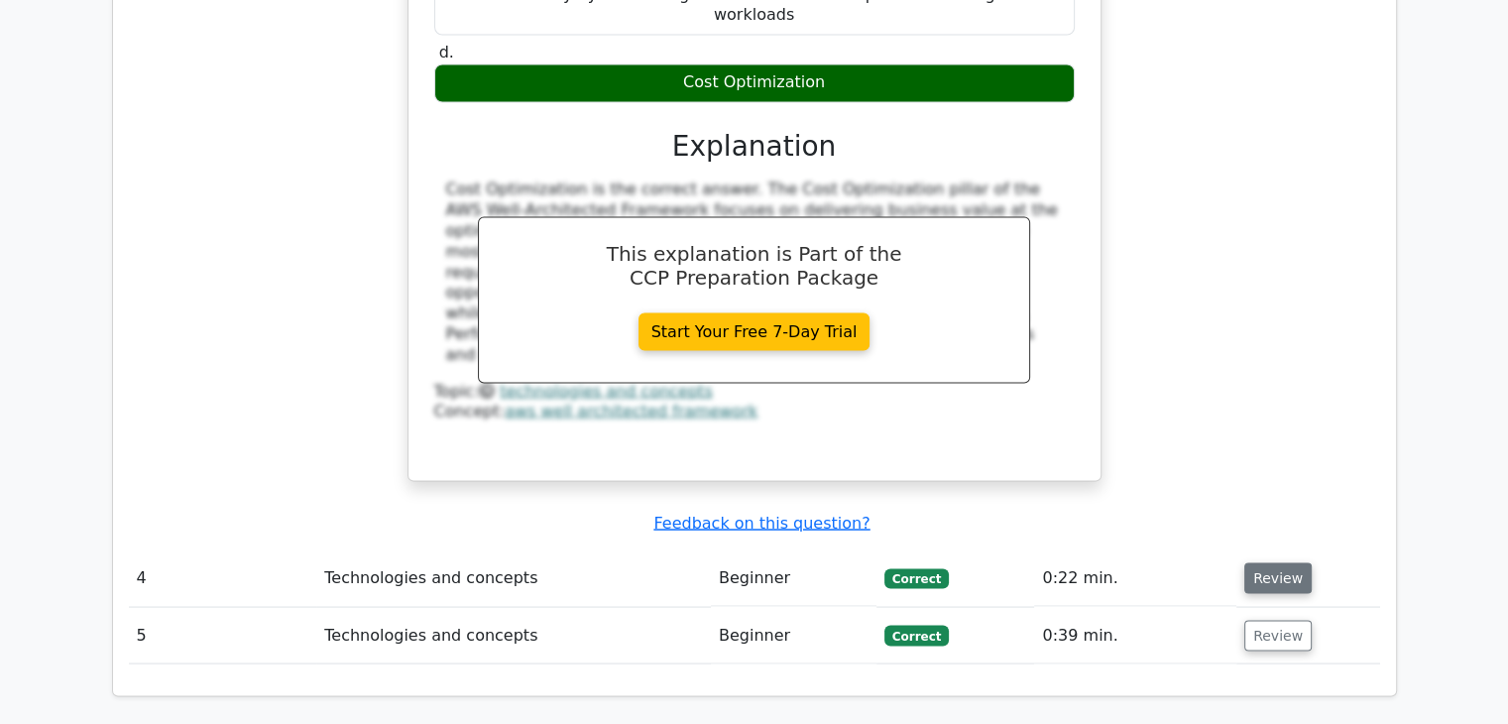
click at [1259, 562] on button "Review" at bounding box center [1277, 577] width 67 height 31
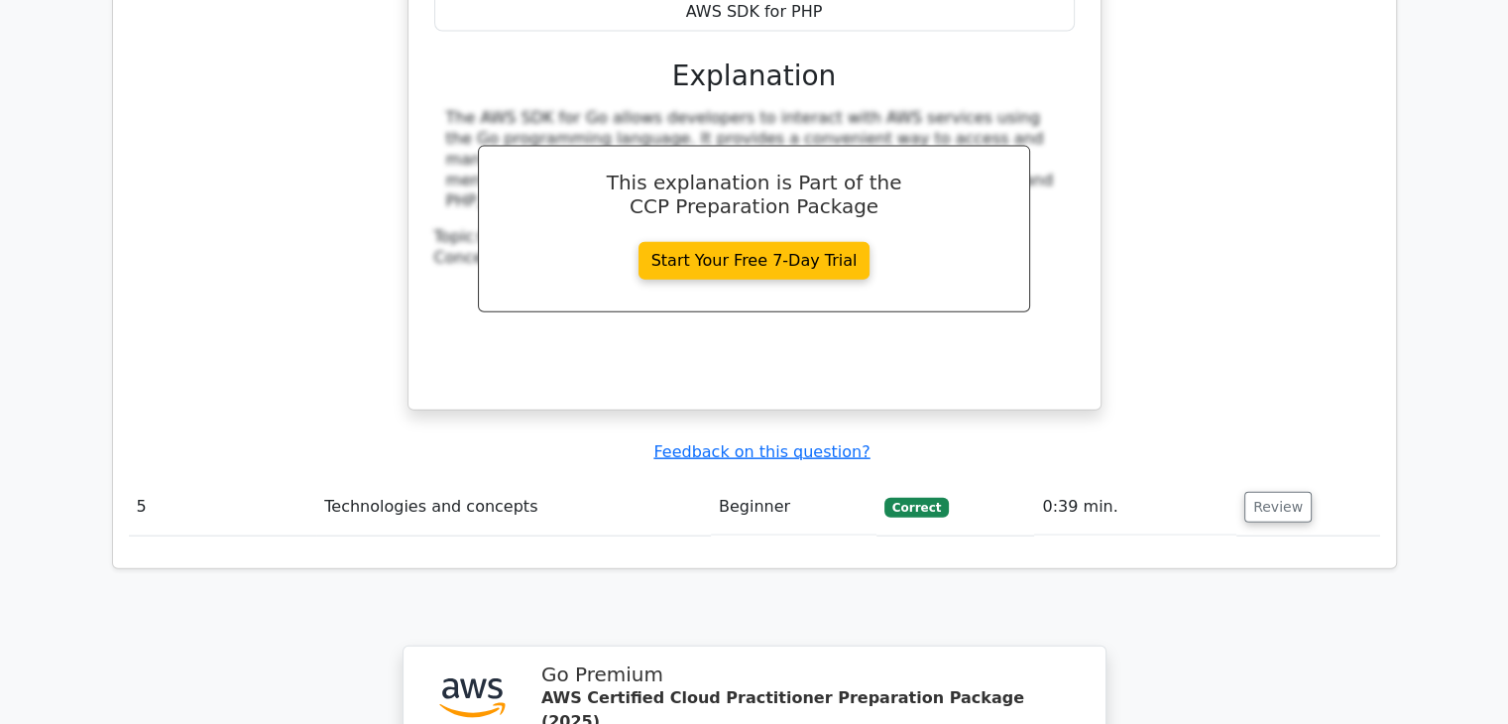
scroll to position [4556, 0]
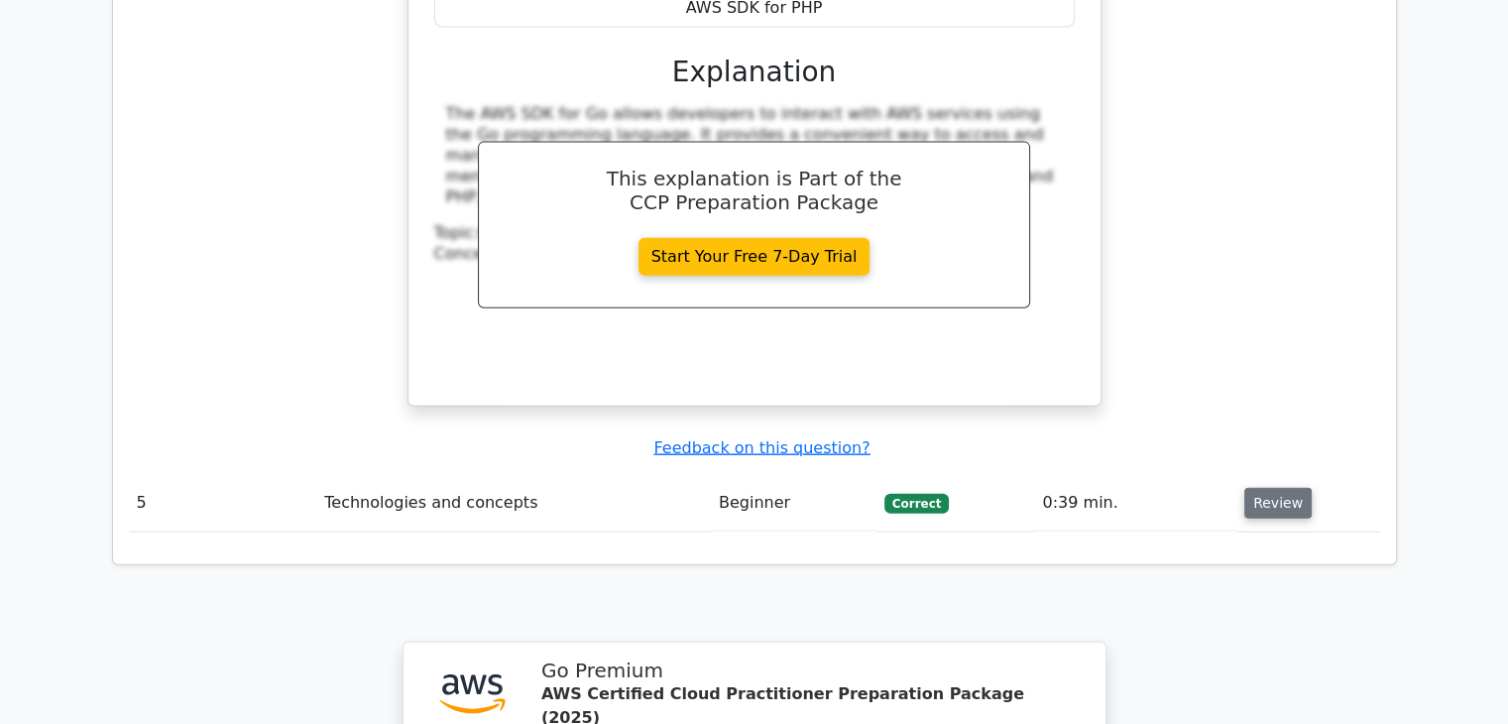
click at [1269, 488] on button "Review" at bounding box center [1277, 503] width 67 height 31
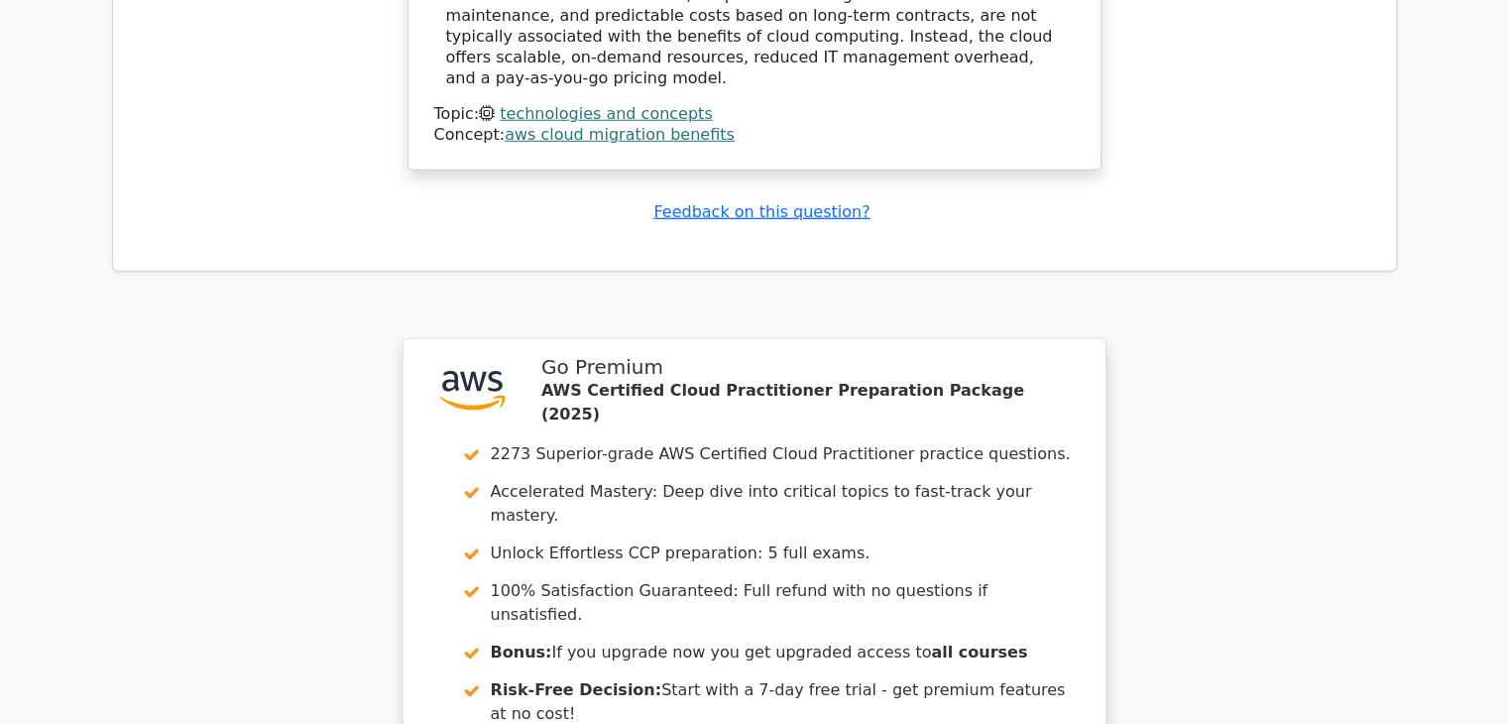
scroll to position [5764, 0]
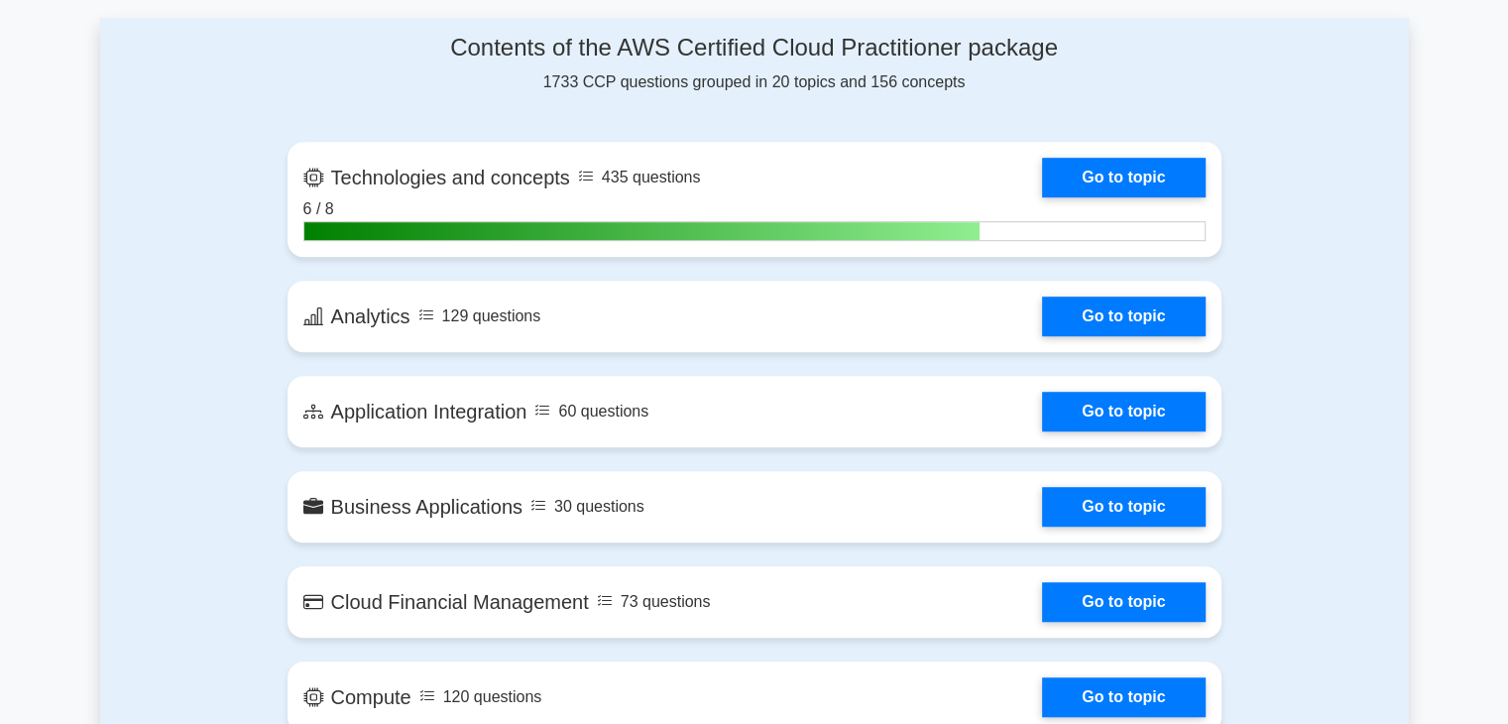
scroll to position [1276, 0]
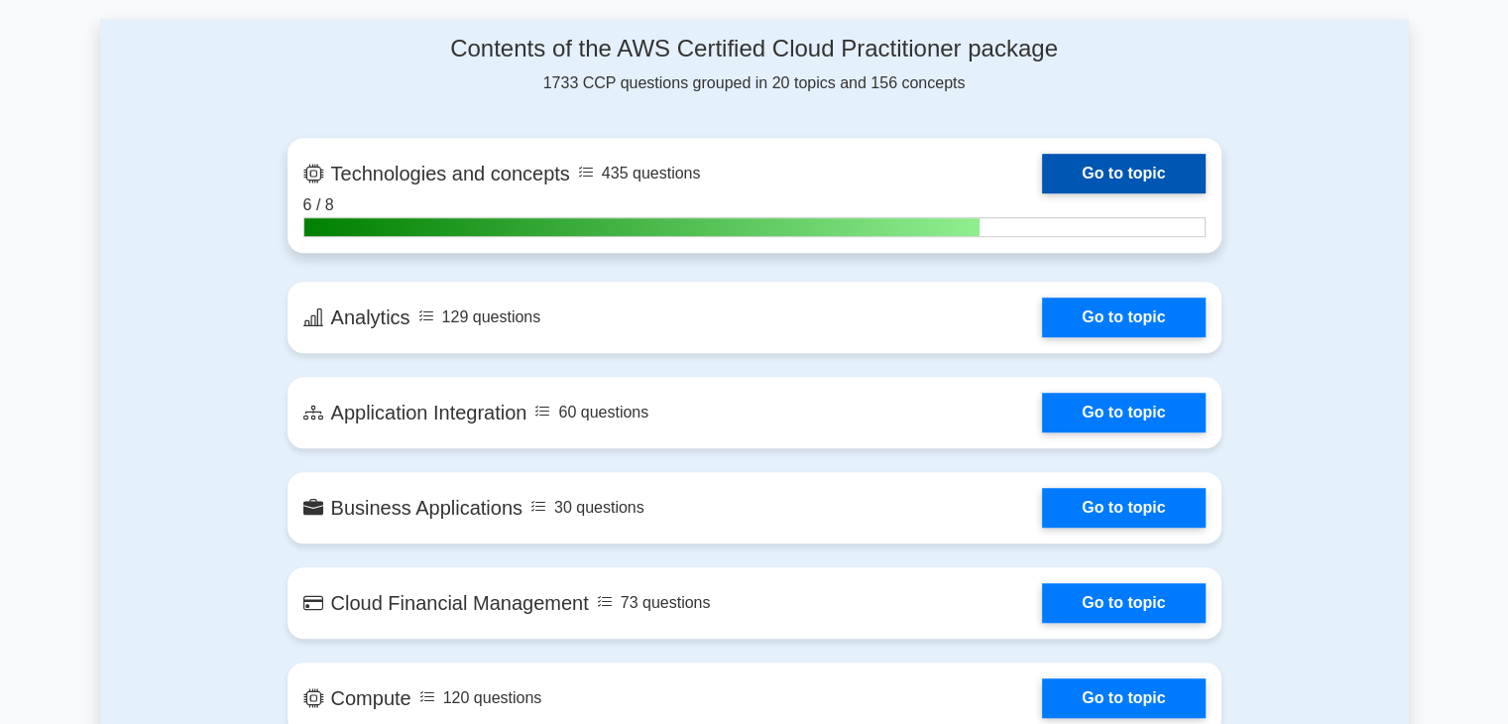
click at [1132, 174] on link "Go to topic" at bounding box center [1123, 174] width 163 height 40
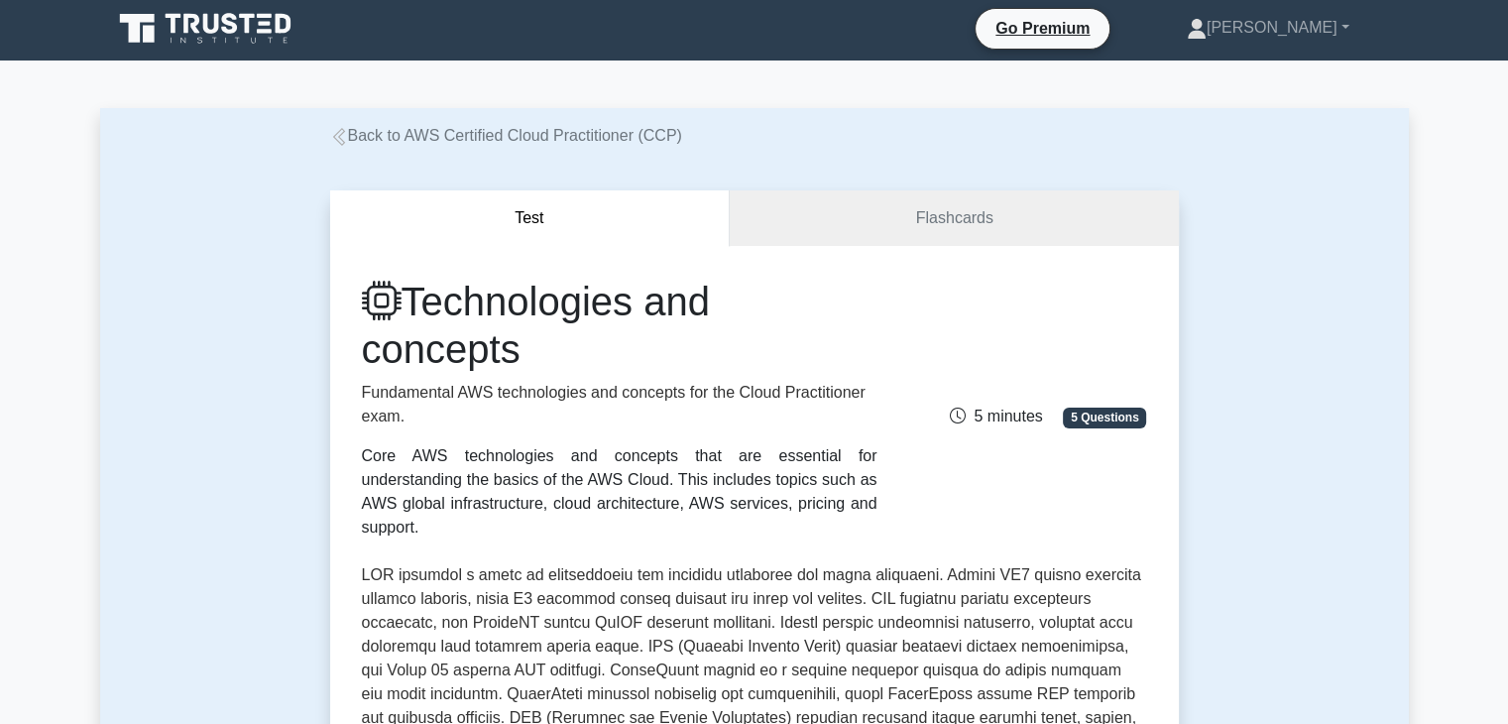
scroll to position [4, 0]
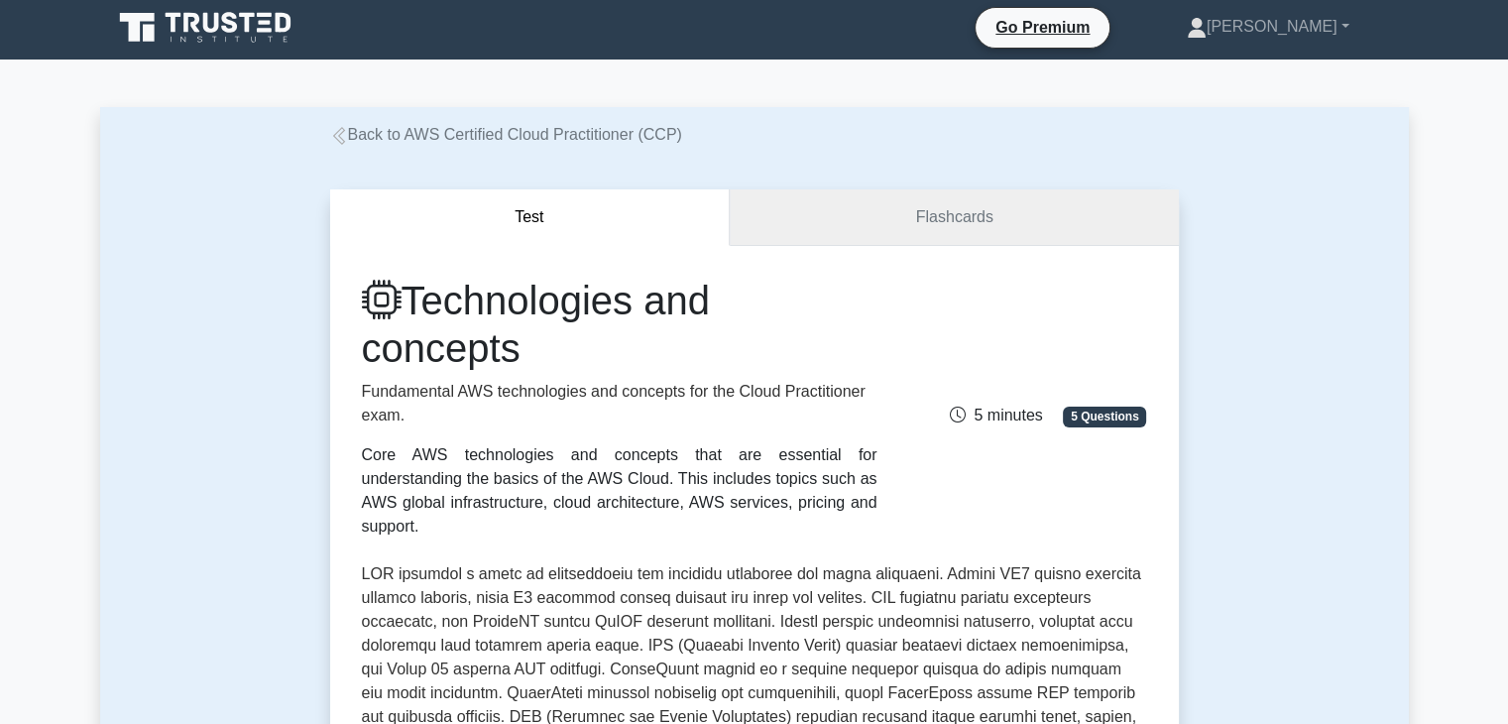
click at [994, 214] on link "Flashcards" at bounding box center [954, 217] width 448 height 57
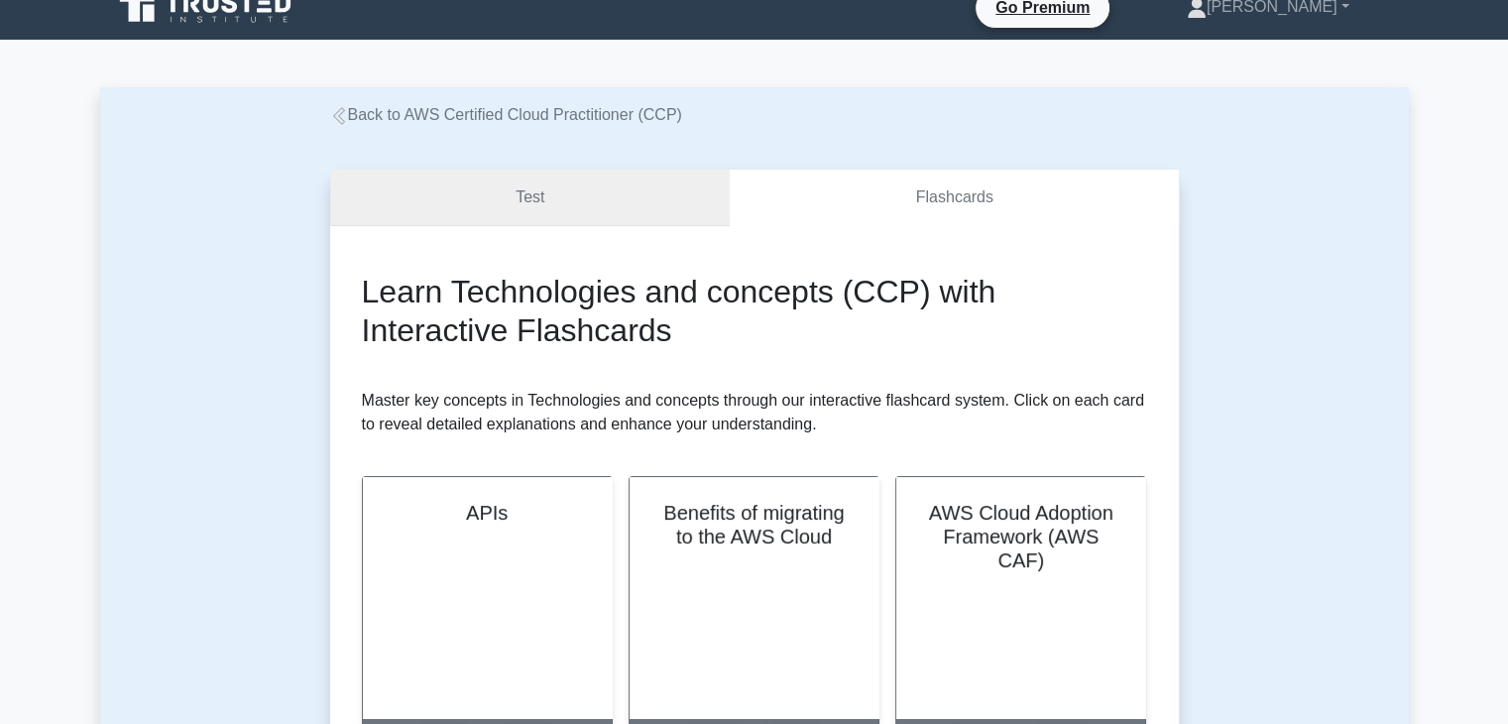
scroll to position [23, 0]
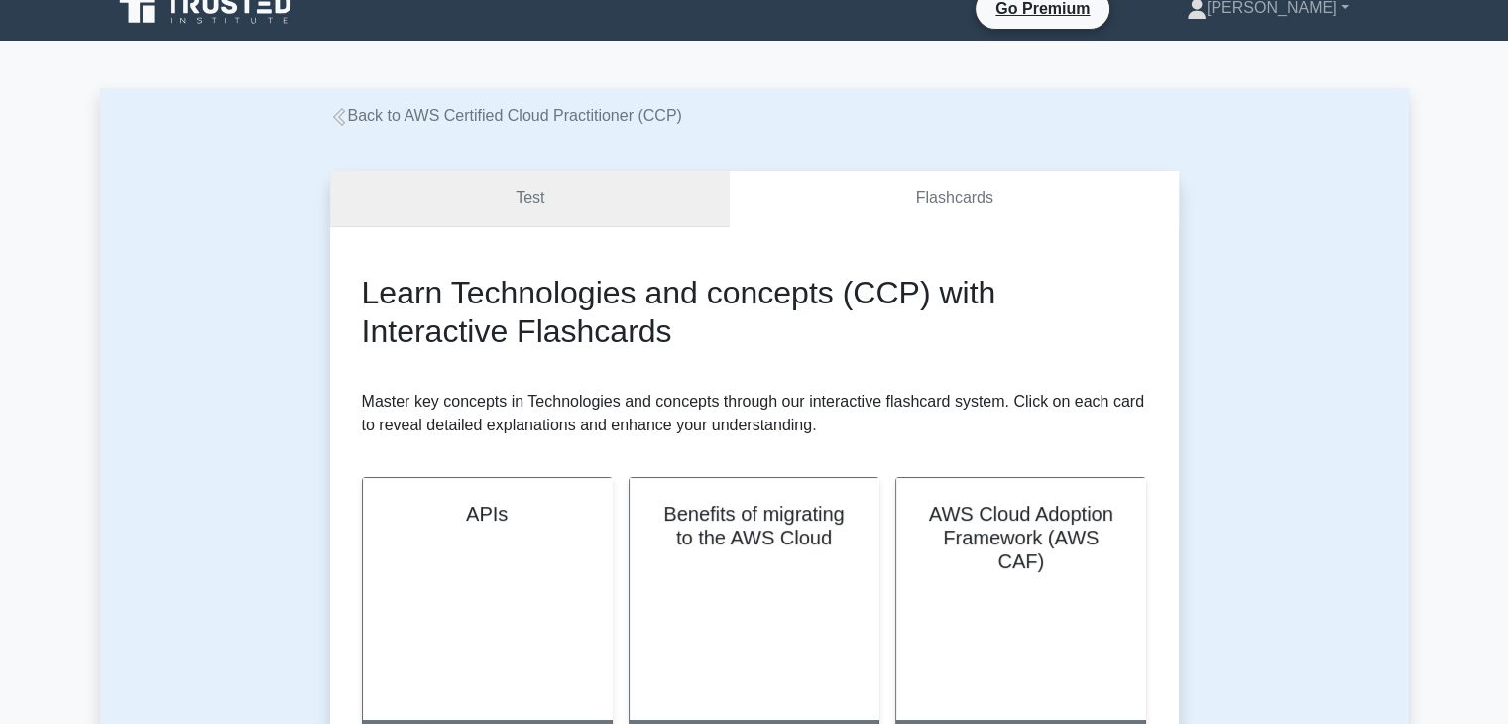
click at [578, 225] on link "Test" at bounding box center [530, 199] width 400 height 57
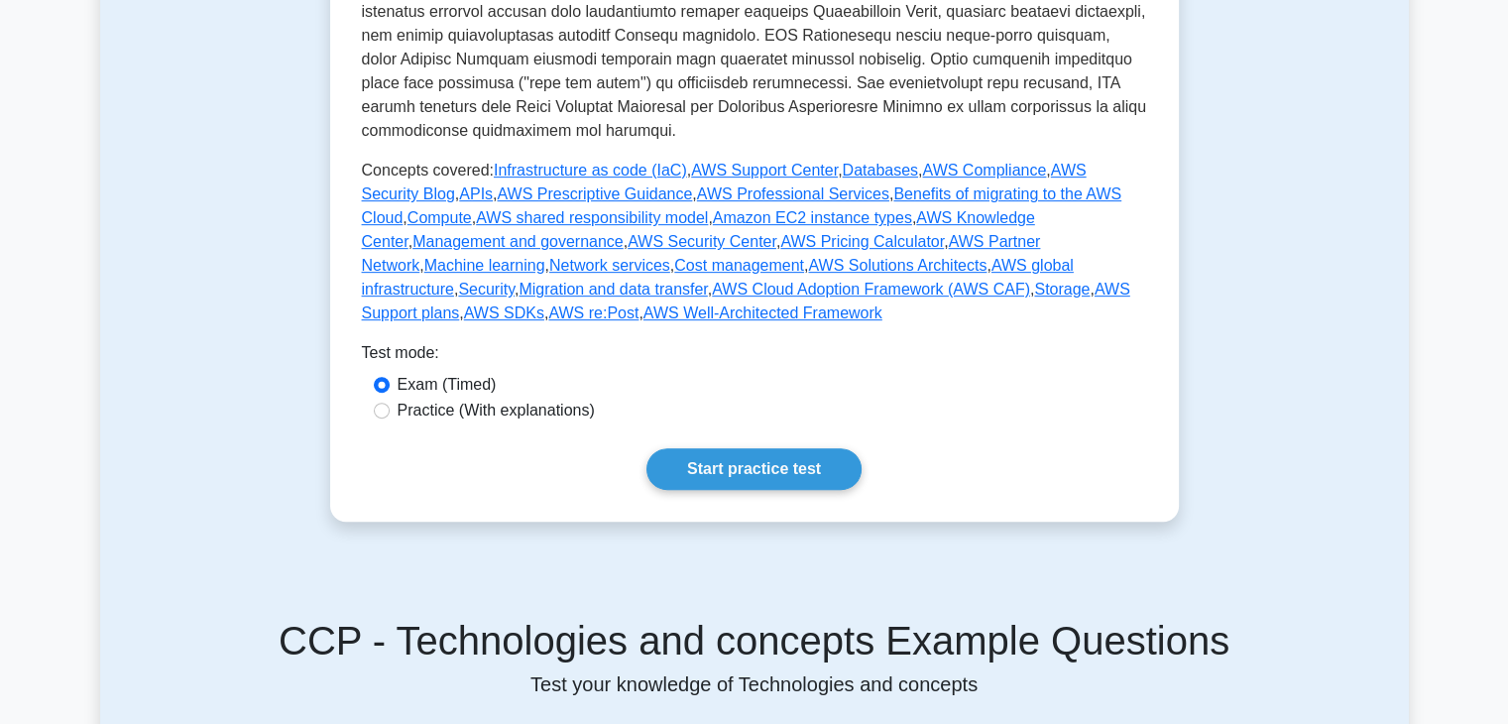
scroll to position [856, 0]
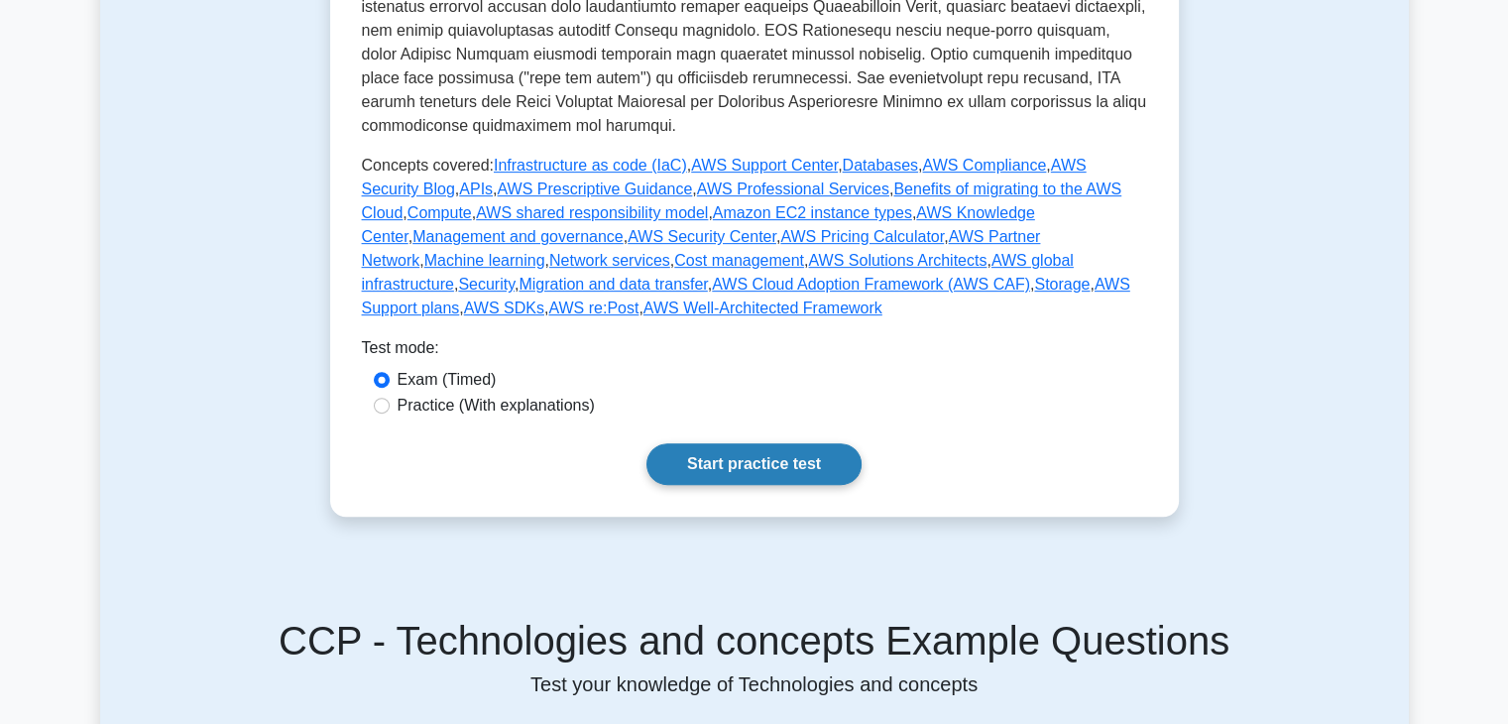
click at [726, 443] on link "Start practice test" at bounding box center [753, 464] width 215 height 42
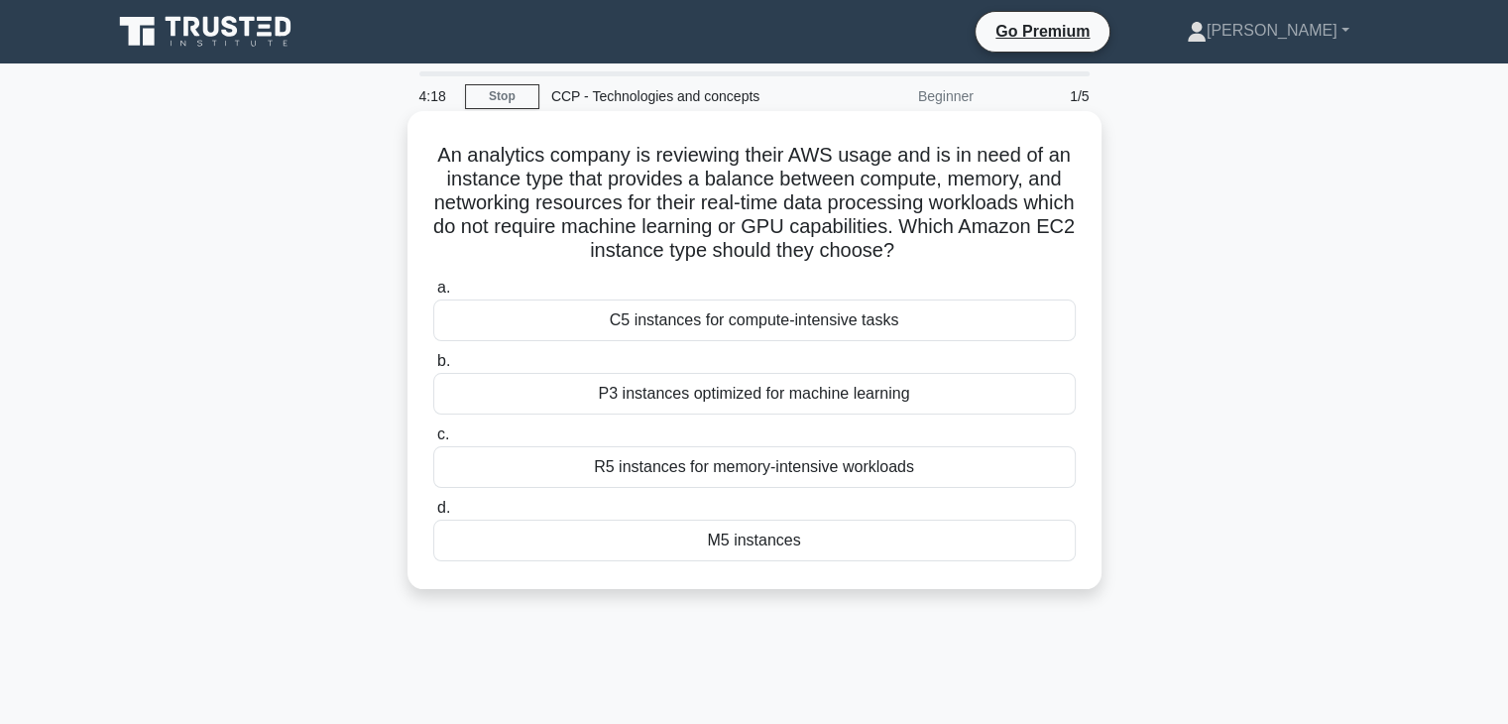
click at [781, 549] on div "M5 instances" at bounding box center [754, 540] width 642 height 42
click at [433, 514] on input "d. M5 instances" at bounding box center [433, 508] width 0 height 13
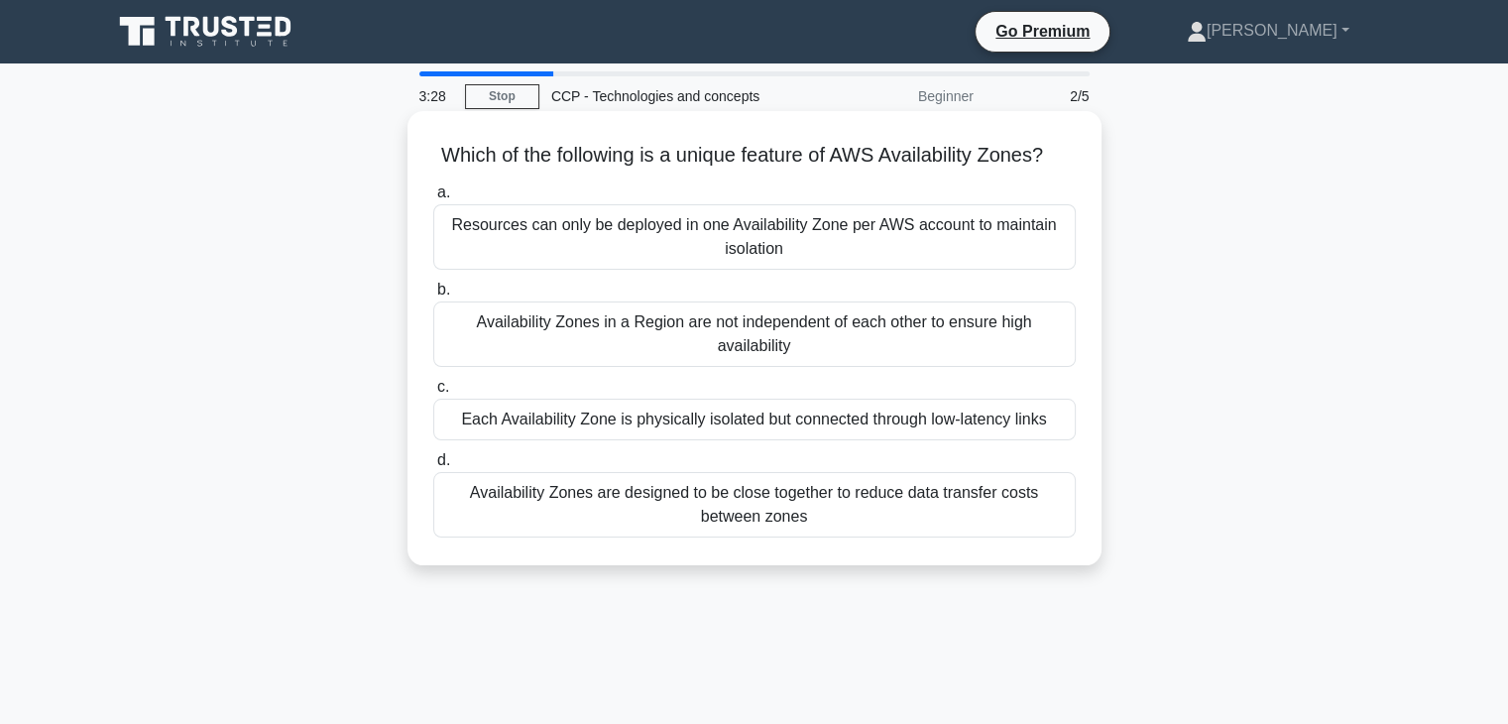
click at [853, 367] on div "Availability Zones in a Region are not independent of each other to ensure high…" at bounding box center [754, 333] width 642 height 65
click at [433, 296] on input "b. Availability Zones in a Region are not independent of each other to ensure h…" at bounding box center [433, 290] width 0 height 13
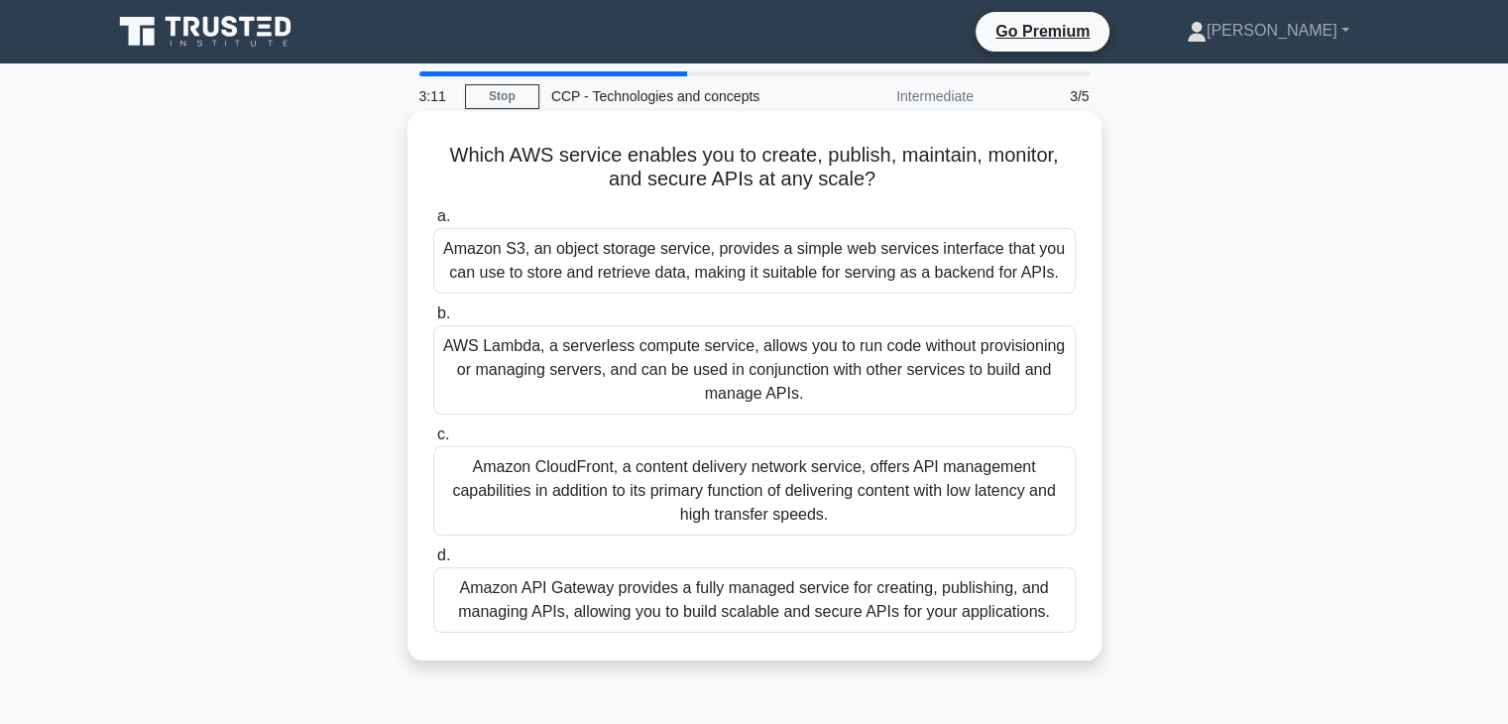
click at [744, 583] on div "Amazon API Gateway provides a fully managed service for creating, publishing, a…" at bounding box center [754, 599] width 642 height 65
click at [433, 562] on input "d. Amazon API Gateway provides a fully managed service for creating, publishing…" at bounding box center [433, 555] width 0 height 13
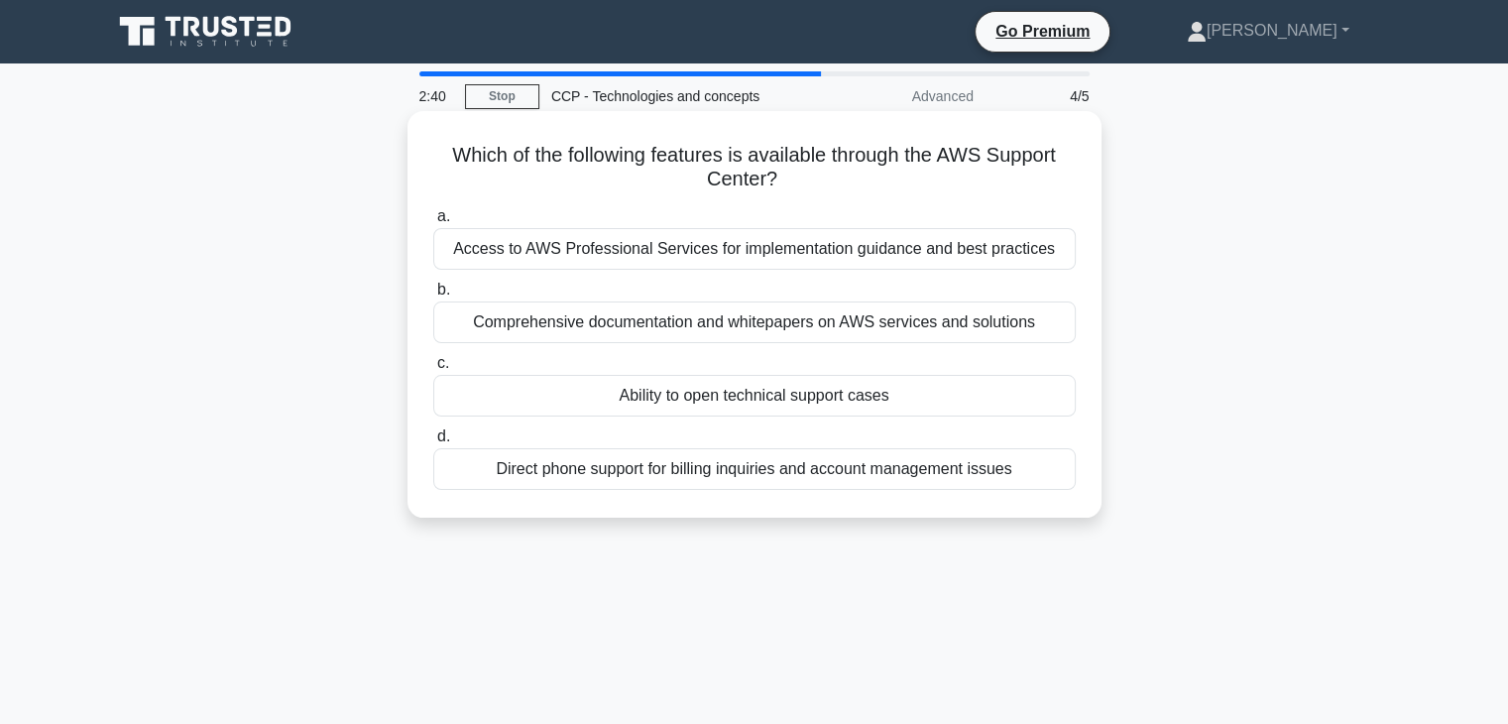
click at [829, 314] on div "Comprehensive documentation and whitepapers on AWS services and solutions" at bounding box center [754, 322] width 642 height 42
click at [433, 296] on input "b. Comprehensive documentation and whitepapers on AWS services and solutions" at bounding box center [433, 290] width 0 height 13
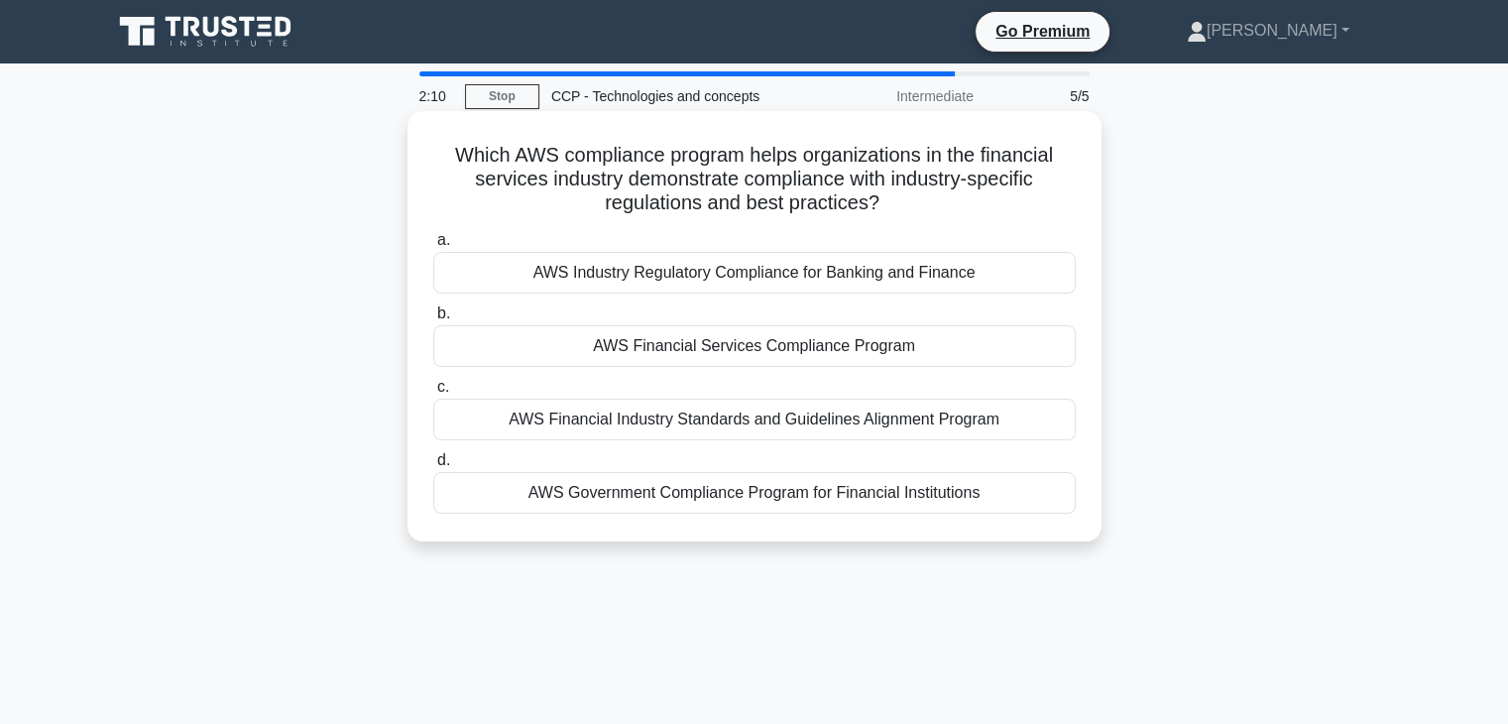
click at [792, 355] on div "AWS Financial Services Compliance Program" at bounding box center [754, 346] width 642 height 42
click at [433, 320] on input "b. AWS Financial Services Compliance Program" at bounding box center [433, 313] width 0 height 13
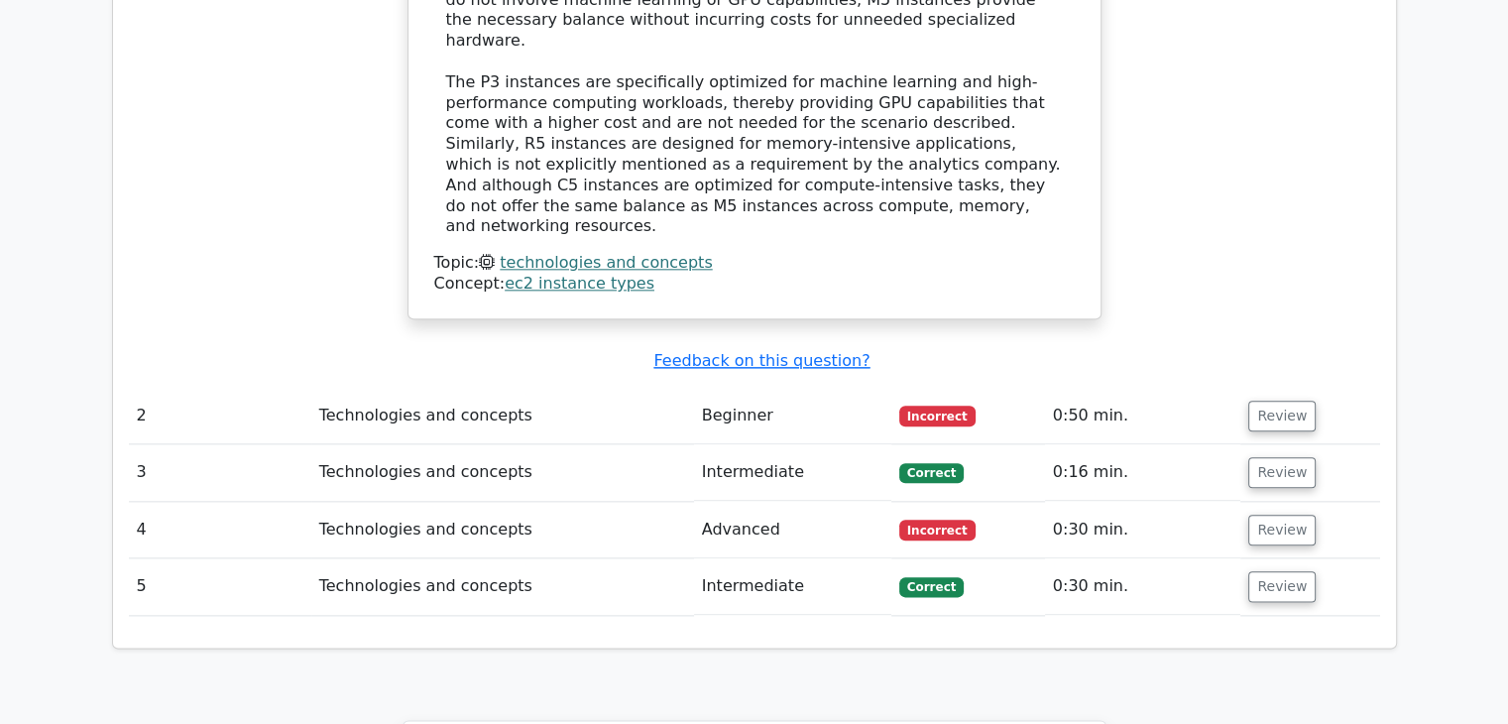
scroll to position [2238, 0]
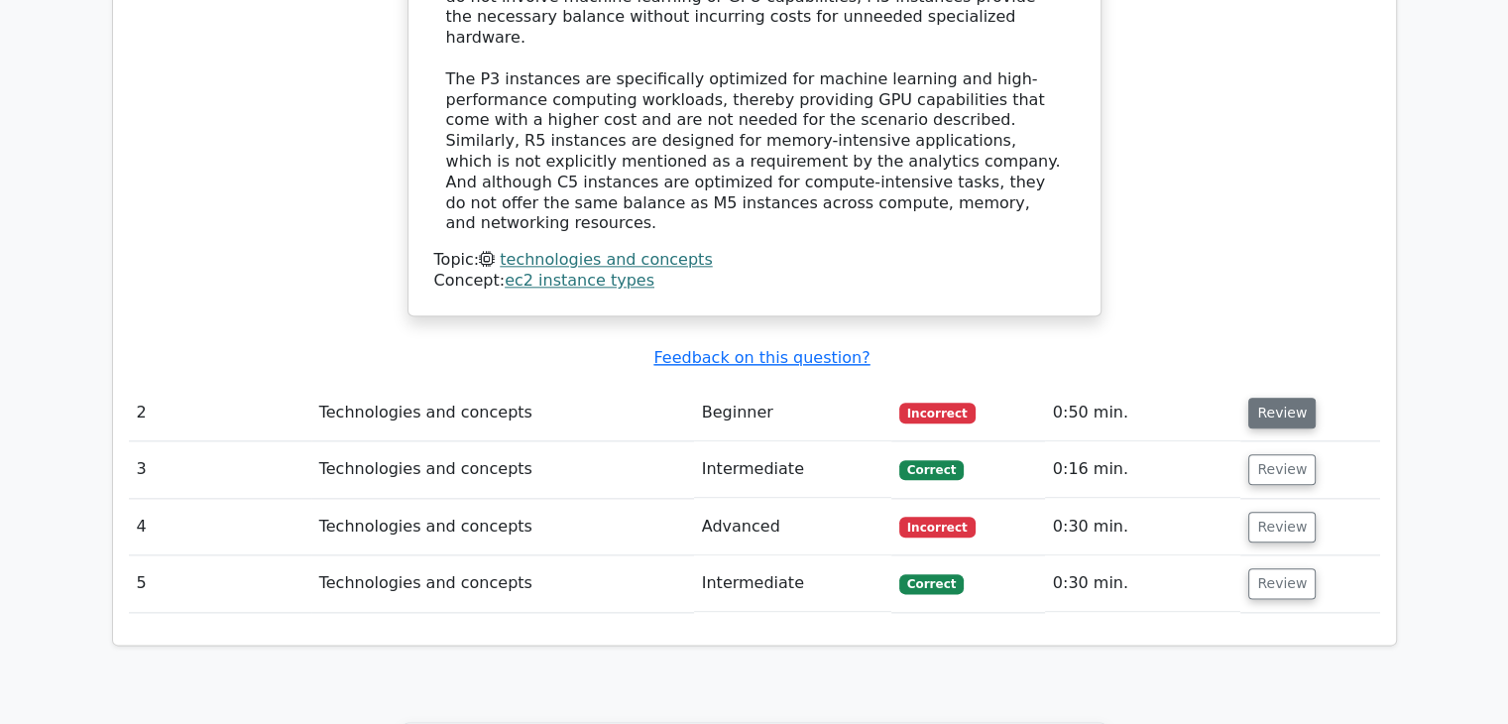
click at [1264, 398] on button "Review" at bounding box center [1281, 413] width 67 height 31
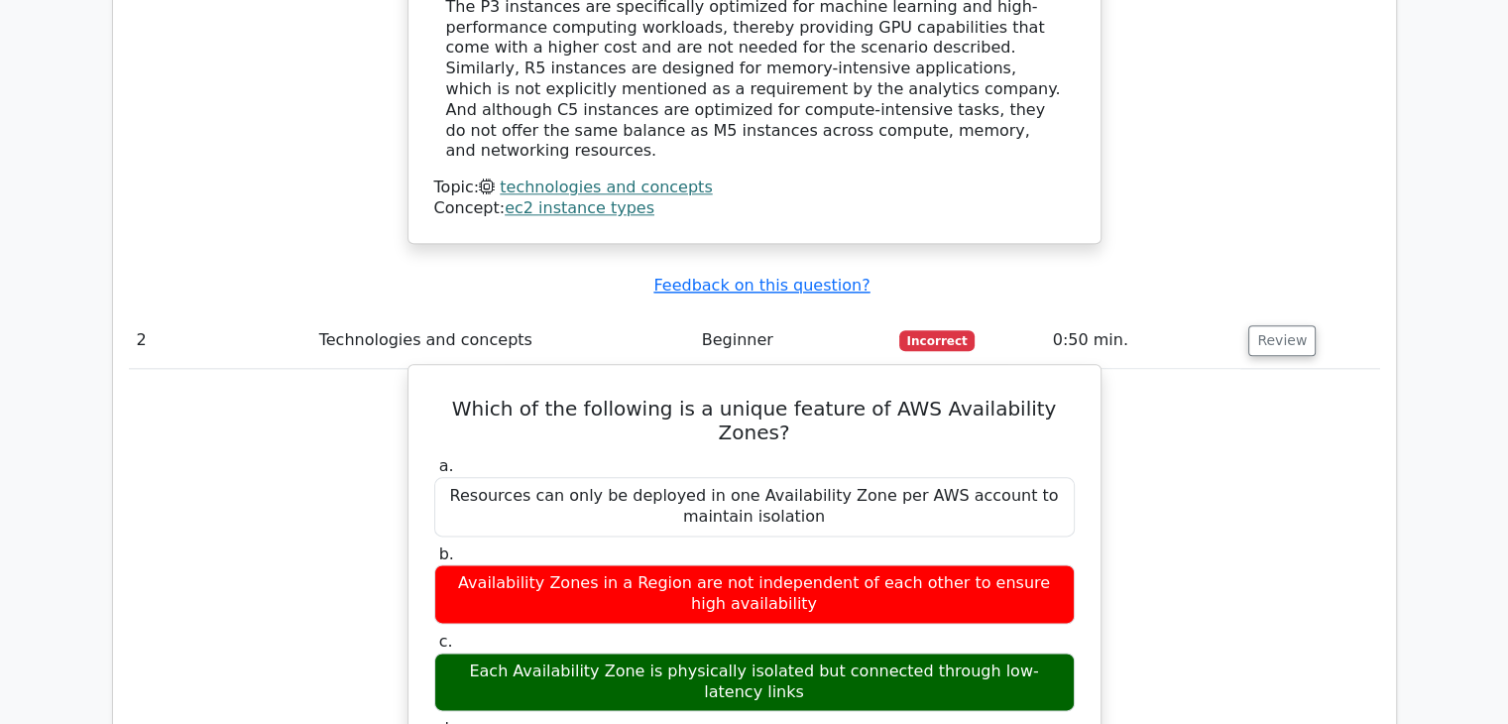
scroll to position [2312, 0]
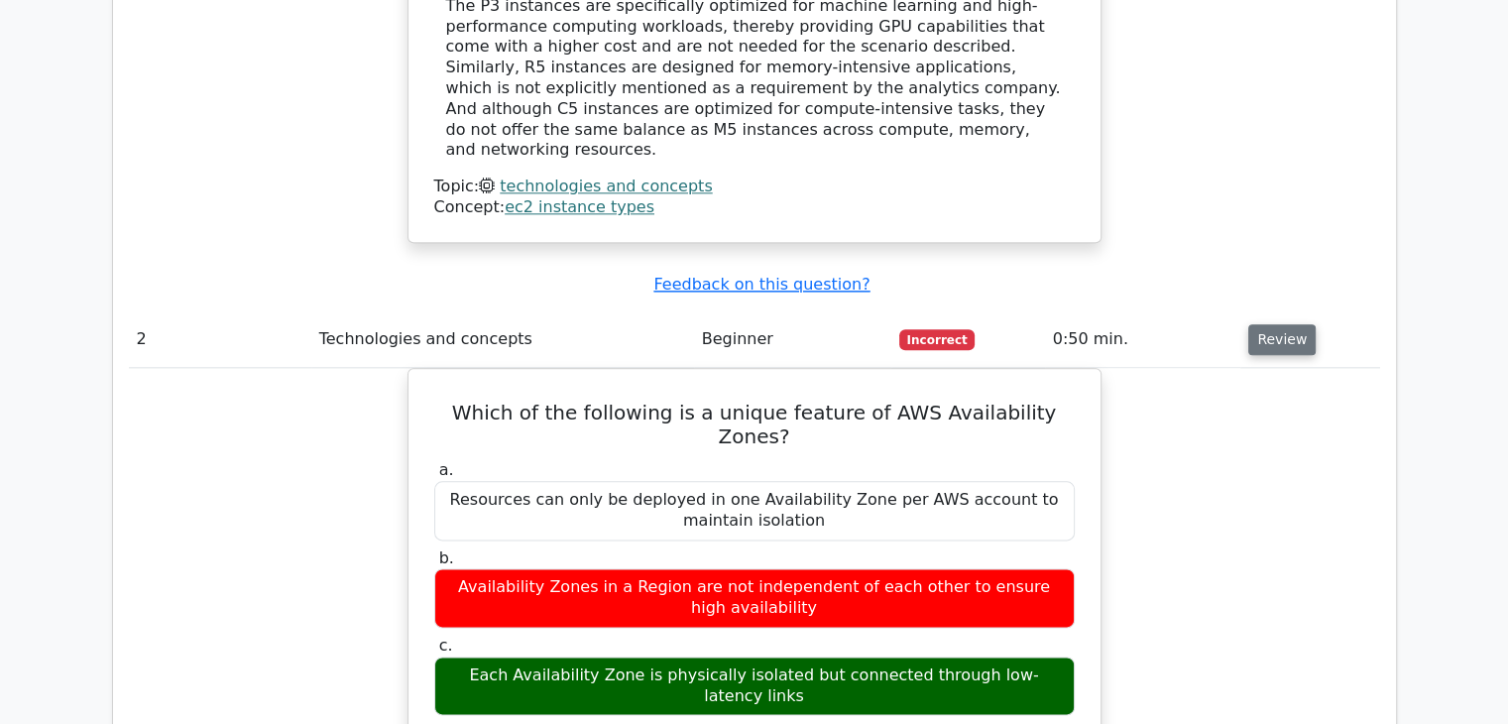
click at [1275, 324] on button "Review" at bounding box center [1281, 339] width 67 height 31
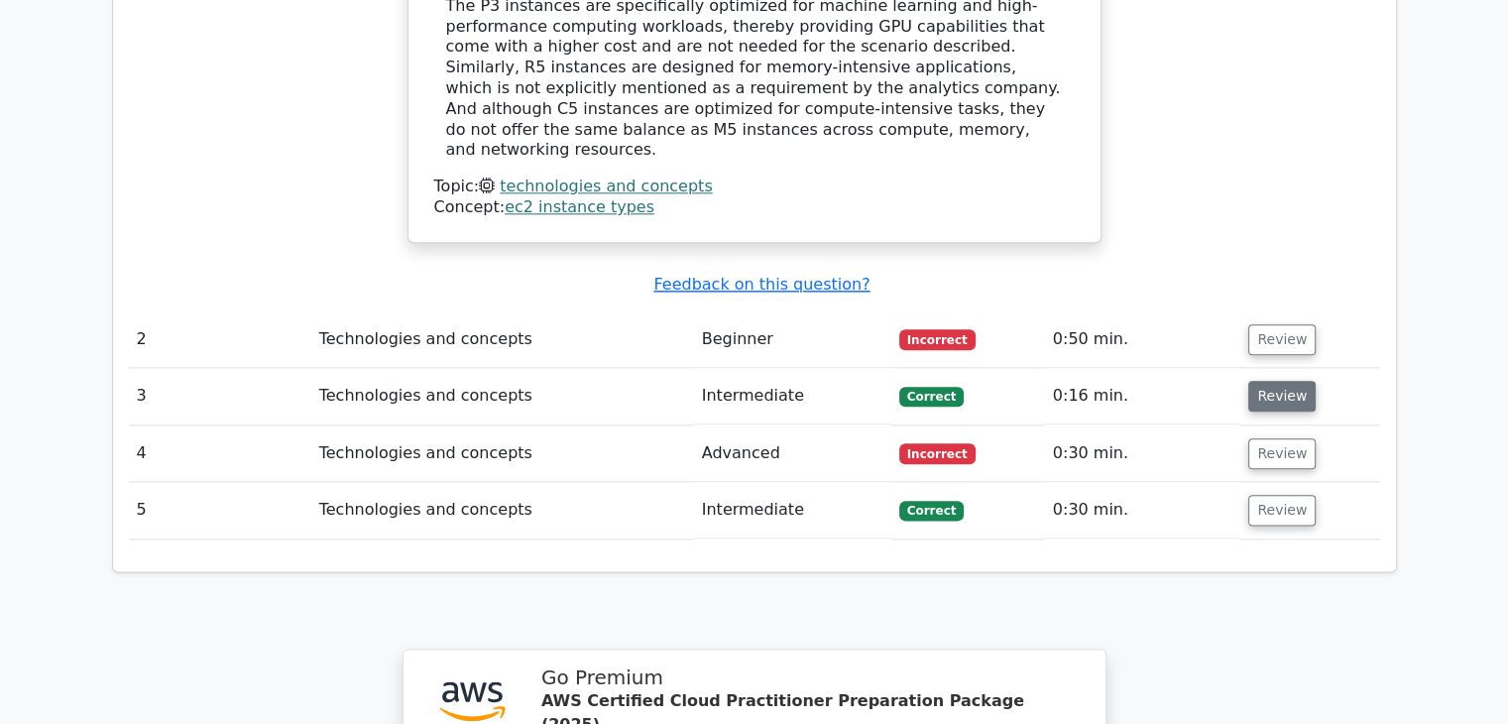
click at [1276, 381] on button "Review" at bounding box center [1281, 396] width 67 height 31
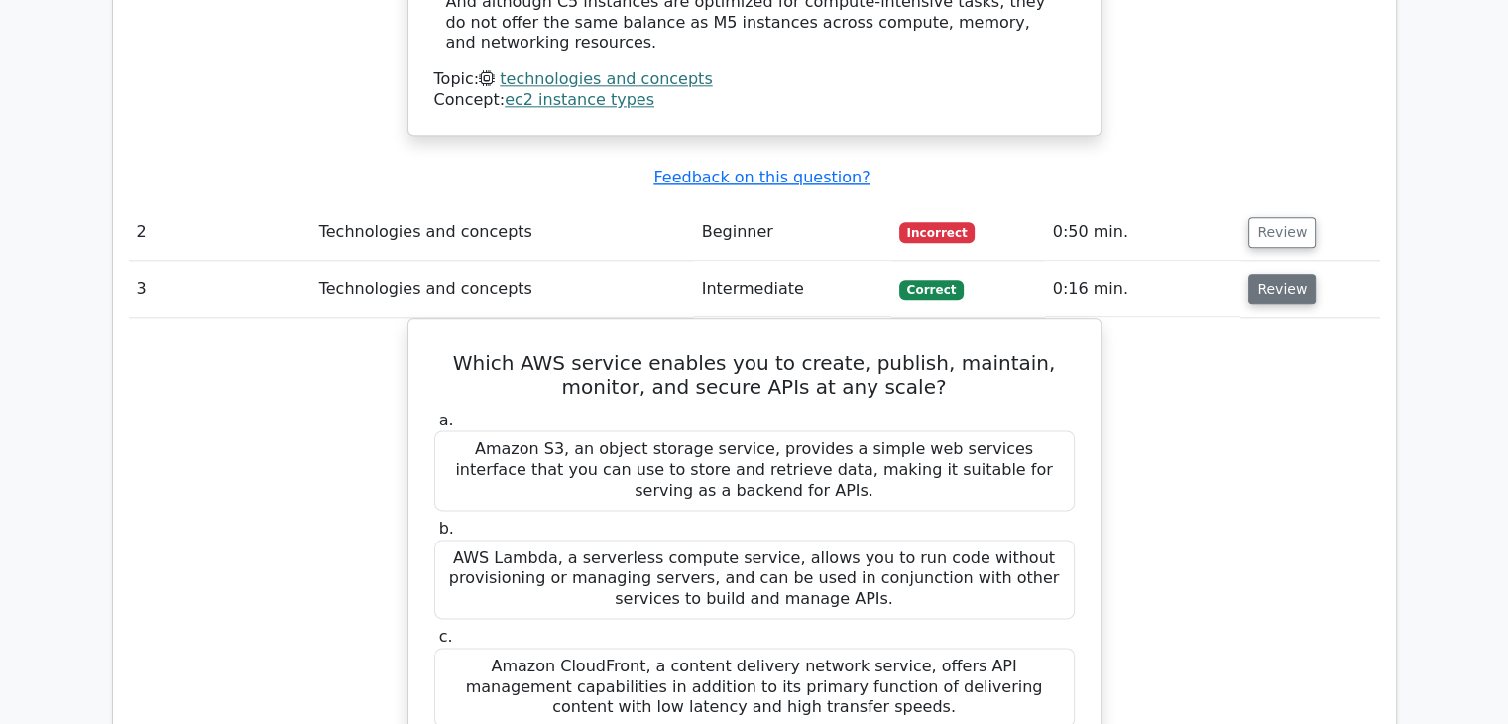
scroll to position [2421, 0]
click at [1279, 272] on button "Review" at bounding box center [1281, 287] width 67 height 31
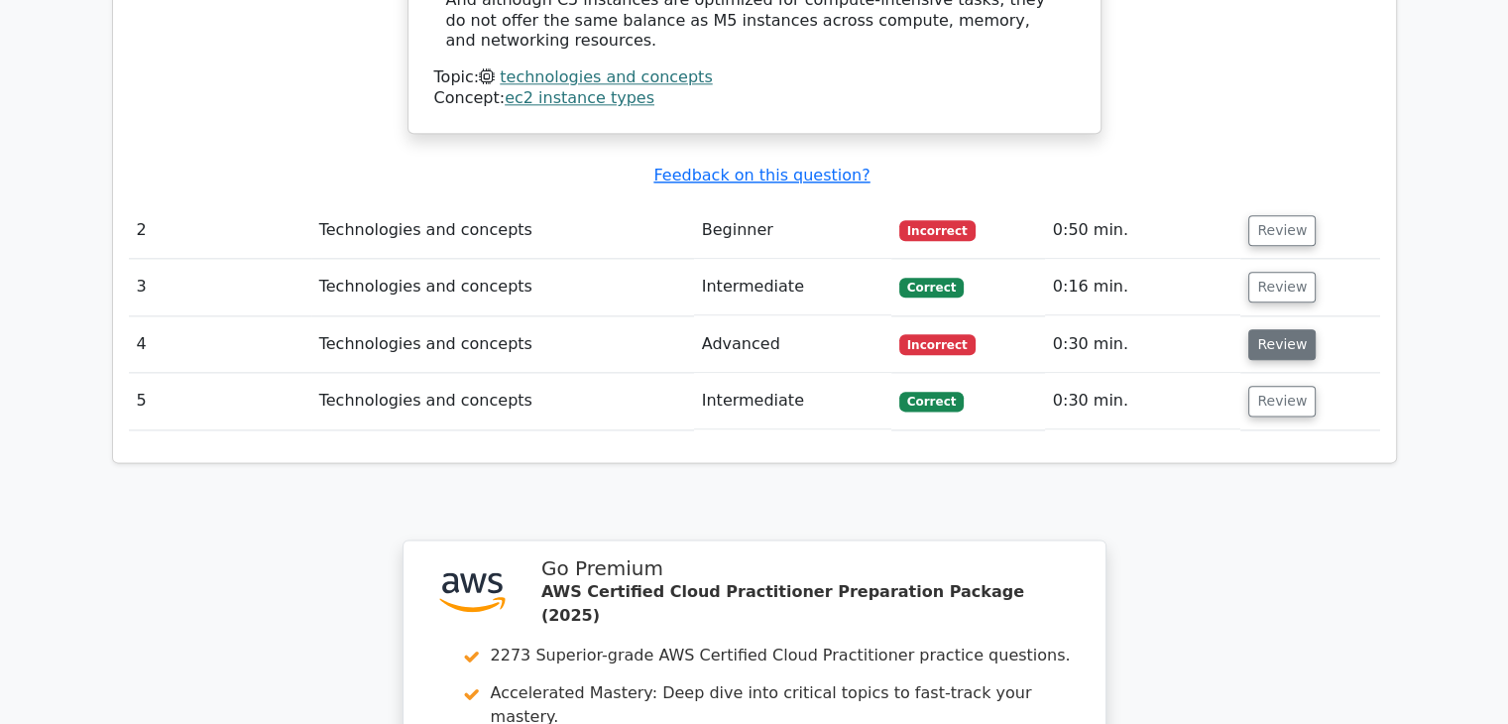
click at [1270, 329] on button "Review" at bounding box center [1281, 344] width 67 height 31
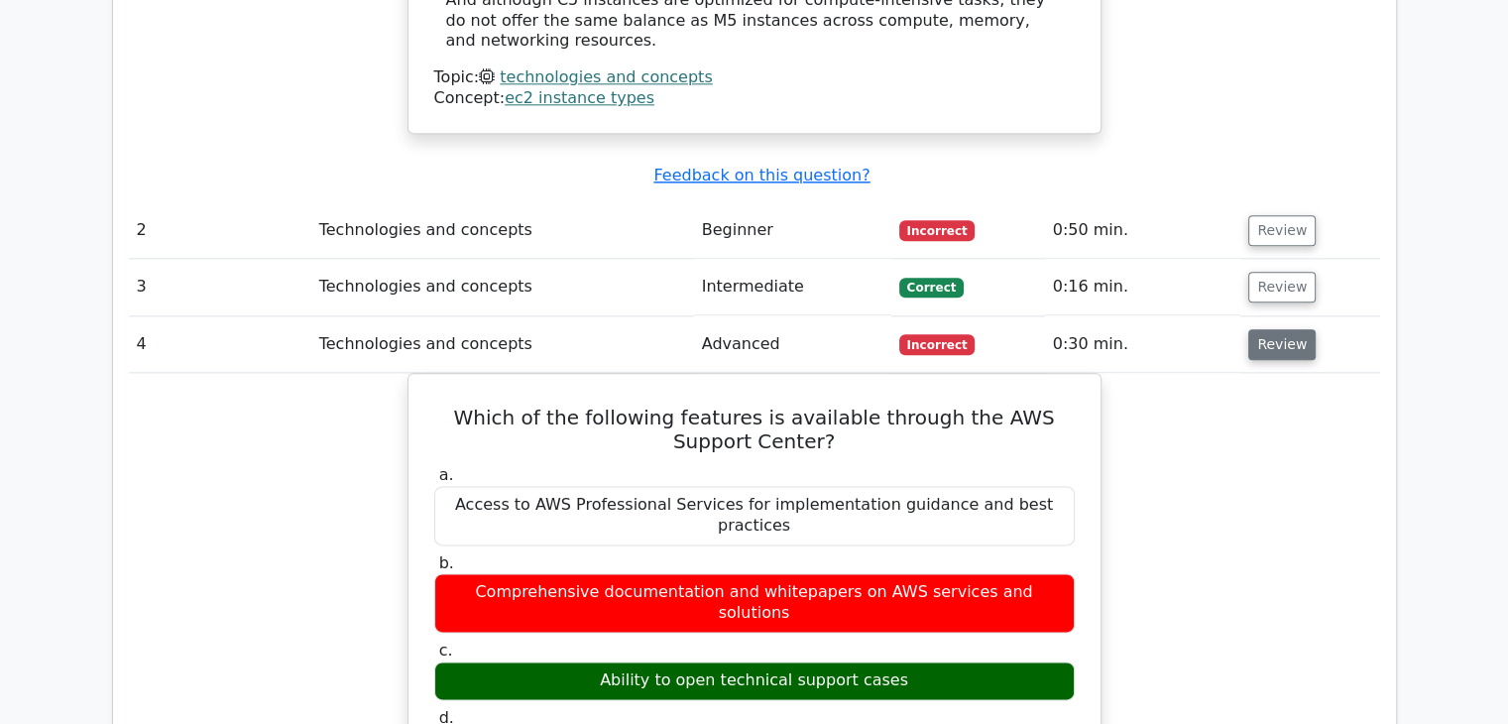
click at [1270, 329] on button "Review" at bounding box center [1281, 344] width 67 height 31
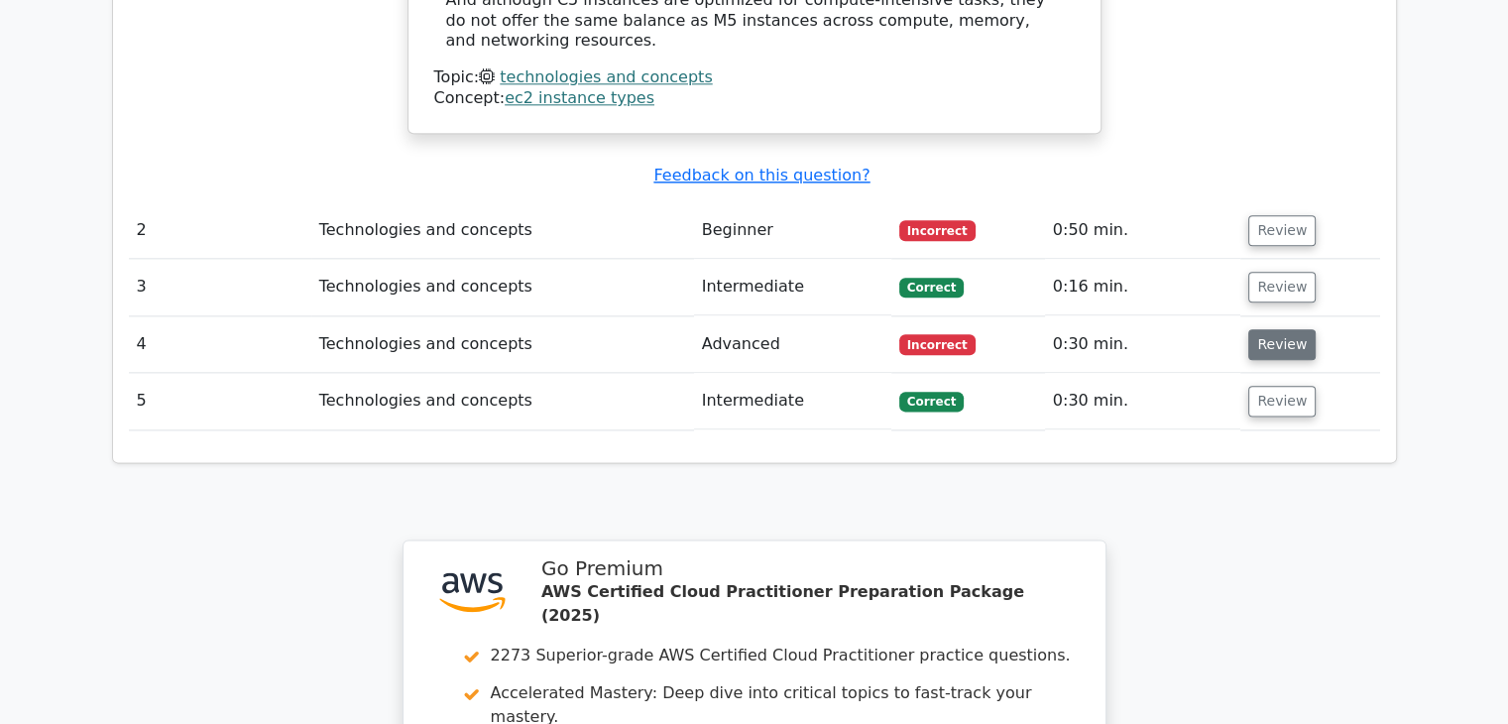
click at [1277, 329] on button "Review" at bounding box center [1281, 344] width 67 height 31
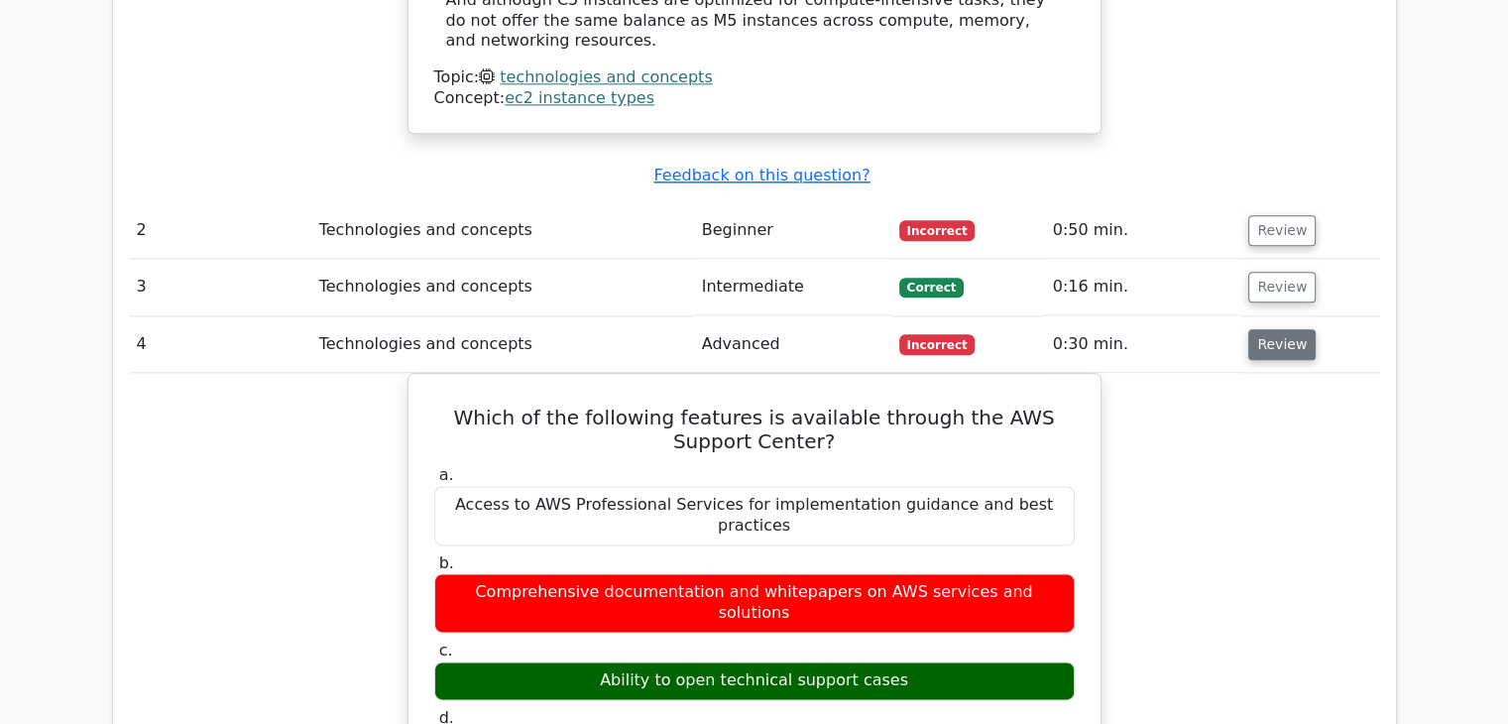
click at [1277, 329] on button "Review" at bounding box center [1281, 344] width 67 height 31
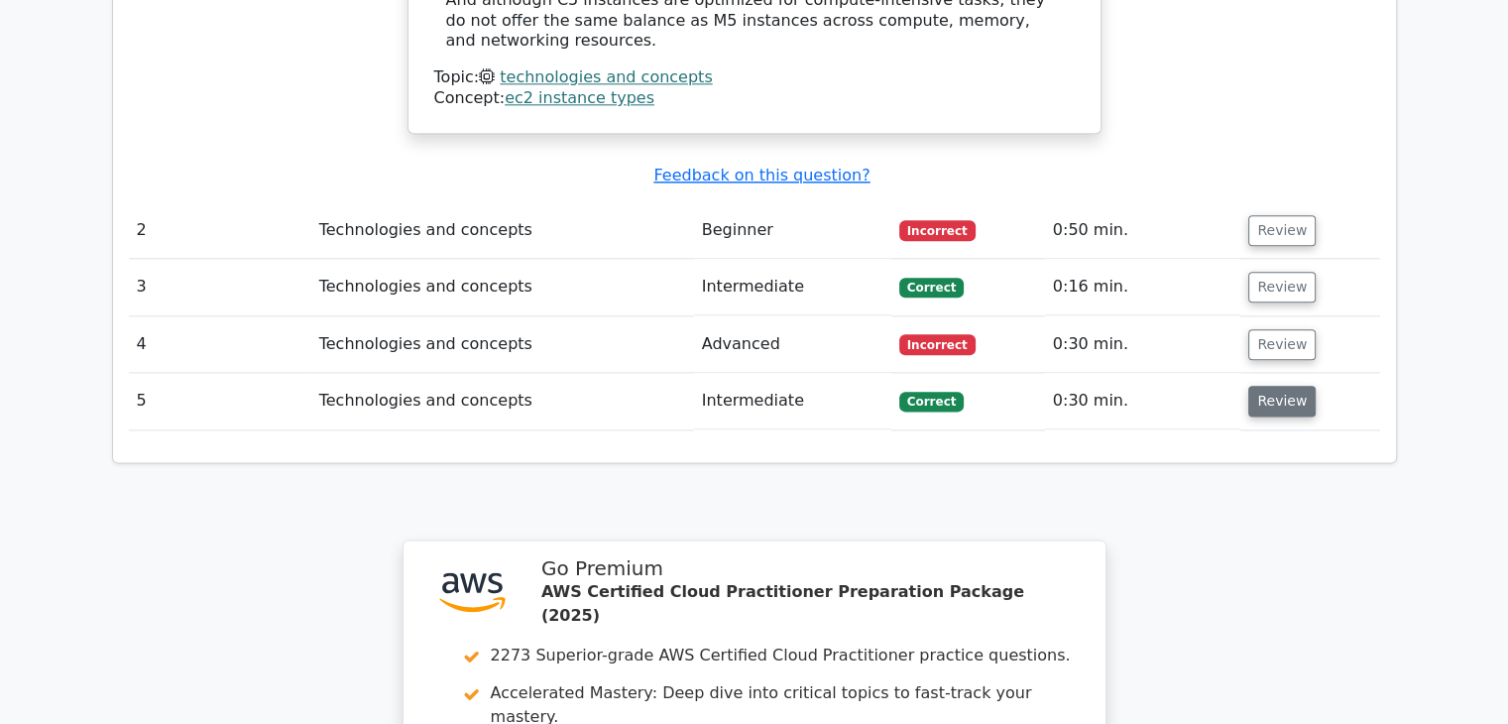
click at [1264, 386] on button "Review" at bounding box center [1281, 401] width 67 height 31
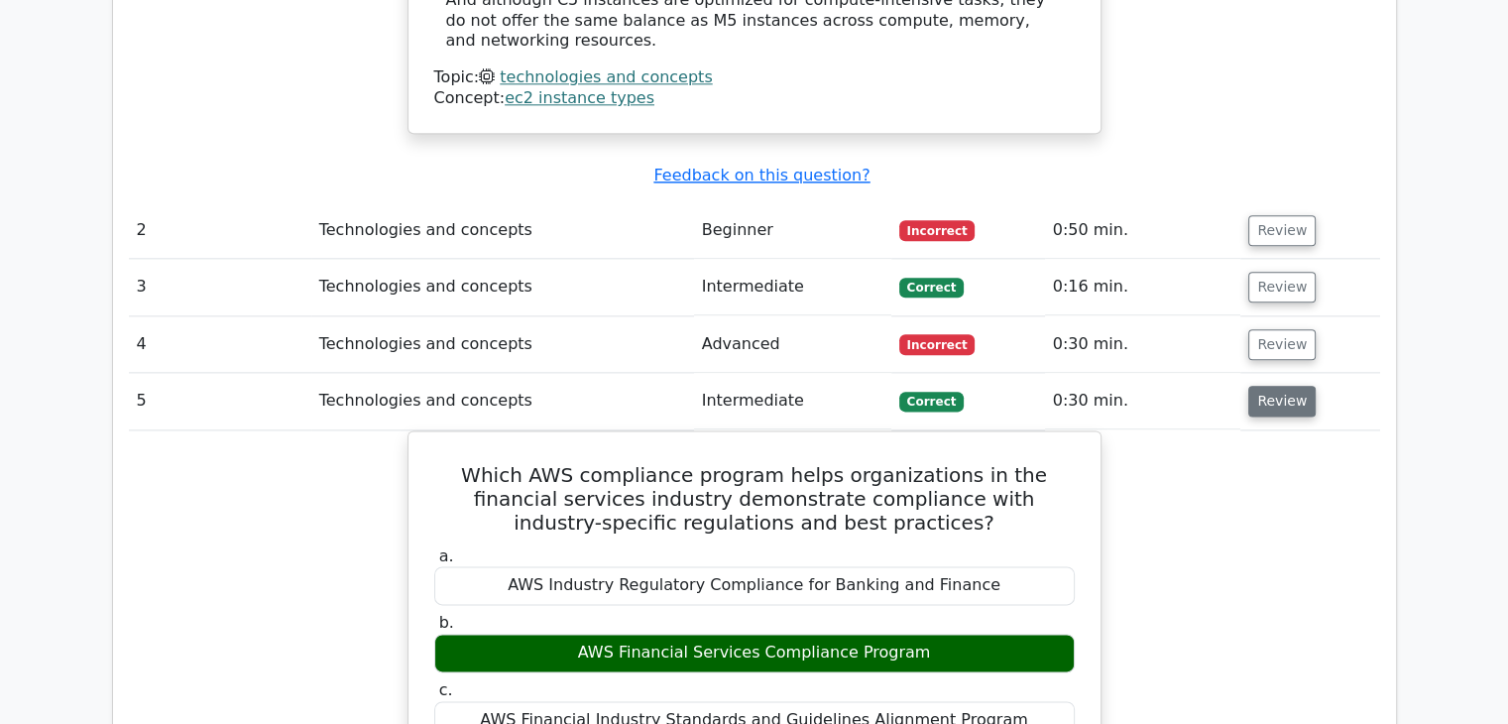
click at [1264, 386] on button "Review" at bounding box center [1281, 401] width 67 height 31
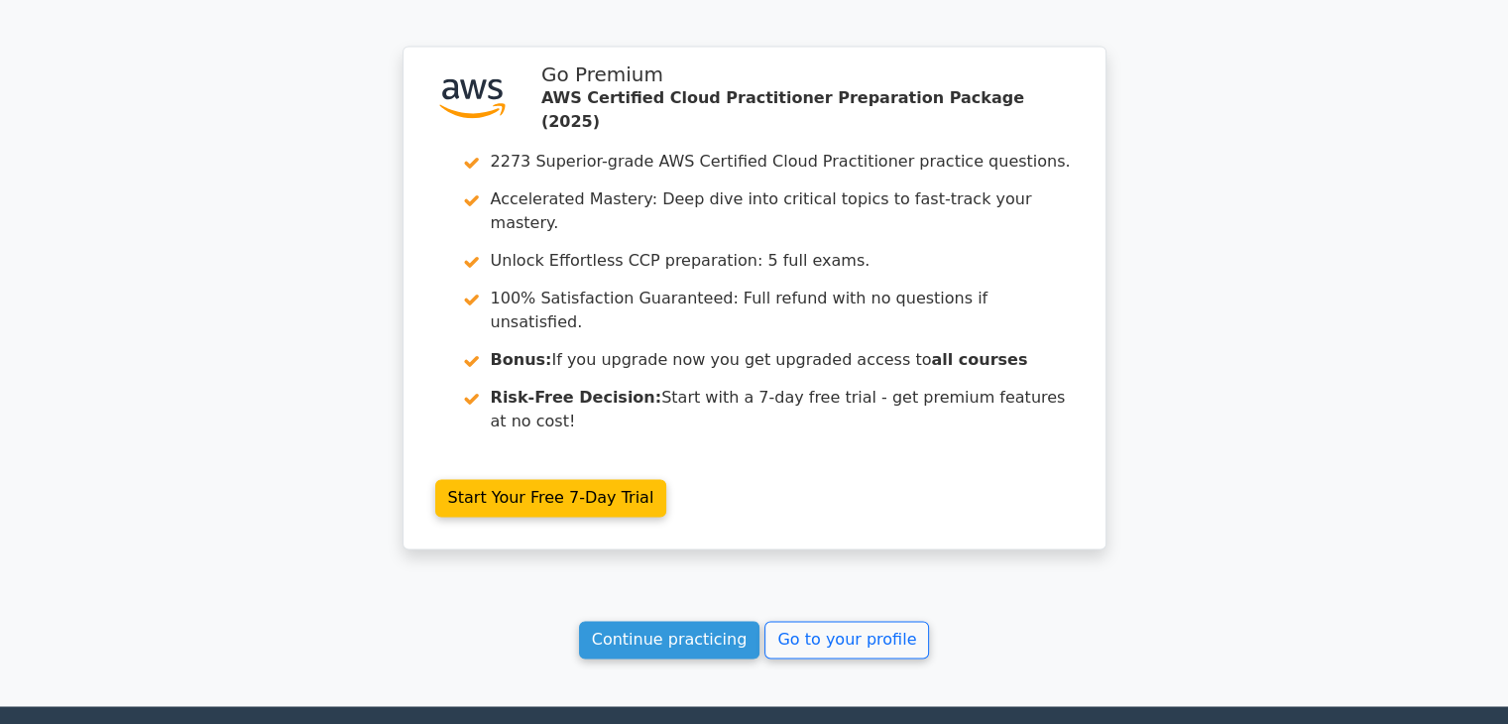
scroll to position [2914, 0]
click at [725, 621] on link "Continue practicing" at bounding box center [669, 640] width 181 height 38
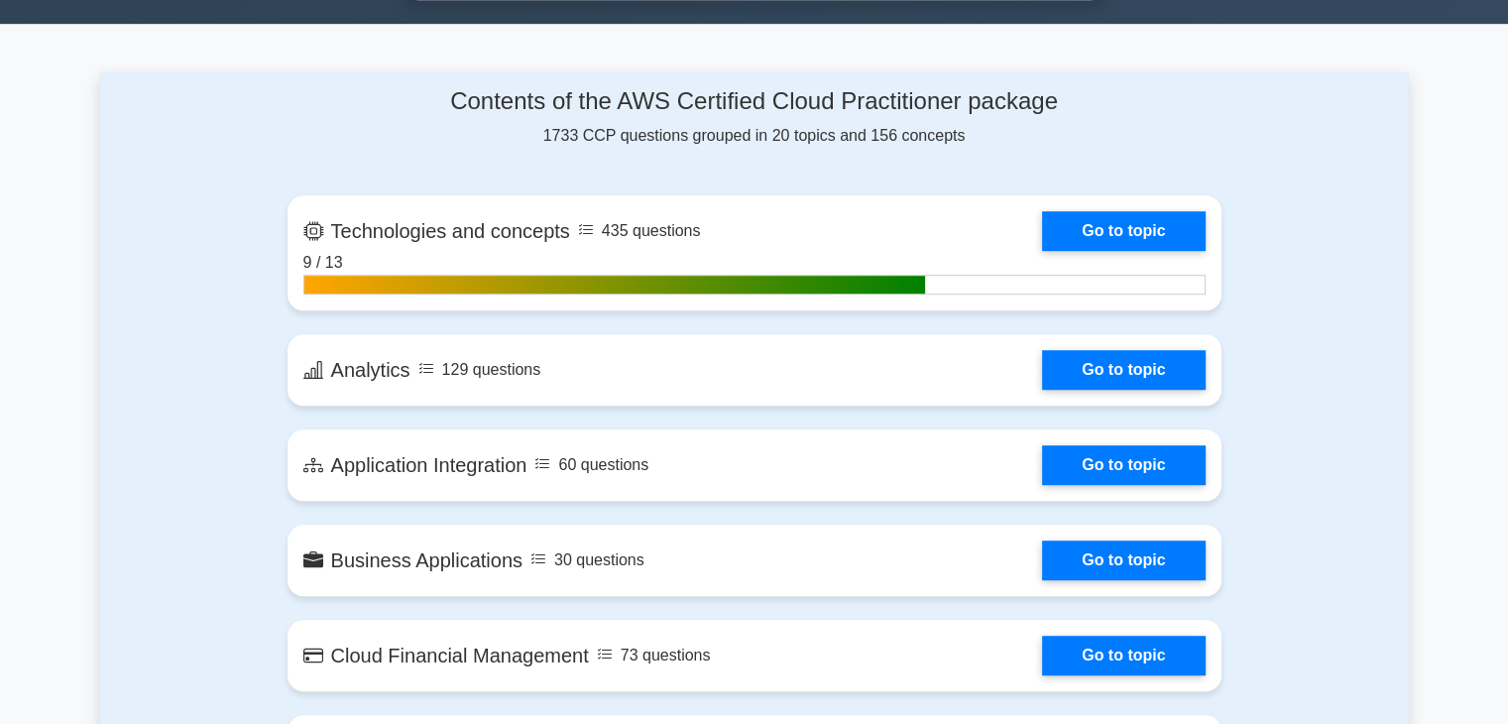
scroll to position [1224, 0]
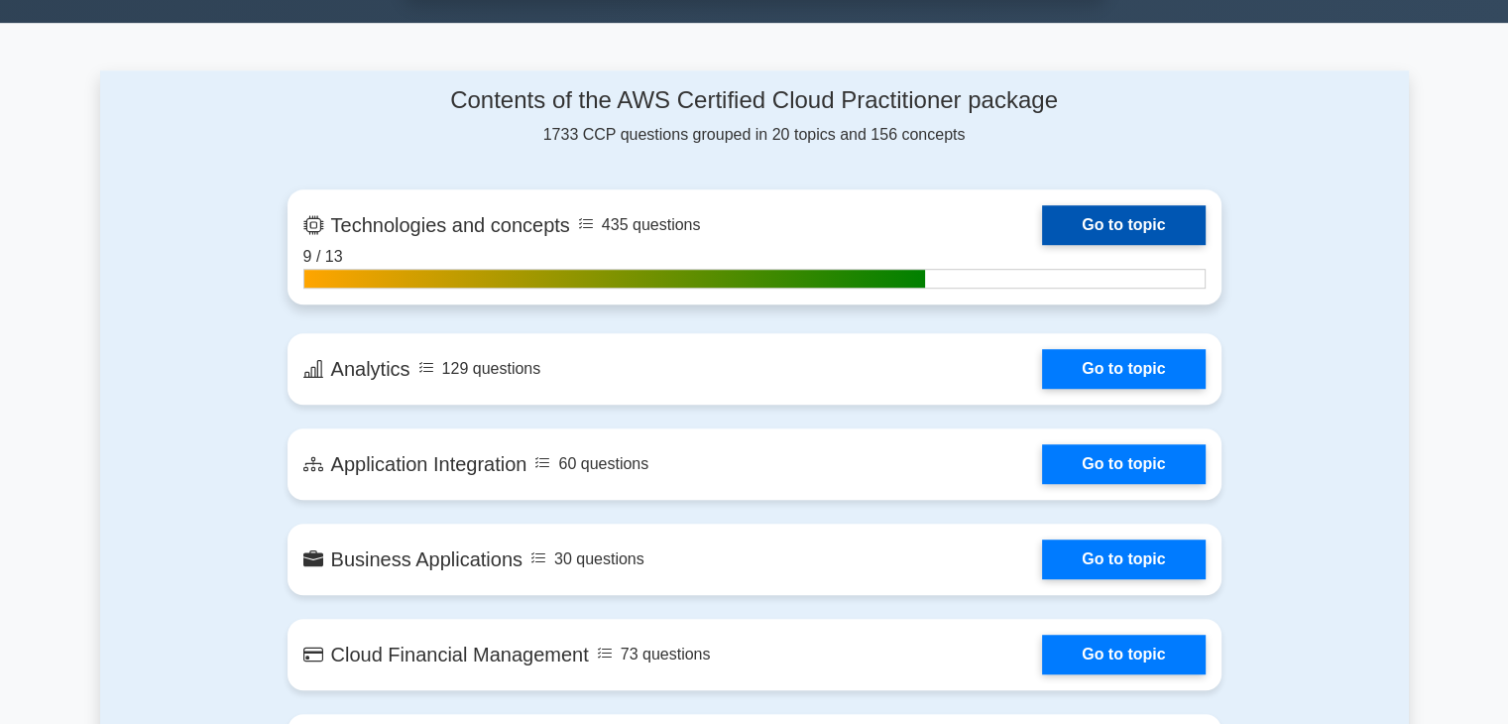
click at [1139, 205] on link "Go to topic" at bounding box center [1123, 225] width 163 height 40
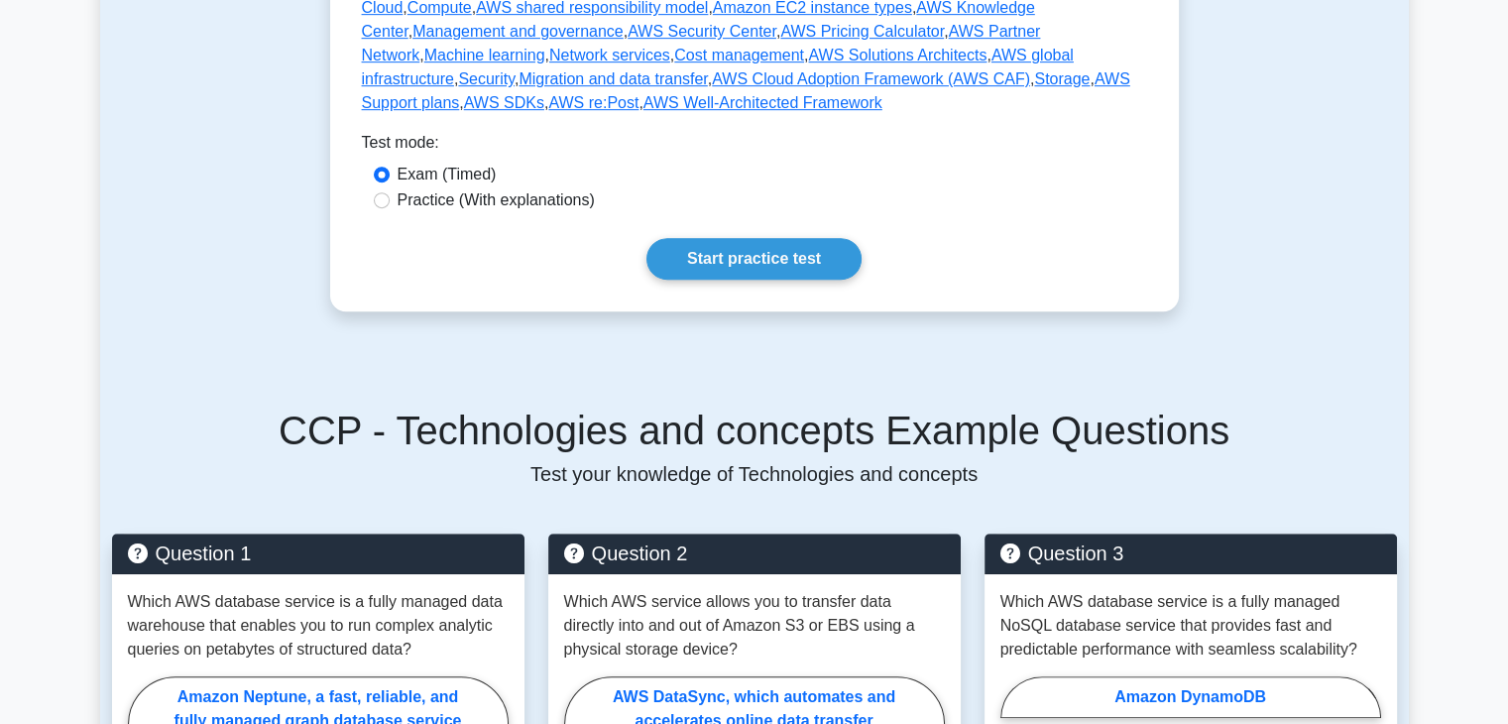
scroll to position [1067, 0]
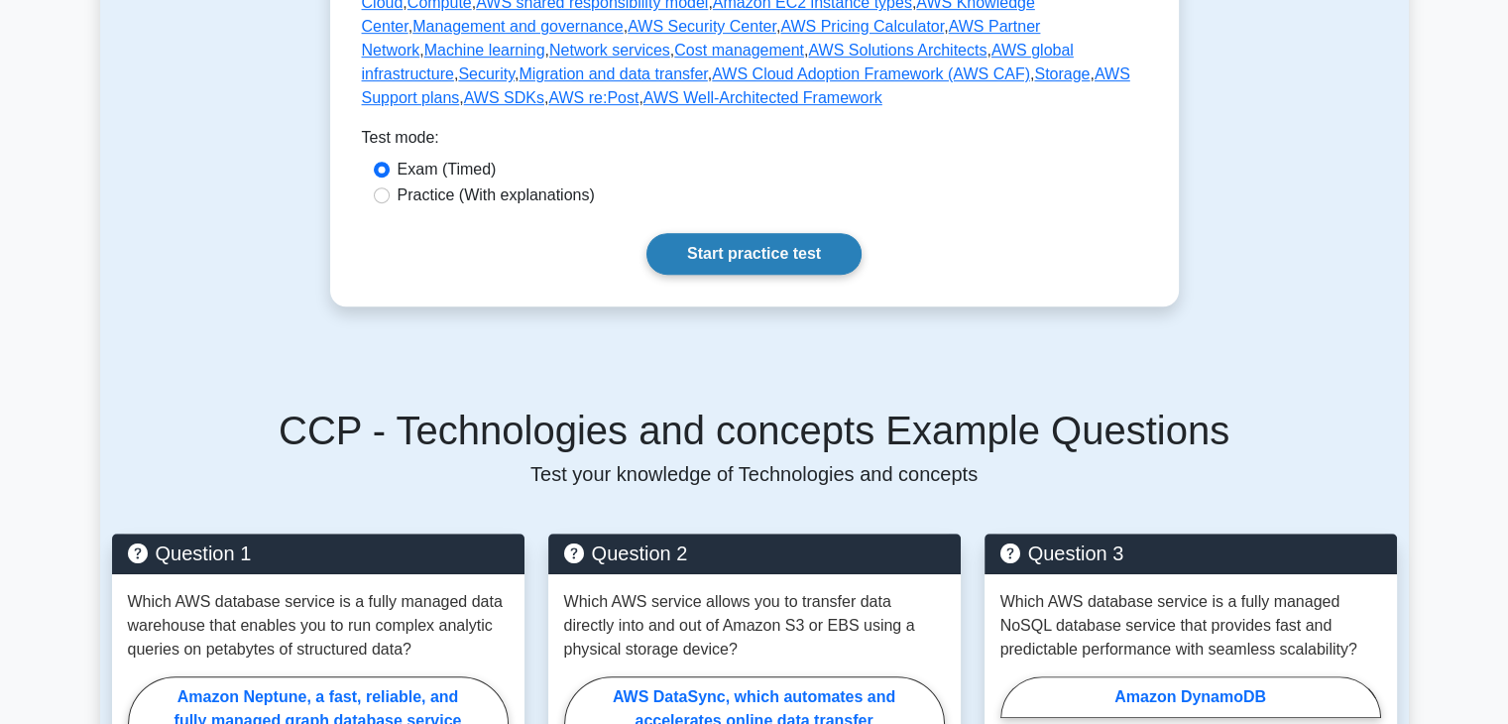
click at [717, 233] on link "Start practice test" at bounding box center [753, 254] width 215 height 42
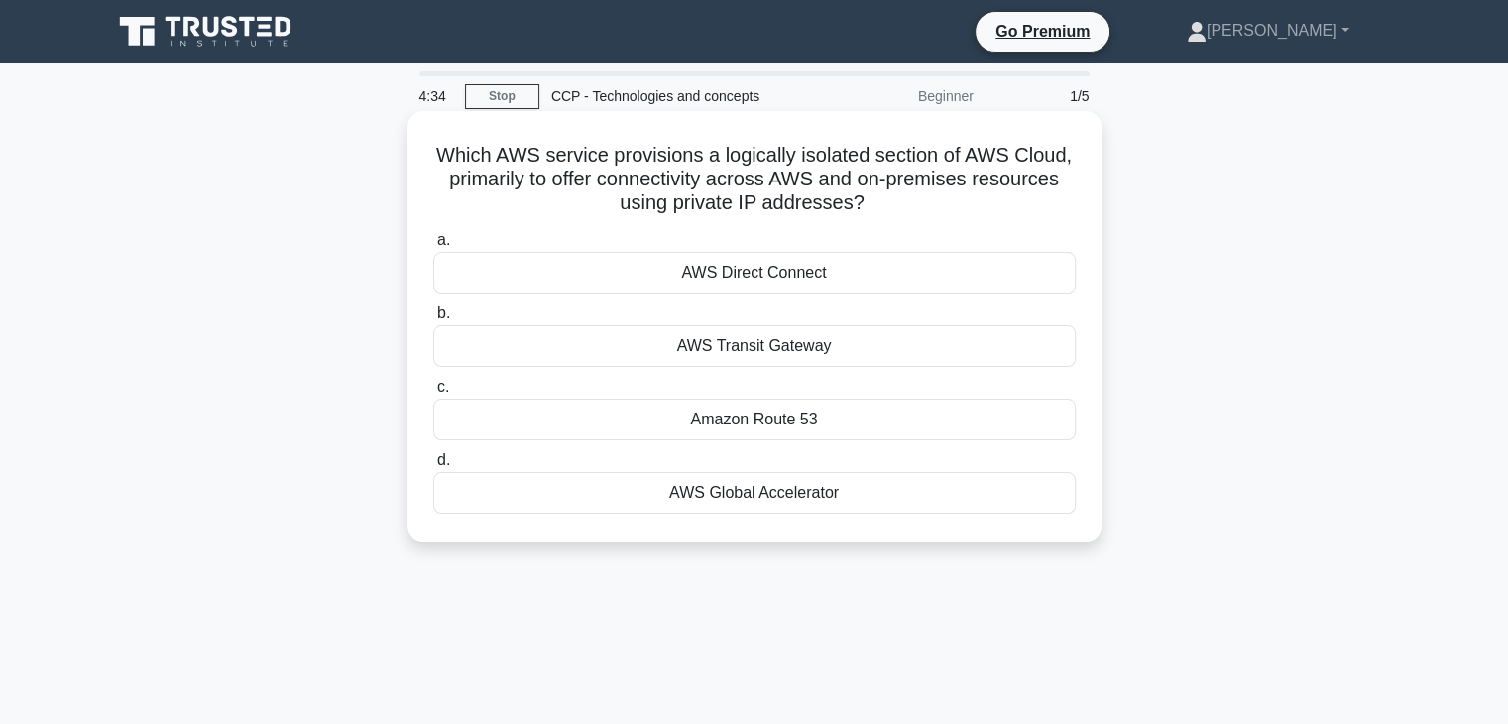
click at [834, 283] on div "AWS Direct Connect" at bounding box center [754, 273] width 642 height 42
click at [433, 247] on input "a. AWS Direct Connect" at bounding box center [433, 240] width 0 height 13
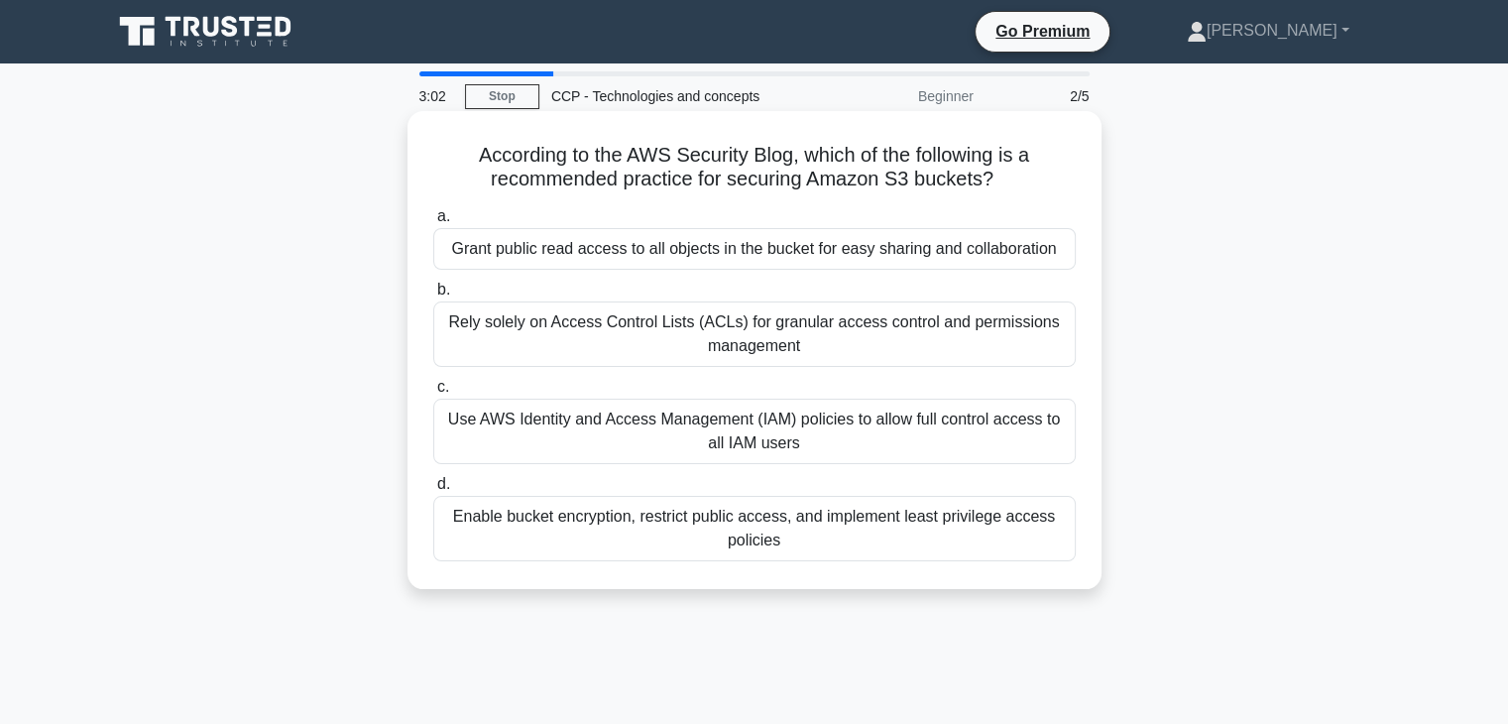
click at [692, 540] on div "Enable bucket encryption, restrict public access, and implement least privilege…" at bounding box center [754, 528] width 642 height 65
click at [433, 491] on input "d. Enable bucket encryption, restrict public access, and implement least privil…" at bounding box center [433, 484] width 0 height 13
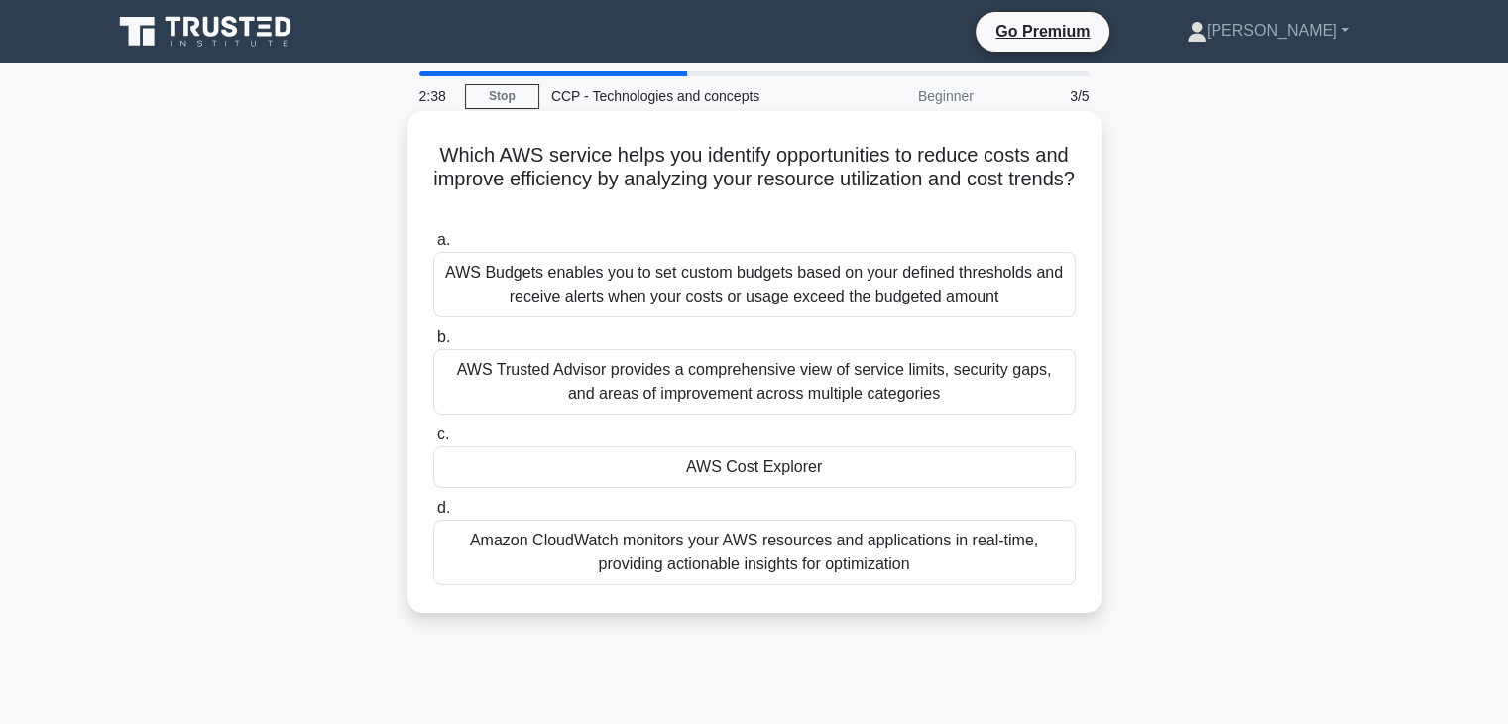
click at [769, 470] on div "AWS Cost Explorer" at bounding box center [754, 467] width 642 height 42
click at [433, 441] on input "c. AWS Cost Explorer" at bounding box center [433, 434] width 0 height 13
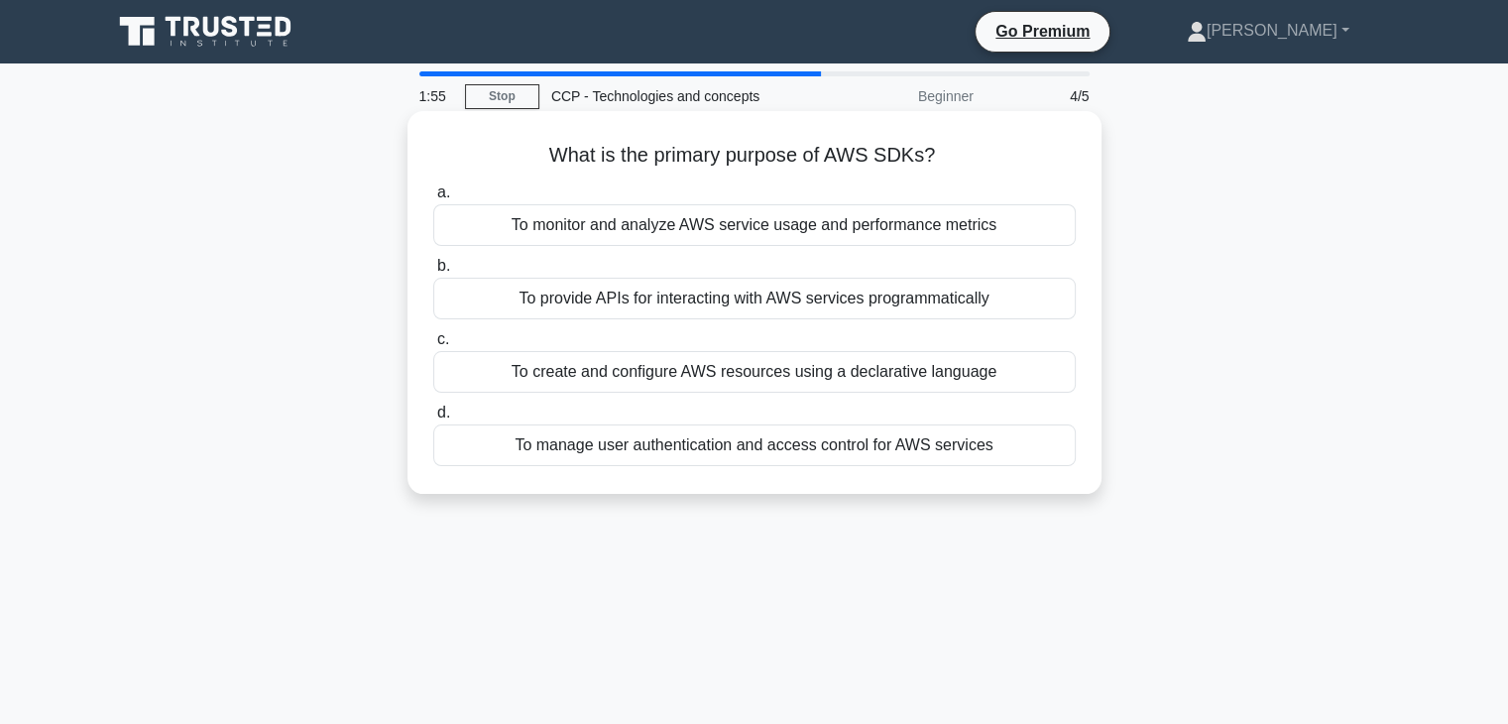
click at [796, 372] on div "To create and configure AWS resources using a declarative language" at bounding box center [754, 372] width 642 height 42
click at [433, 346] on input "c. To create and configure AWS resources using a declarative language" at bounding box center [433, 339] width 0 height 13
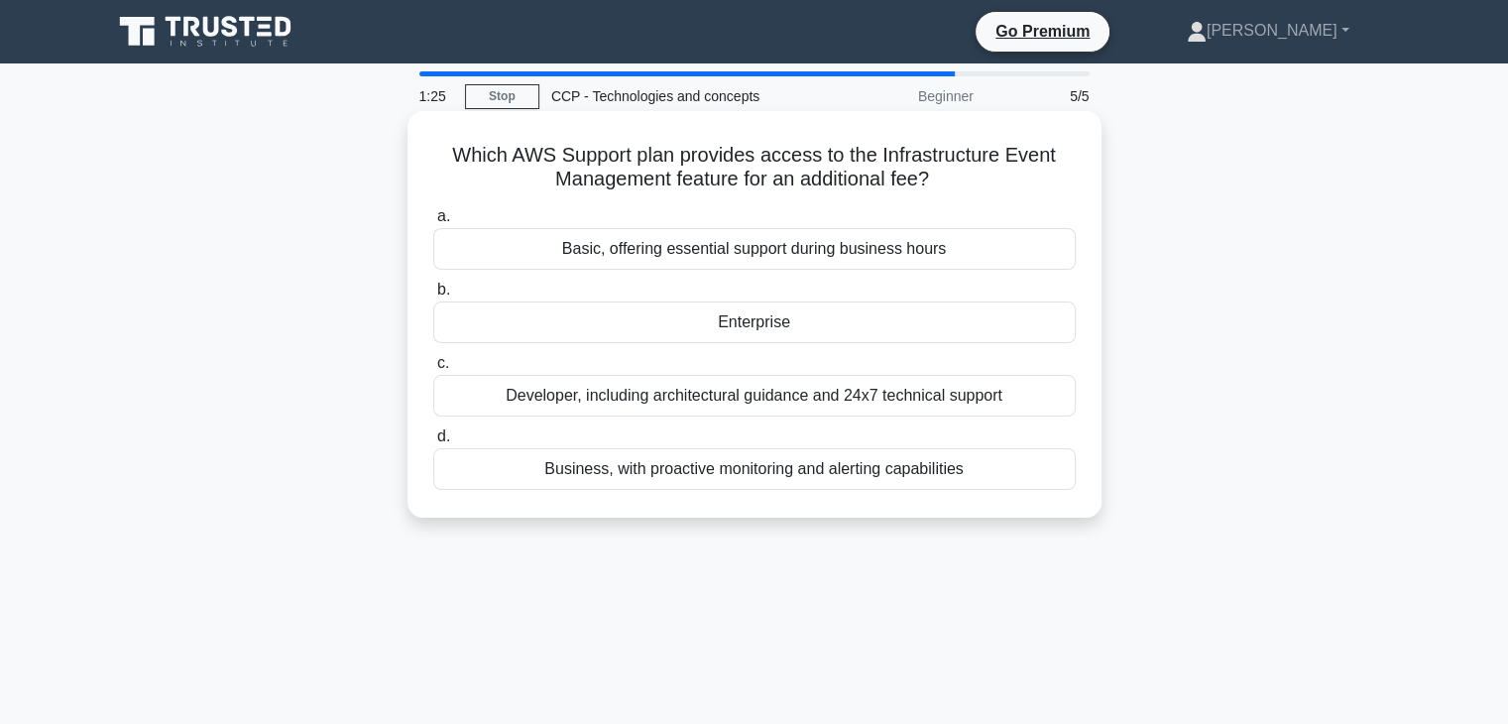
click at [794, 398] on div "Developer, including architectural guidance and 24x7 technical support" at bounding box center [754, 396] width 642 height 42
click at [433, 370] on input "c. Developer, including architectural guidance and 24x7 technical support" at bounding box center [433, 363] width 0 height 13
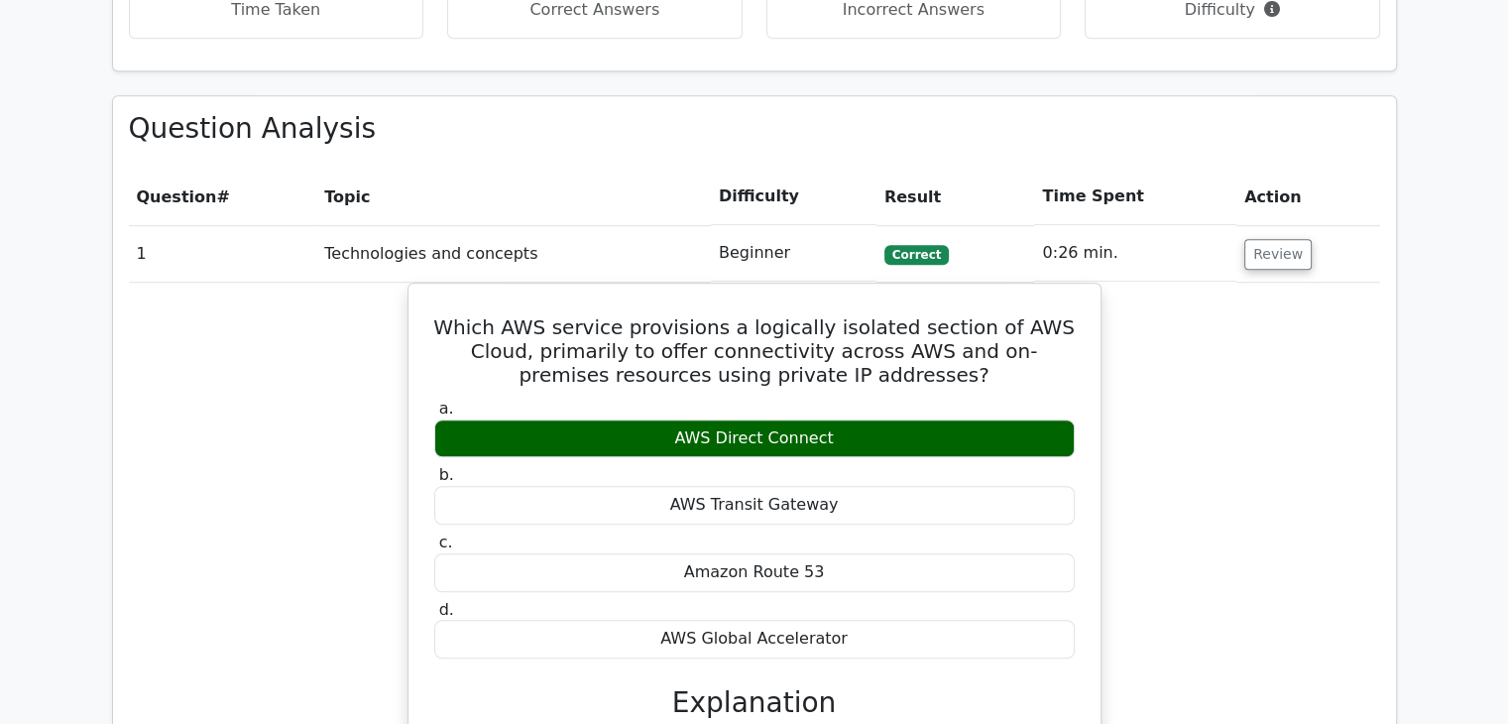
scroll to position [1320, 0]
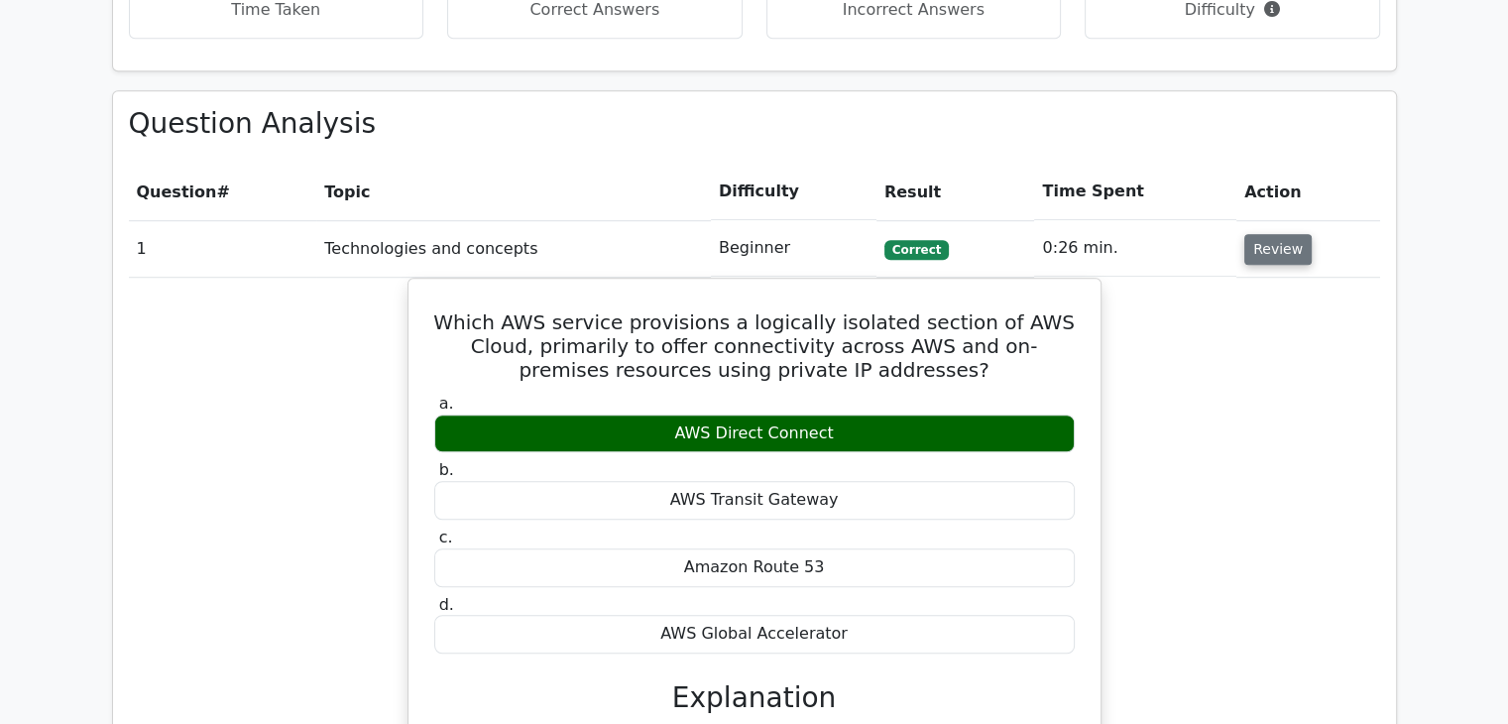
click at [1270, 234] on button "Review" at bounding box center [1277, 249] width 67 height 31
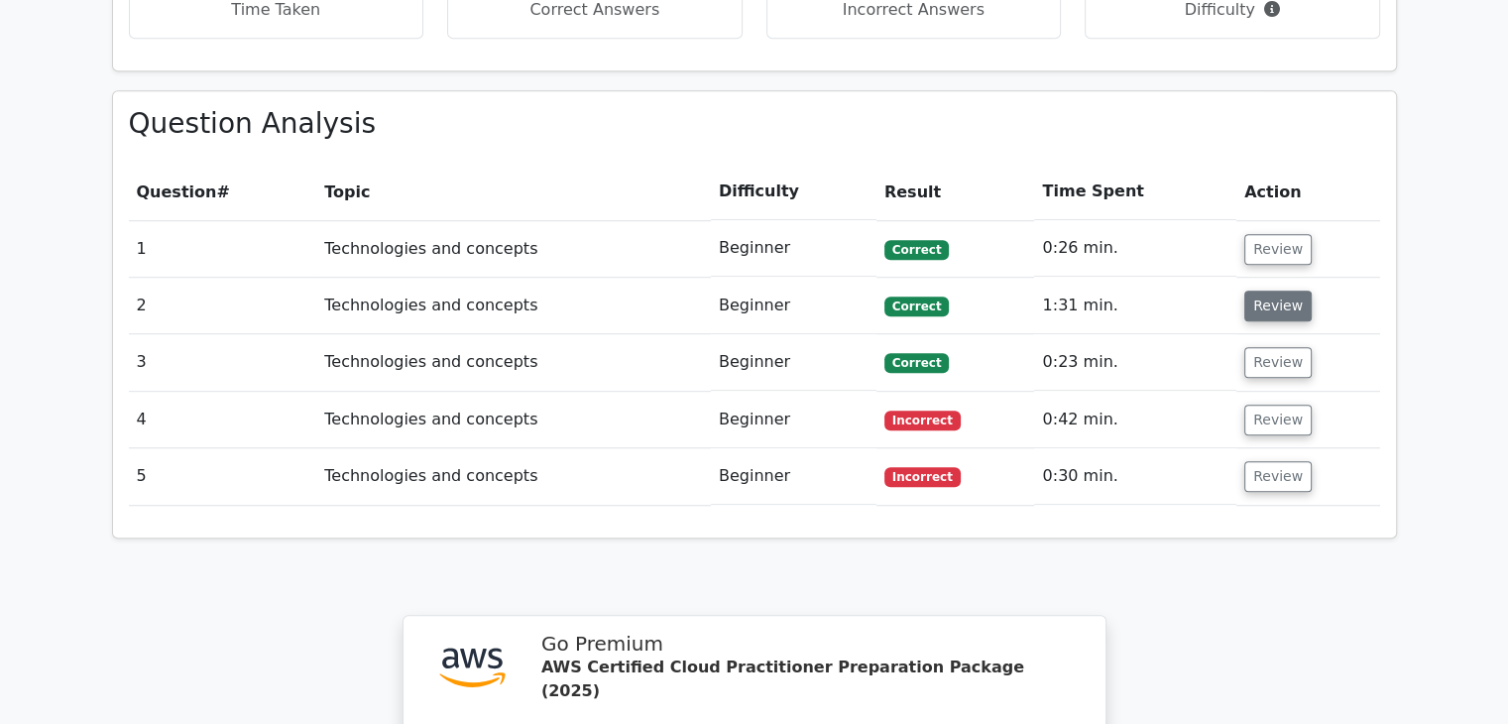
click at [1281, 290] on button "Review" at bounding box center [1277, 305] width 67 height 31
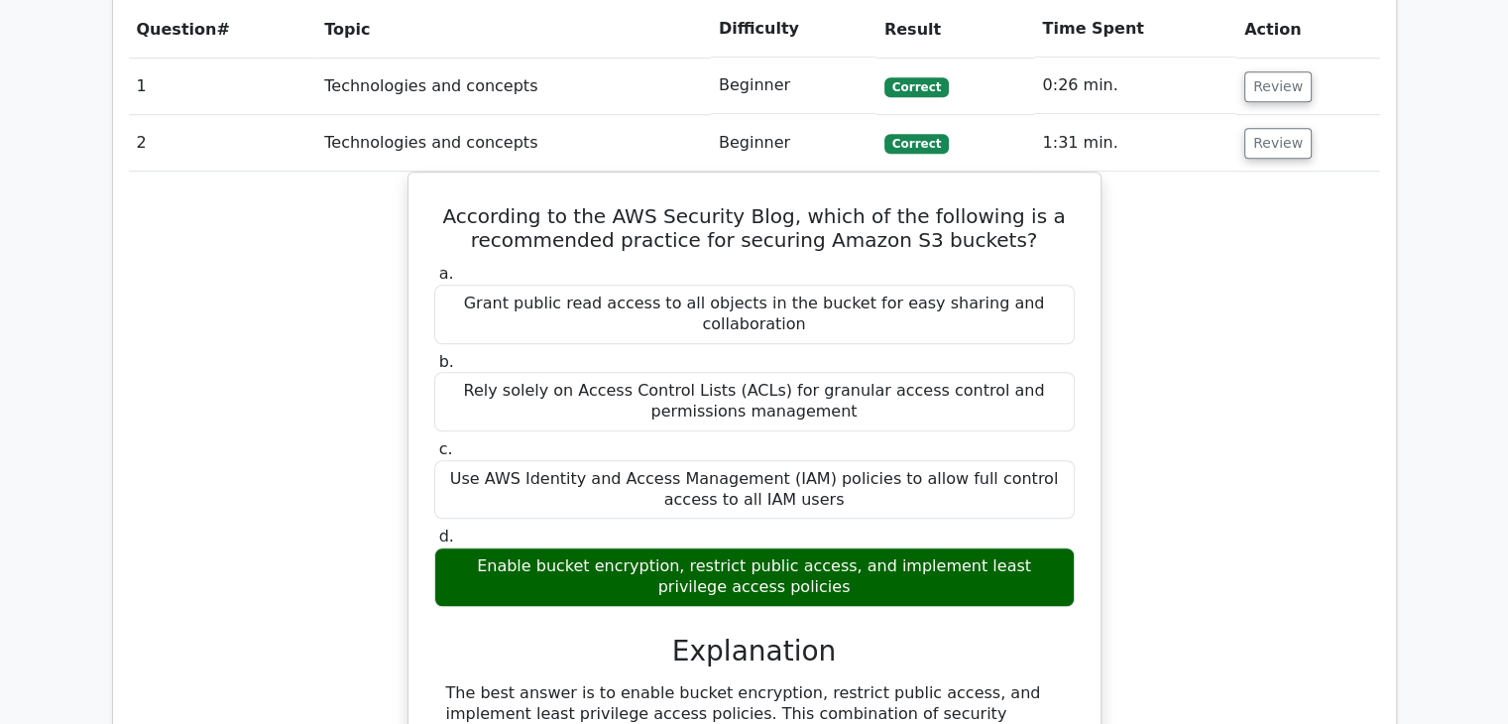
scroll to position [1485, 0]
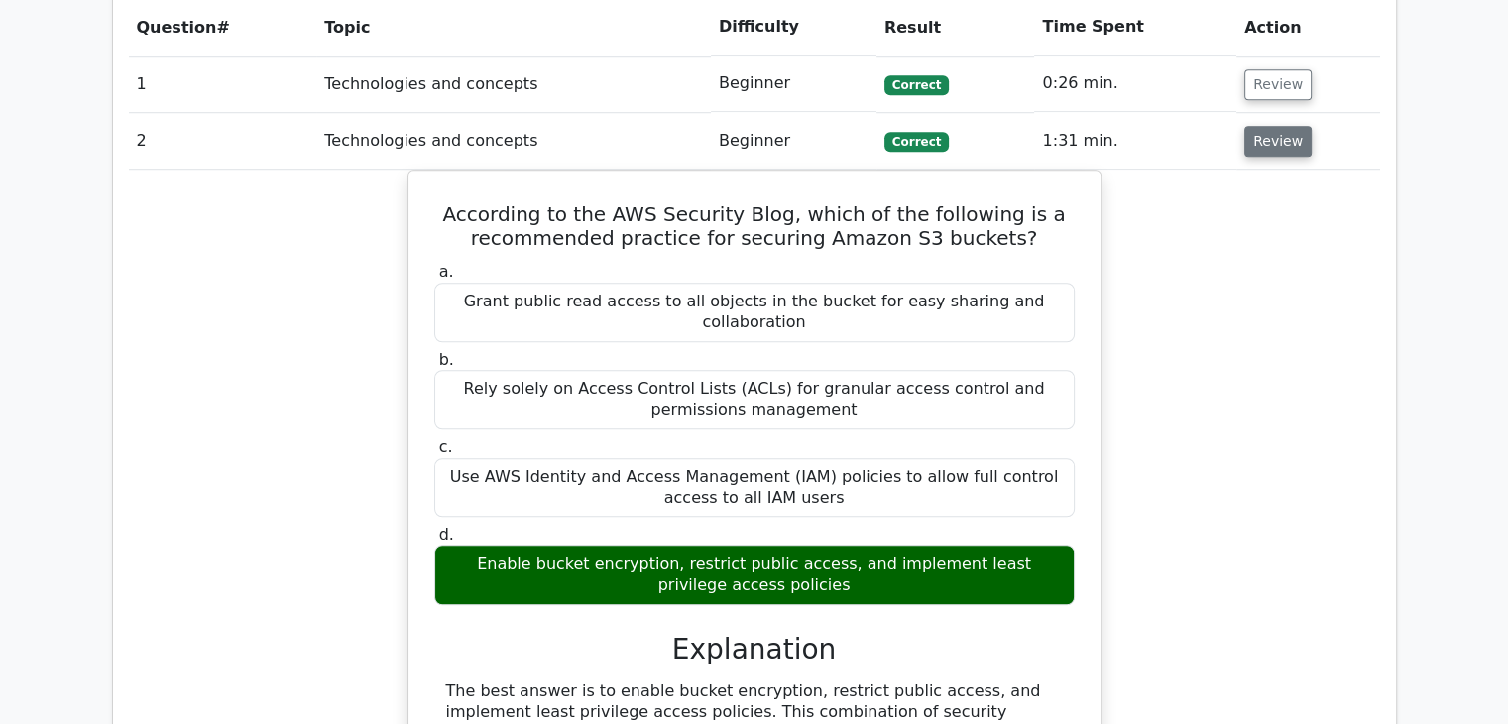
click at [1277, 126] on button "Review" at bounding box center [1277, 141] width 67 height 31
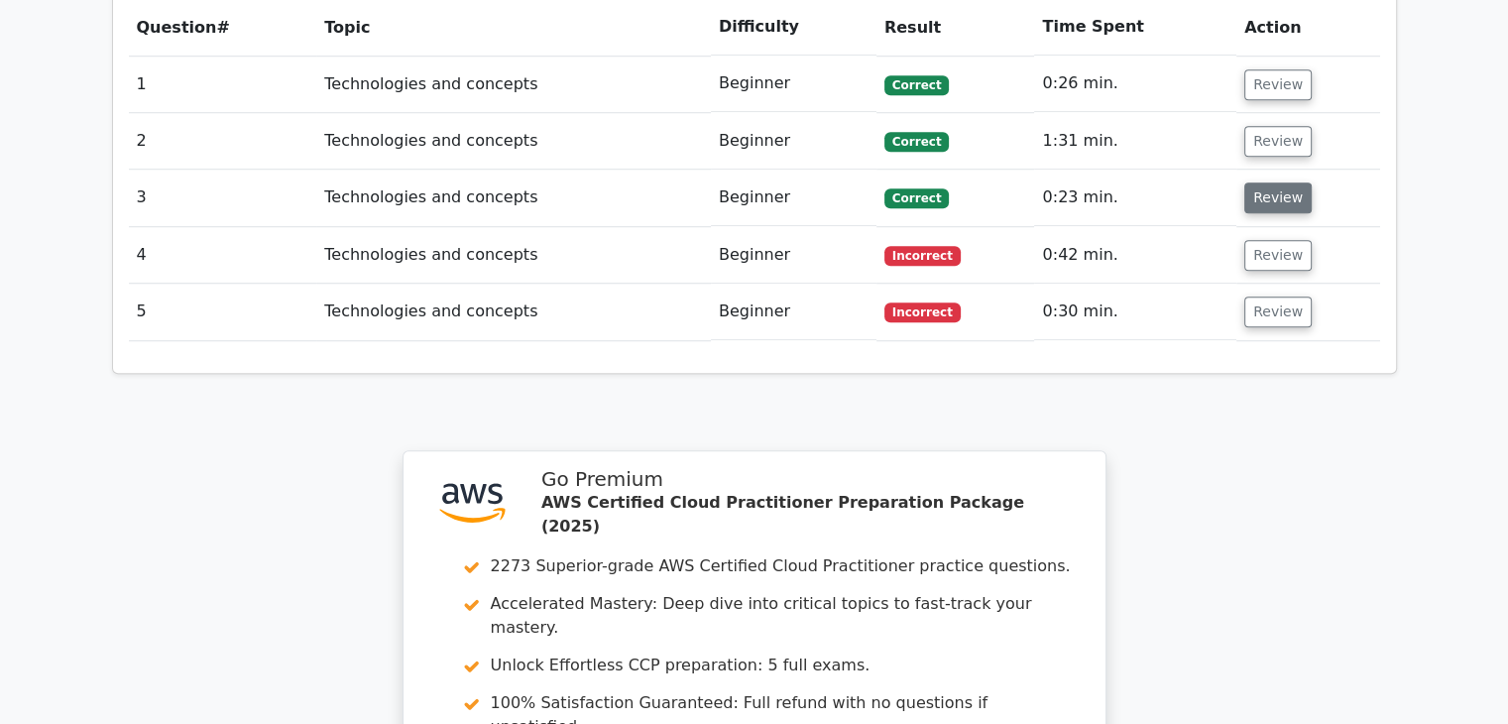
click at [1273, 182] on button "Review" at bounding box center [1277, 197] width 67 height 31
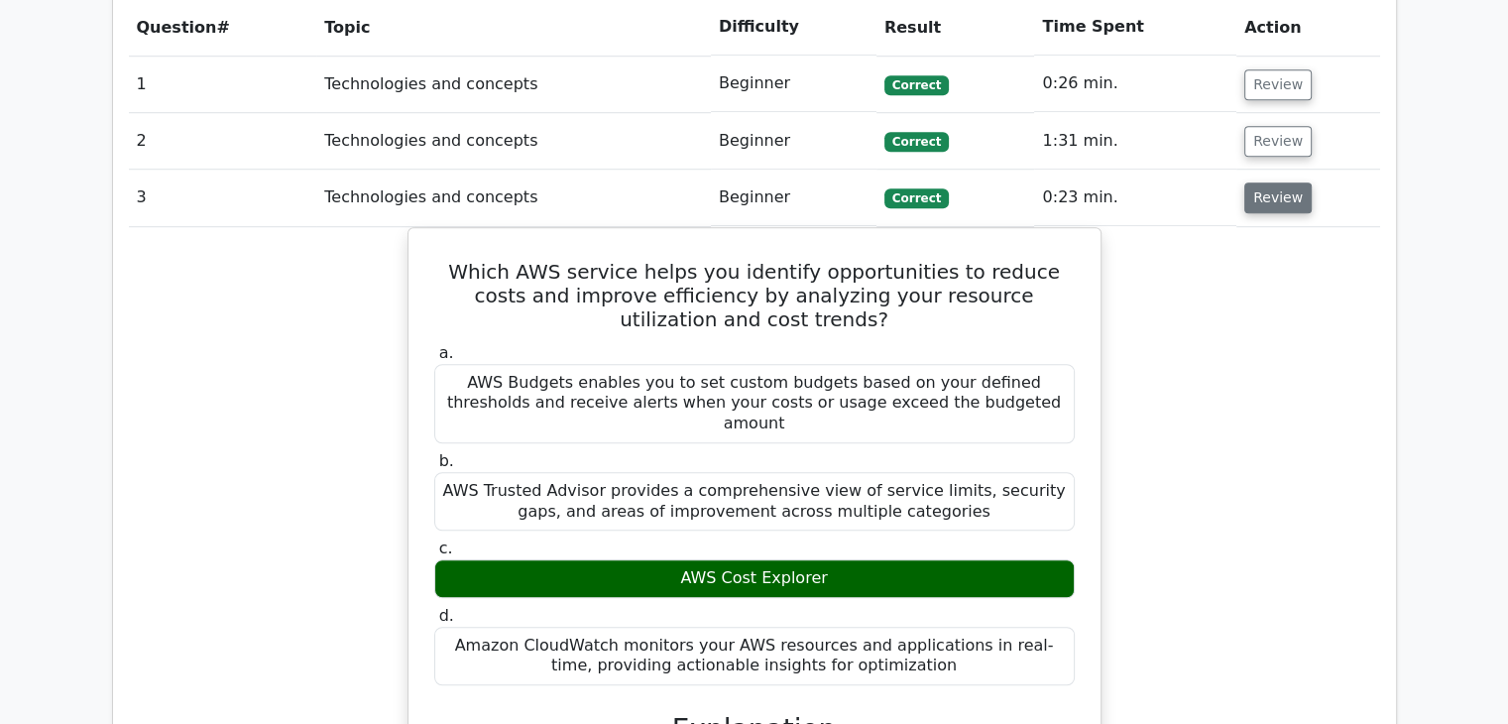
click at [1273, 182] on button "Review" at bounding box center [1277, 197] width 67 height 31
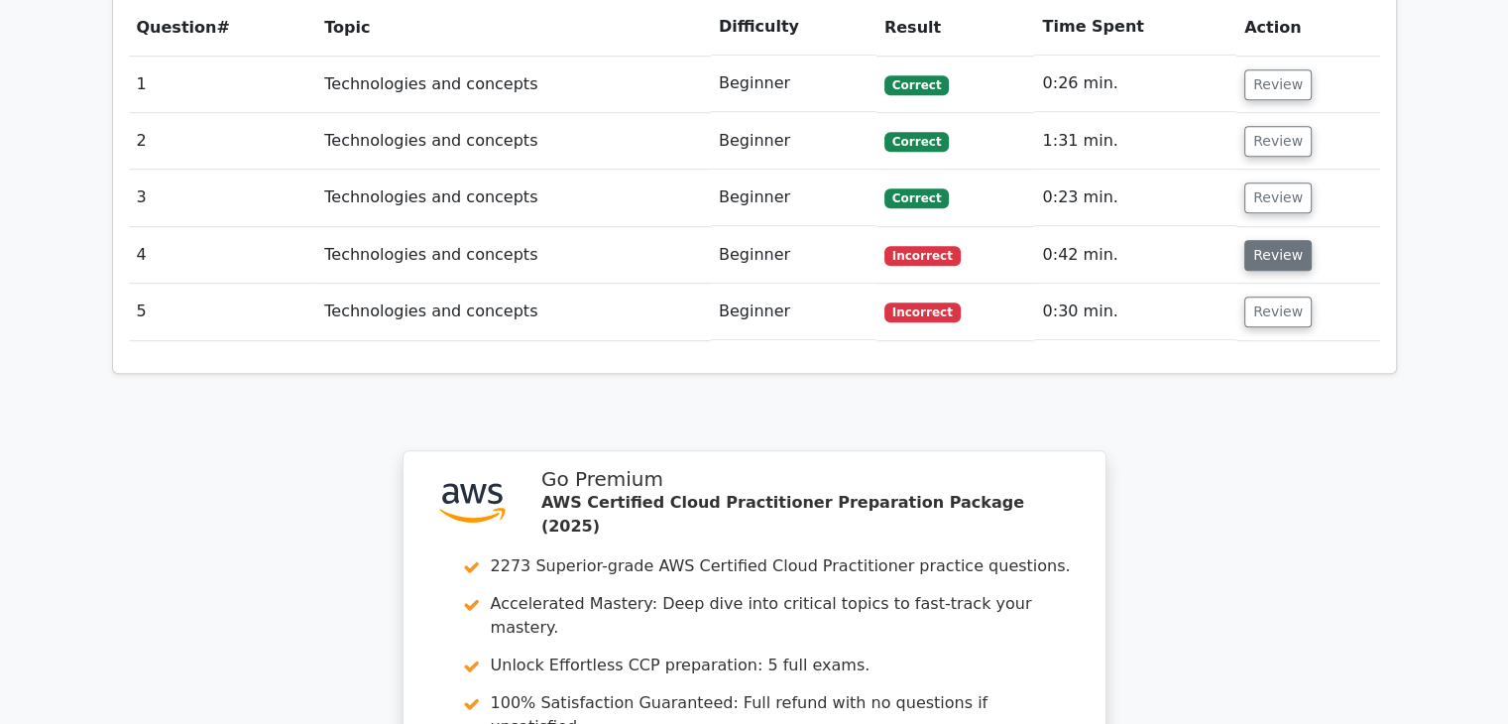
click at [1265, 240] on button "Review" at bounding box center [1277, 255] width 67 height 31
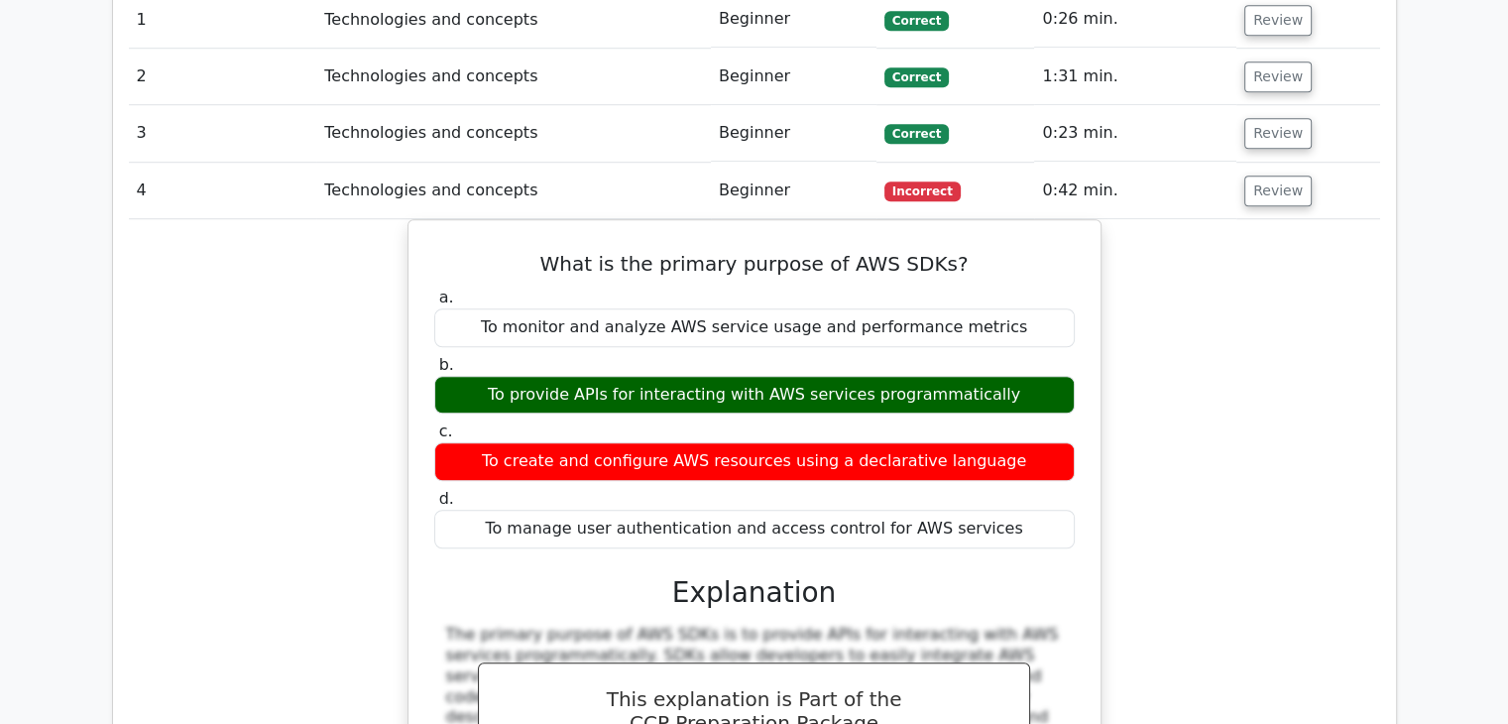
scroll to position [1548, 0]
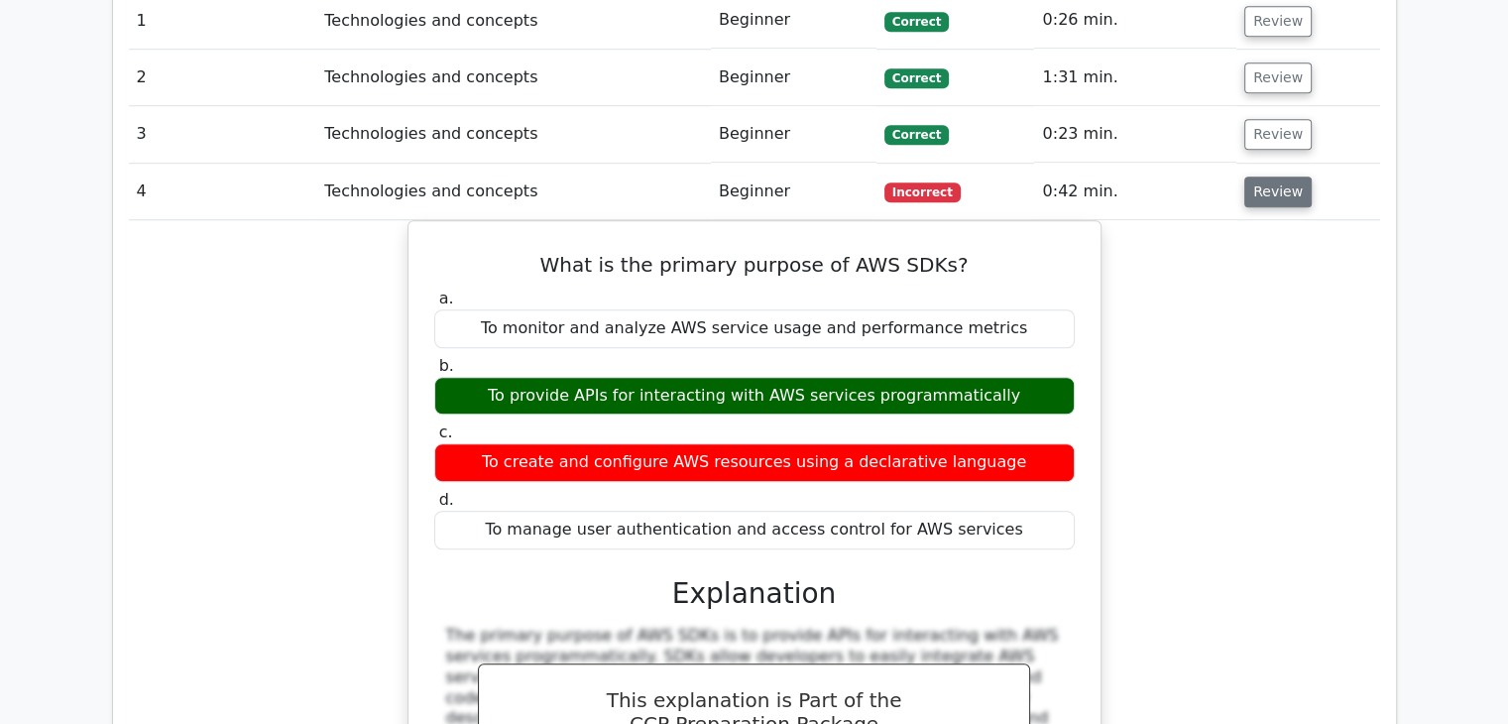
click at [1273, 176] on button "Review" at bounding box center [1277, 191] width 67 height 31
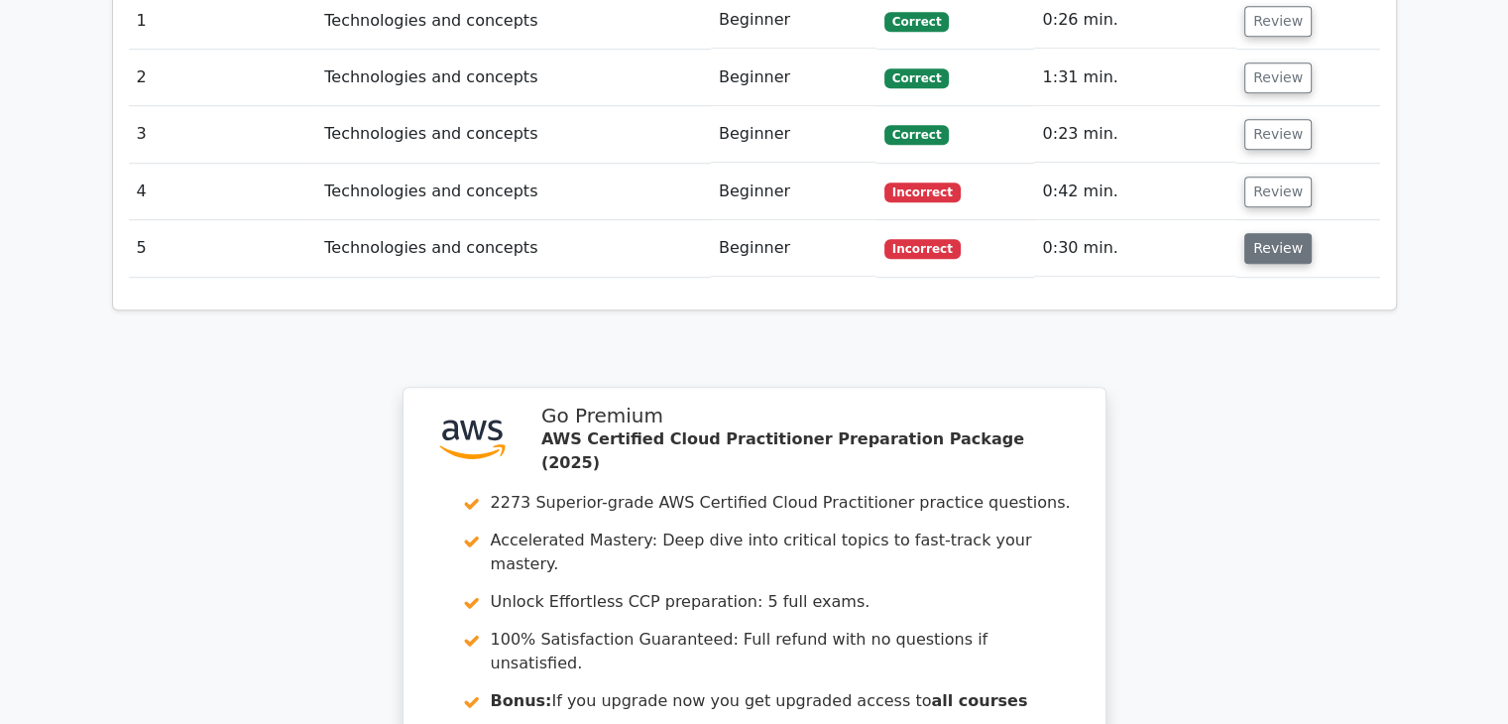
click at [1263, 233] on button "Review" at bounding box center [1277, 248] width 67 height 31
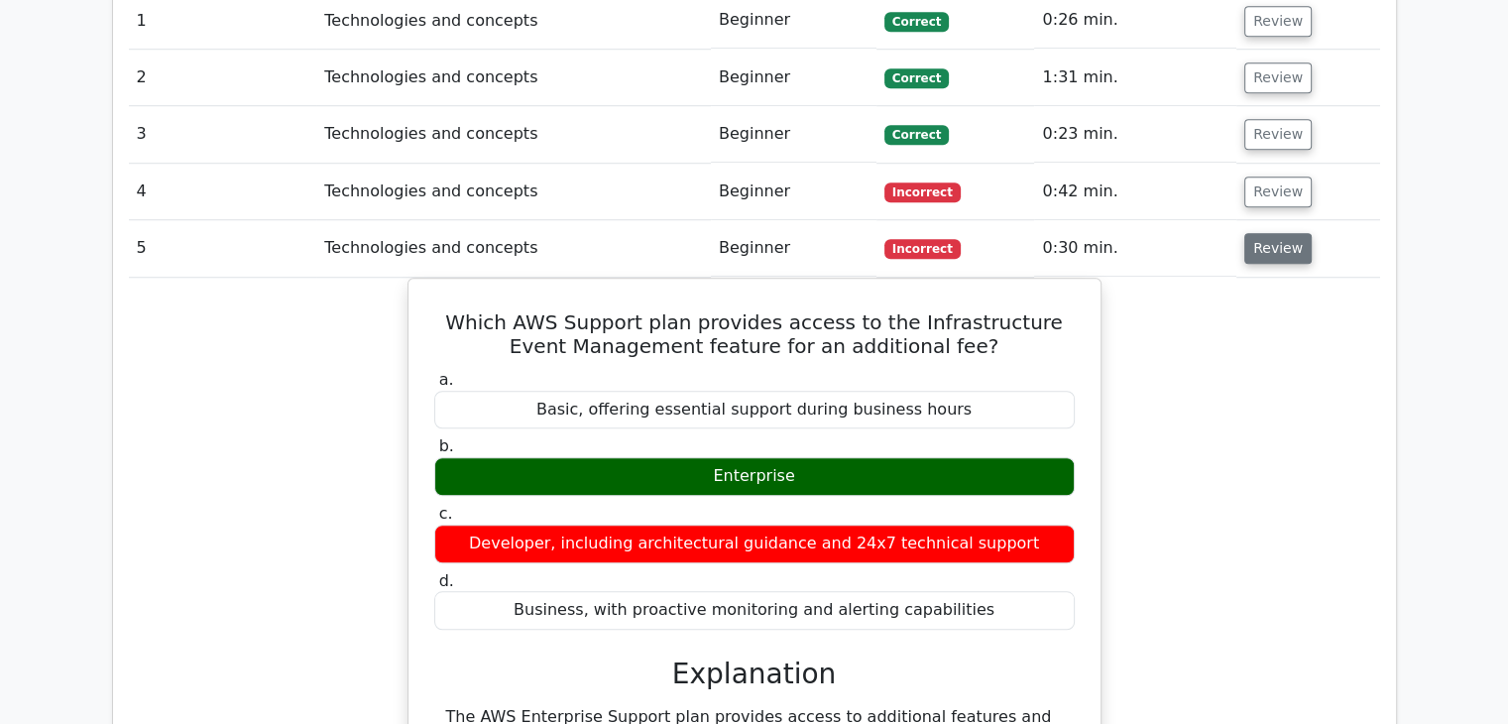
click at [1265, 233] on button "Review" at bounding box center [1277, 248] width 67 height 31
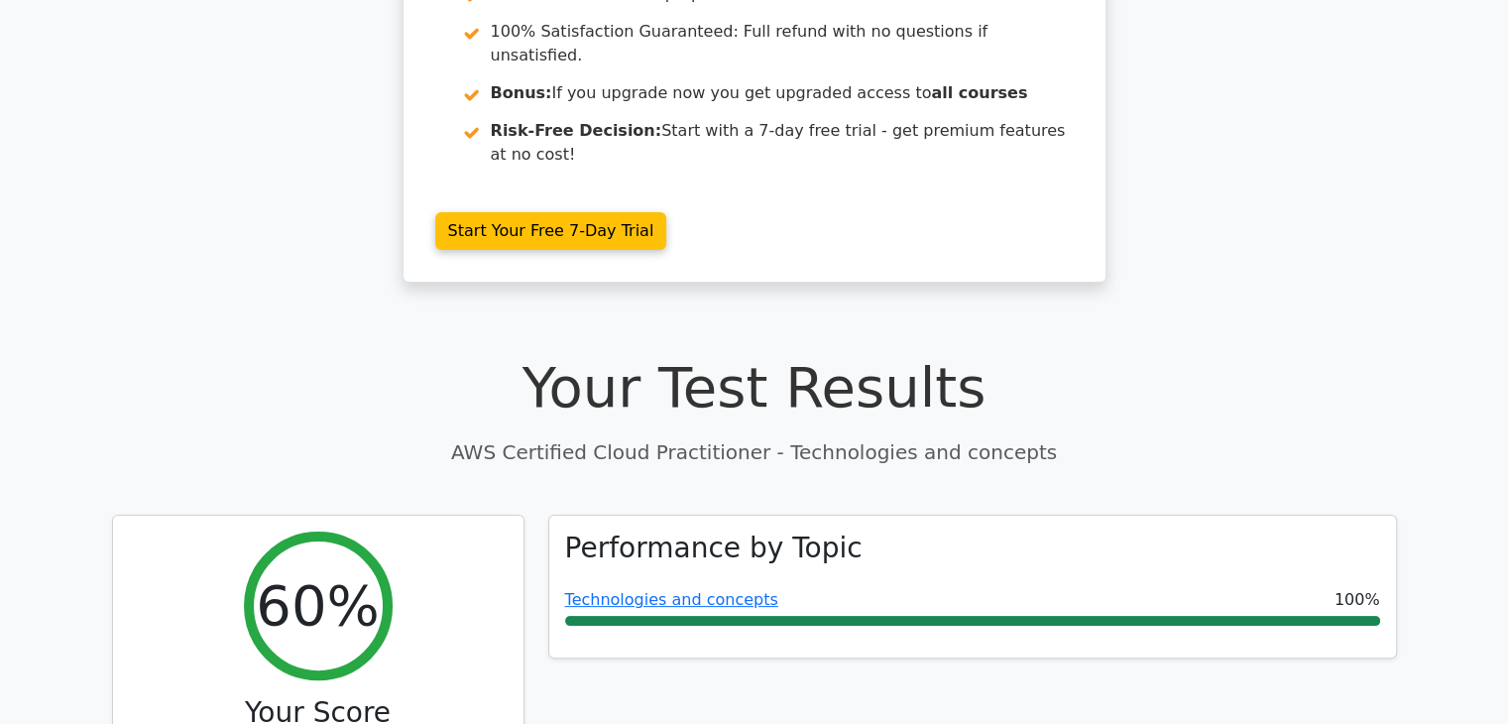
scroll to position [0, 0]
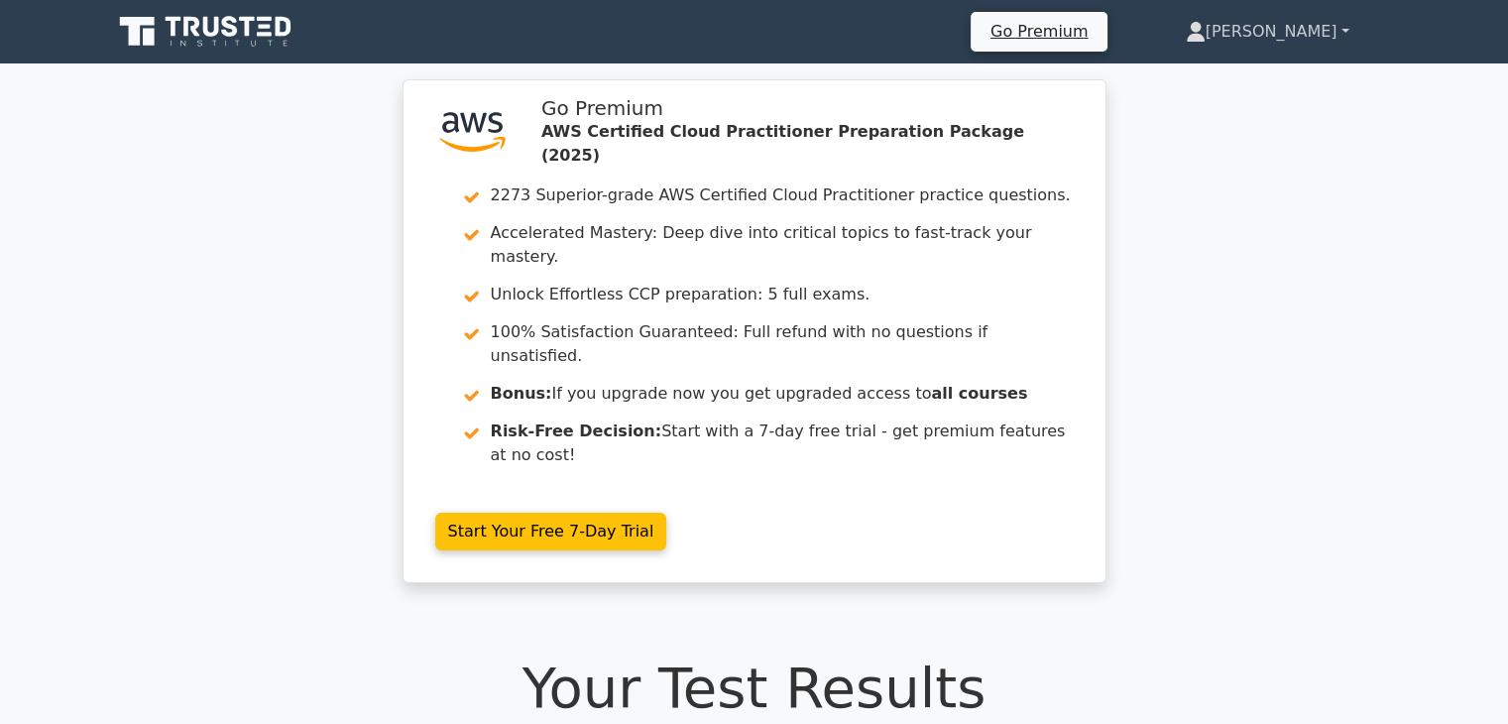
click at [1332, 30] on link "[PERSON_NAME]" at bounding box center [1267, 32] width 259 height 40
